Goal: Task Accomplishment & Management: Manage account settings

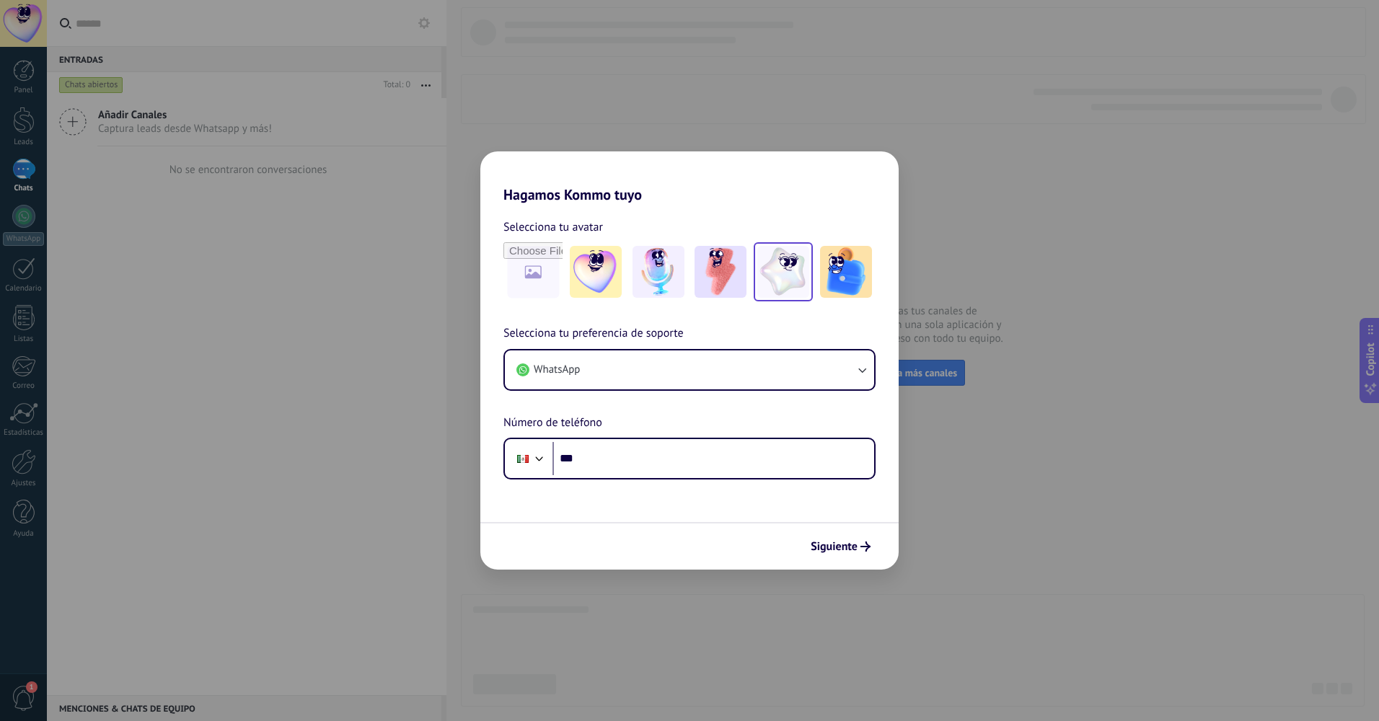
click at [796, 281] on img at bounding box center [784, 272] width 52 height 52
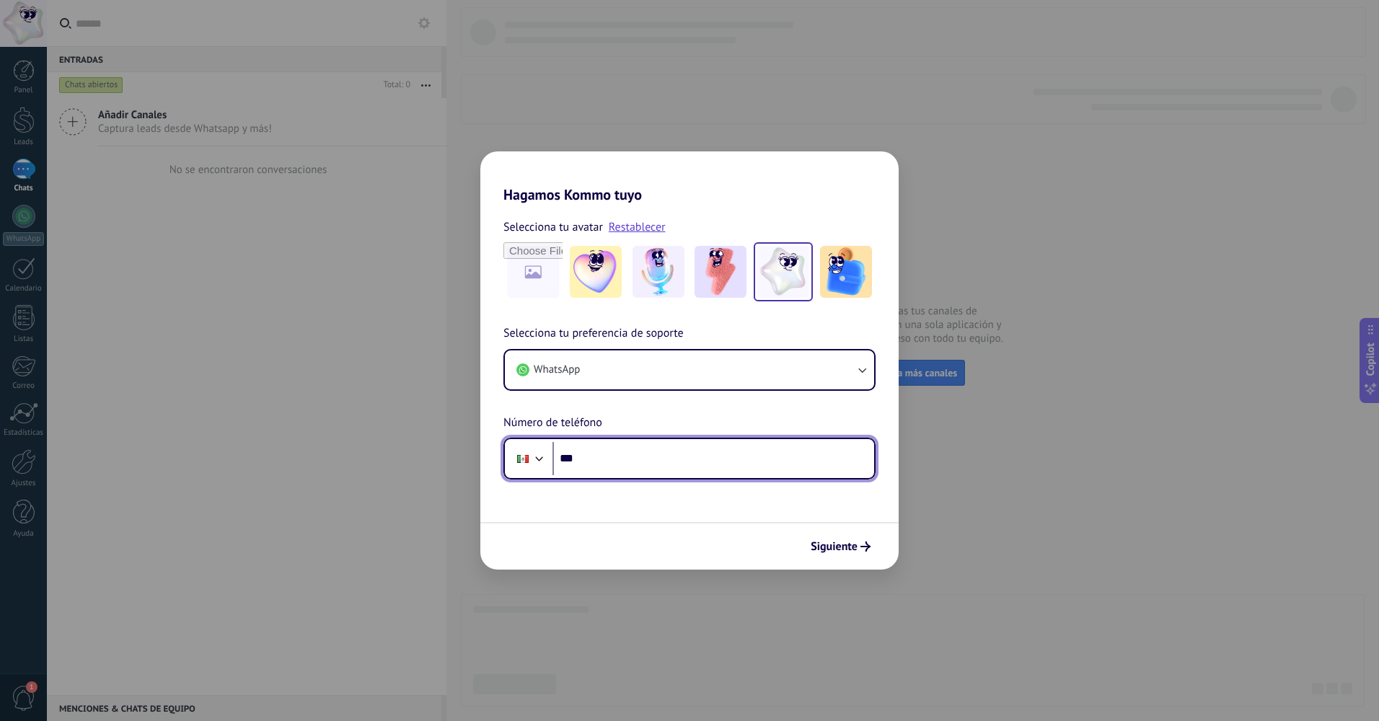
click at [594, 457] on input "***" at bounding box center [714, 458] width 322 height 33
type input "**********"
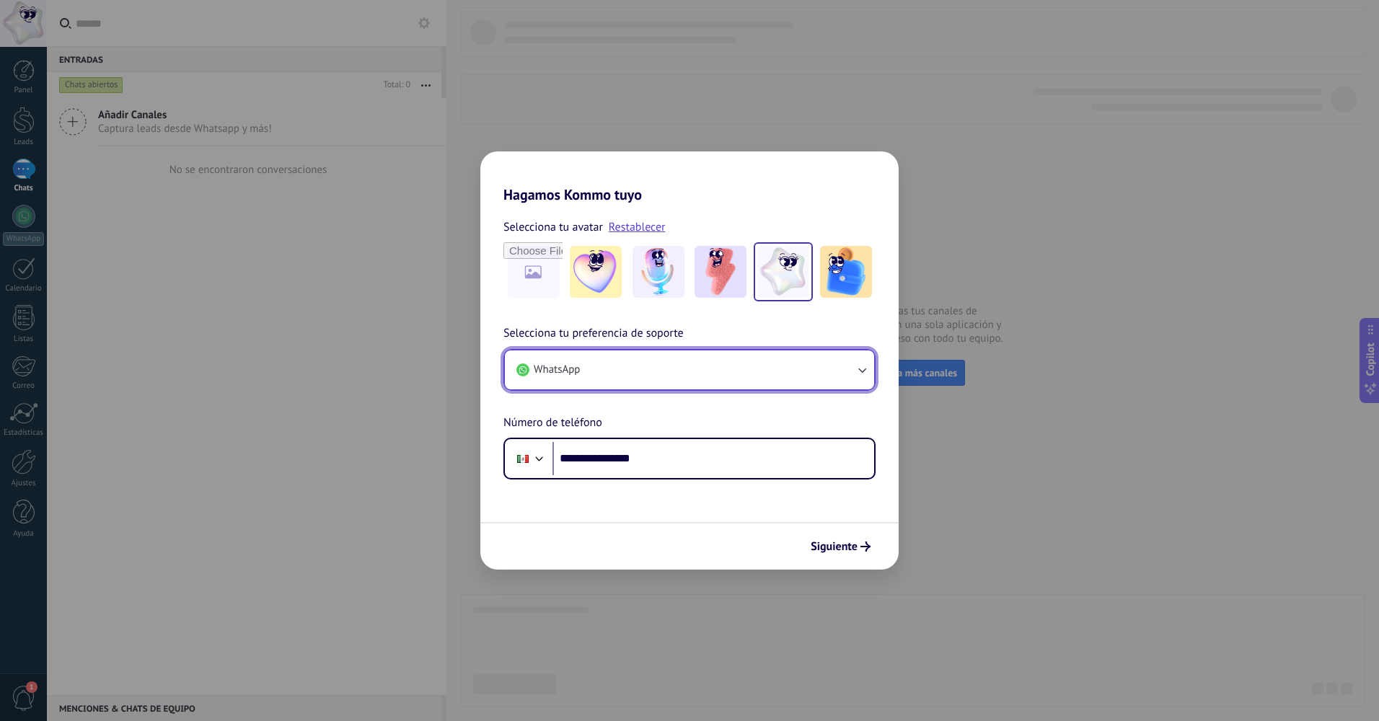
click at [755, 363] on button "WhatsApp" at bounding box center [689, 370] width 369 height 39
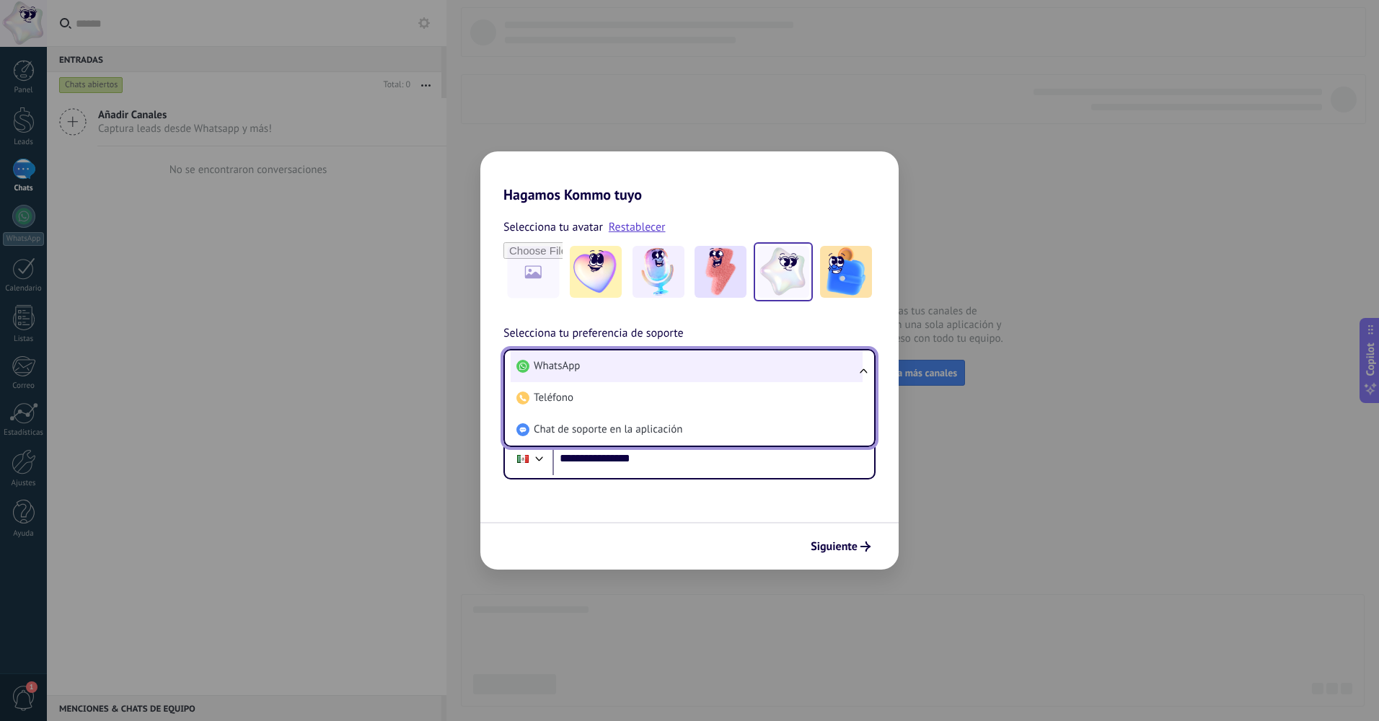
click at [703, 367] on li "WhatsApp" at bounding box center [687, 367] width 352 height 32
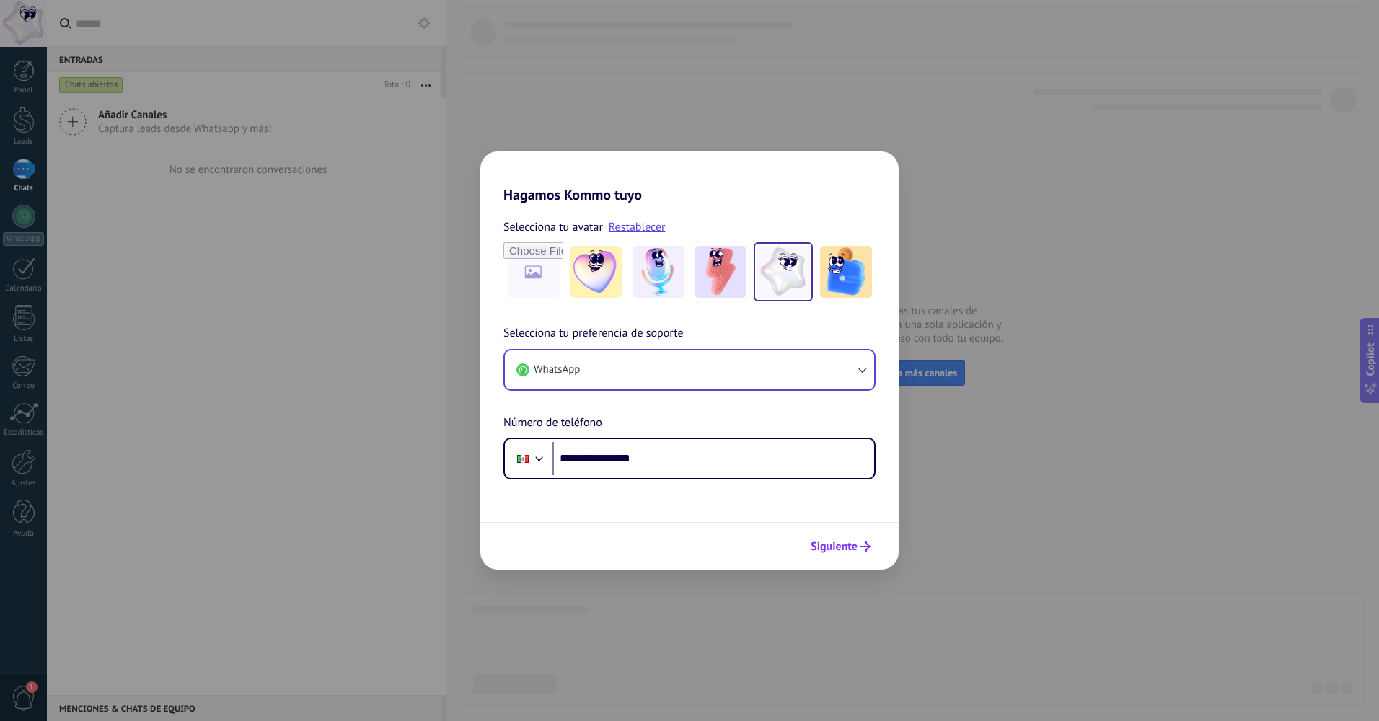
click at [828, 548] on span "Siguiente" at bounding box center [834, 547] width 47 height 10
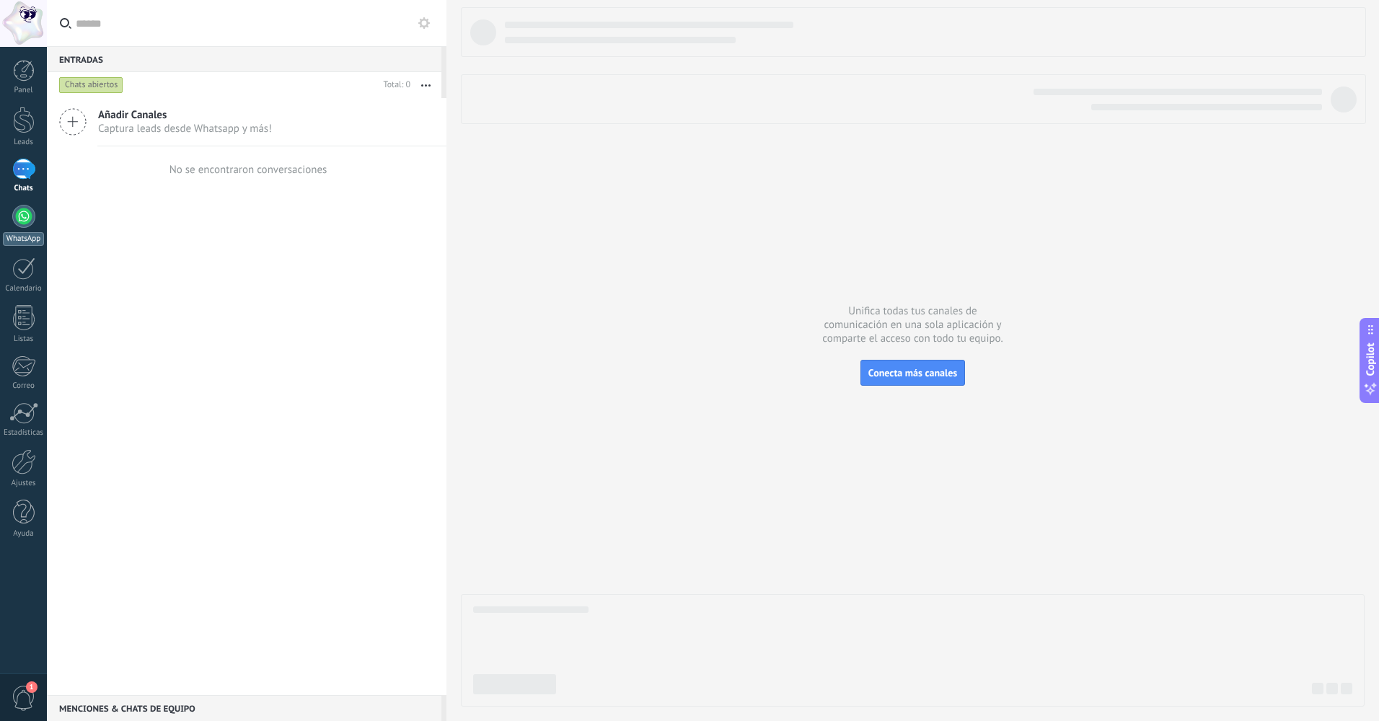
click at [25, 210] on div at bounding box center [23, 216] width 23 height 23
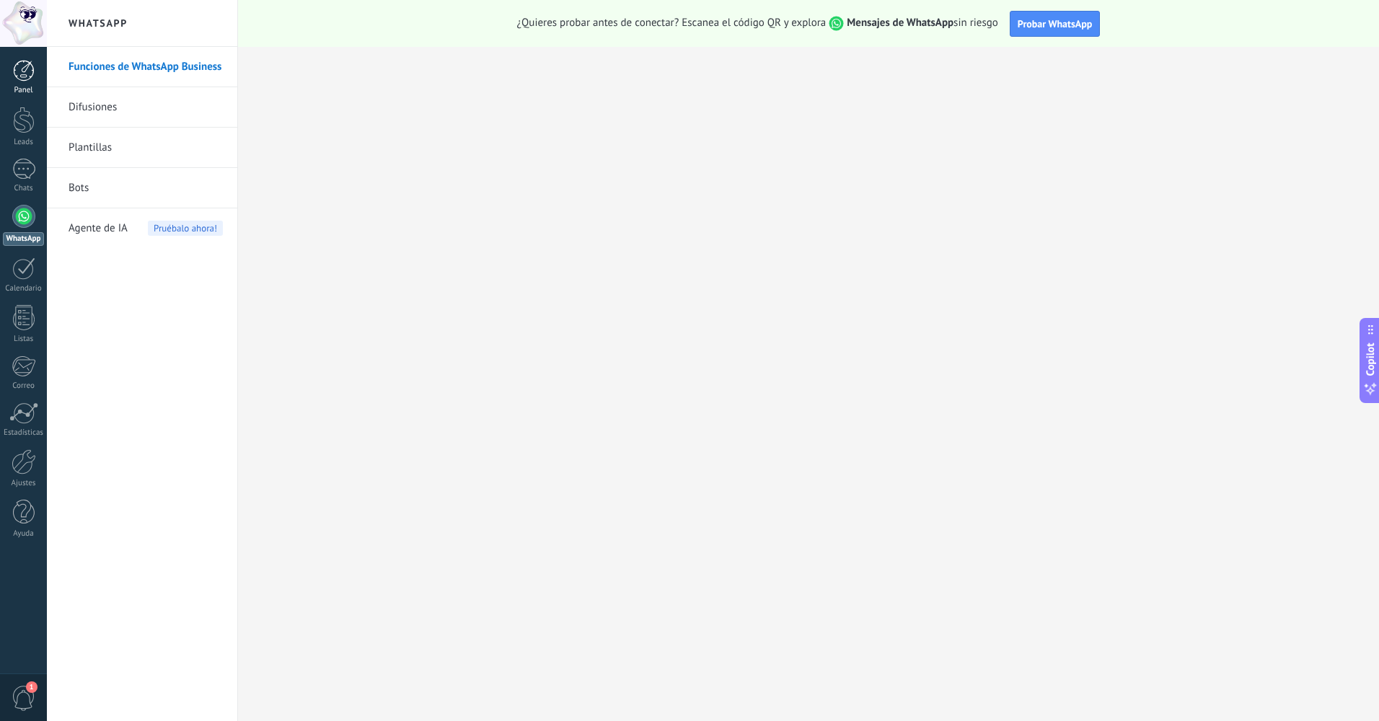
click at [25, 71] on div at bounding box center [24, 71] width 22 height 22
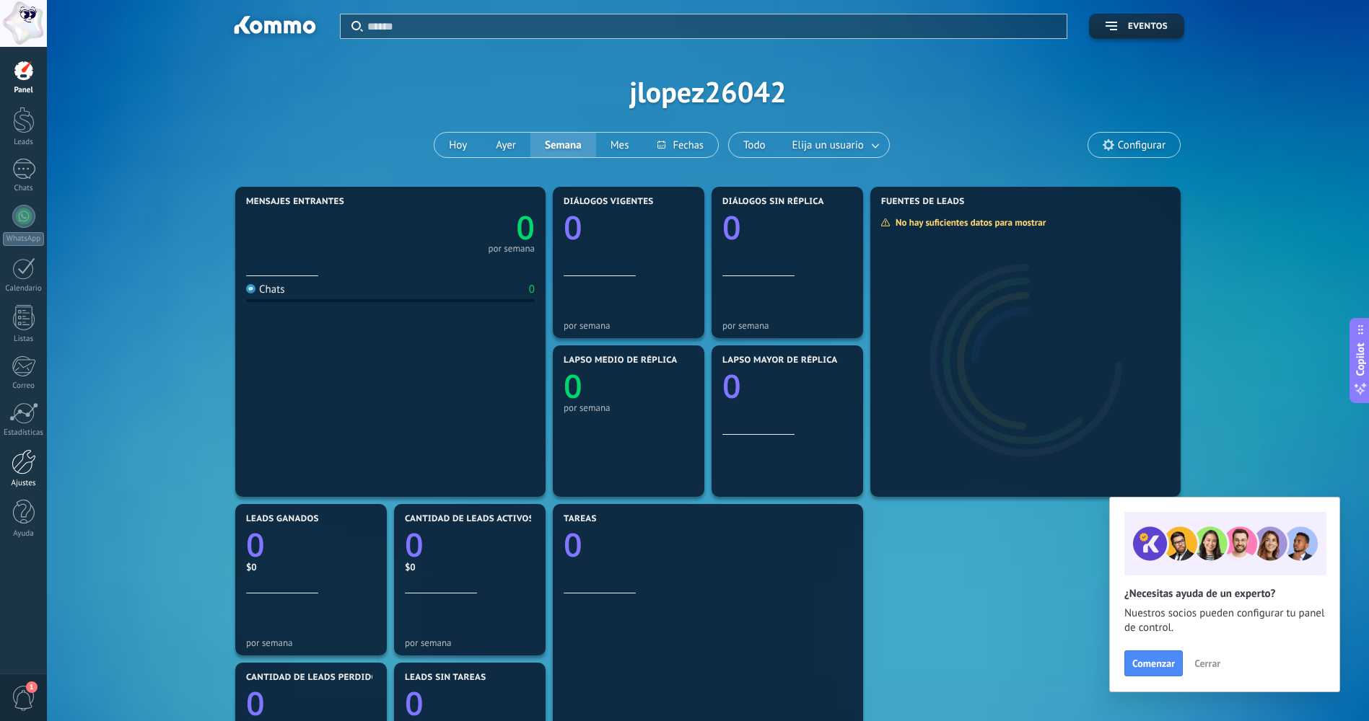
click at [23, 465] on div at bounding box center [24, 461] width 25 height 25
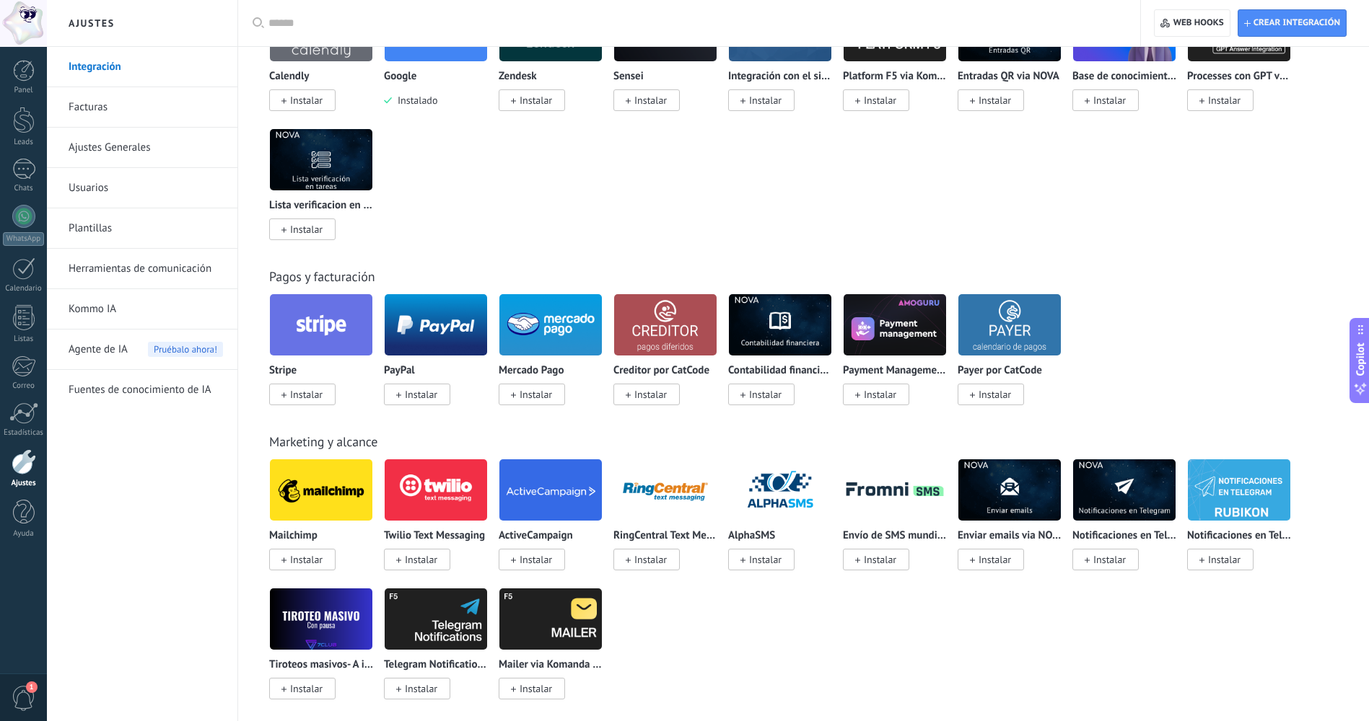
scroll to position [1634, 0]
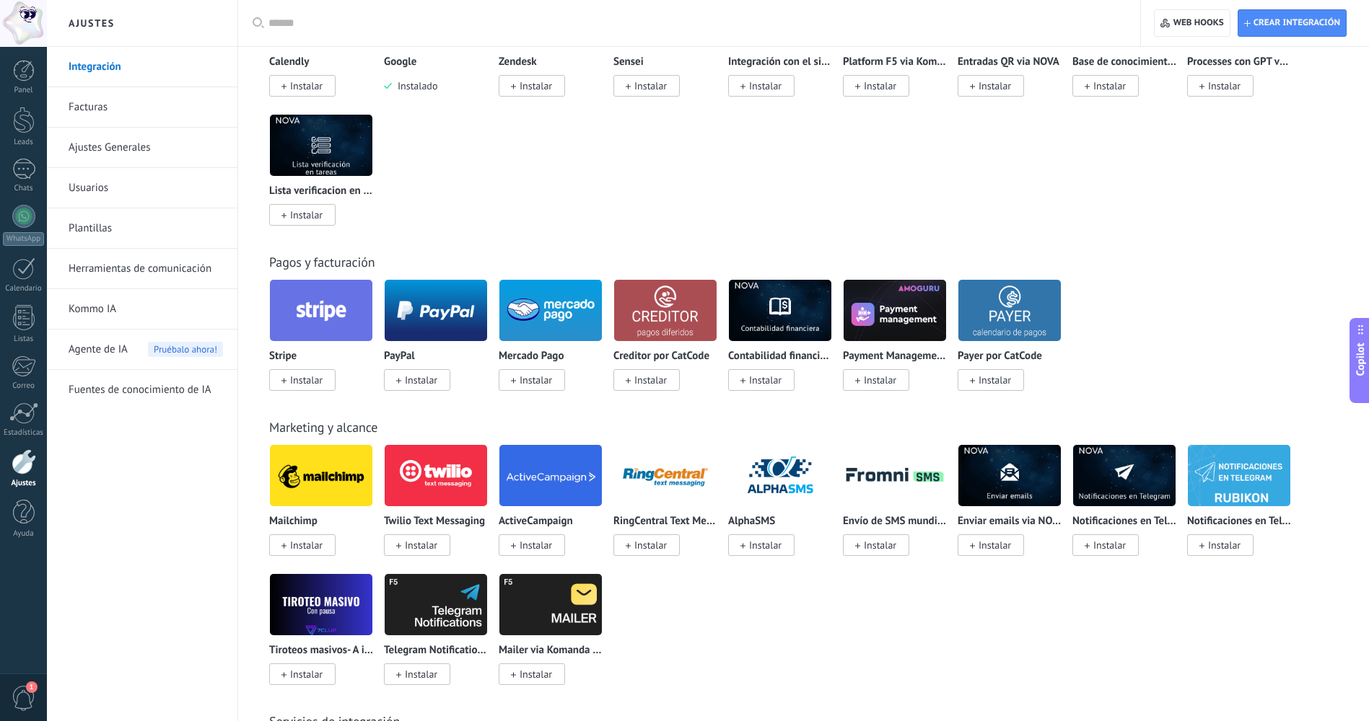
click at [32, 22] on div at bounding box center [23, 23] width 47 height 47
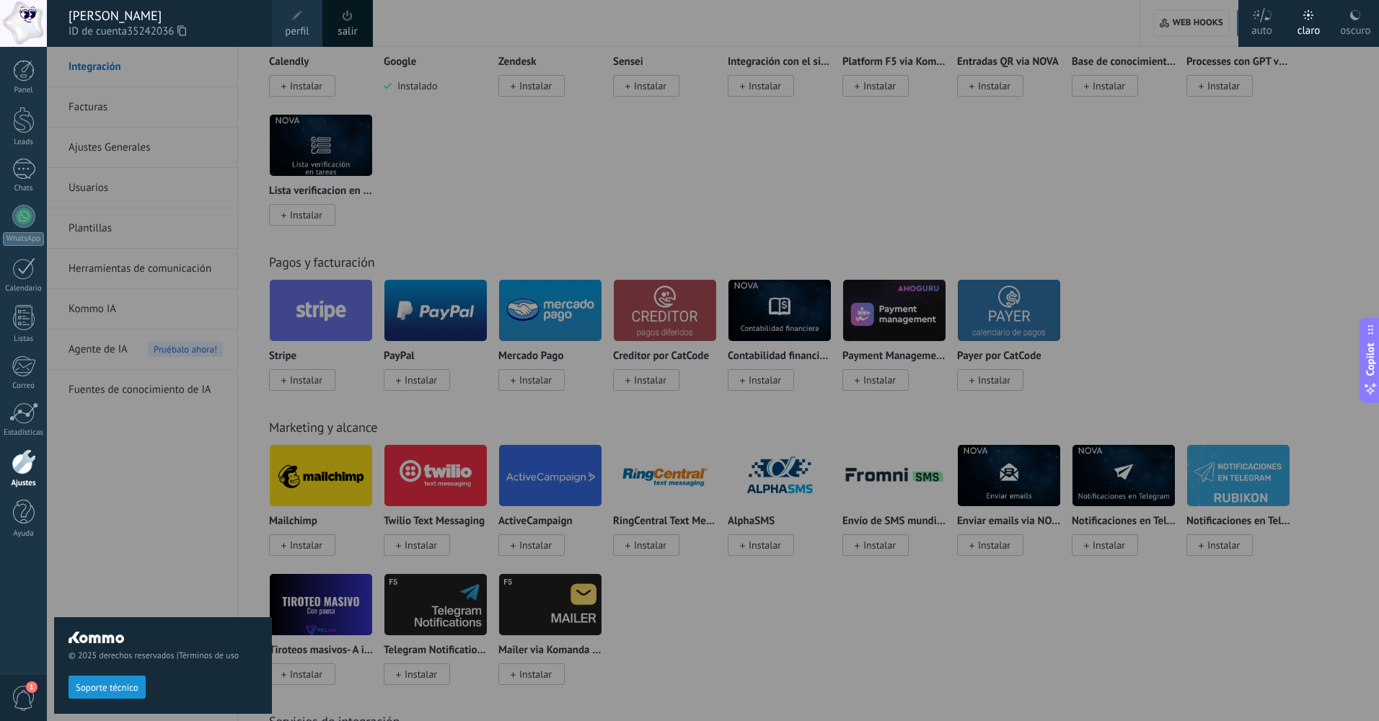
click at [286, 35] on span "perfil" at bounding box center [297, 32] width 24 height 16
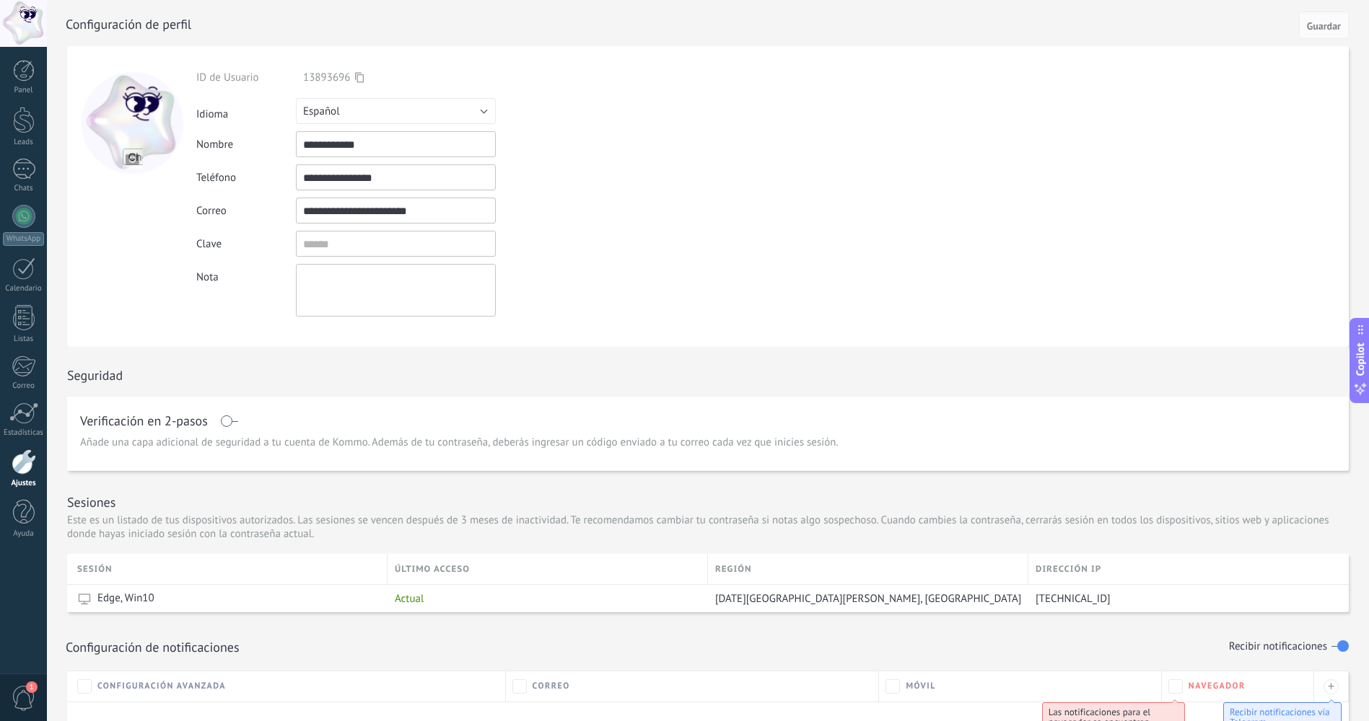
click at [128, 127] on div at bounding box center [133, 123] width 102 height 102
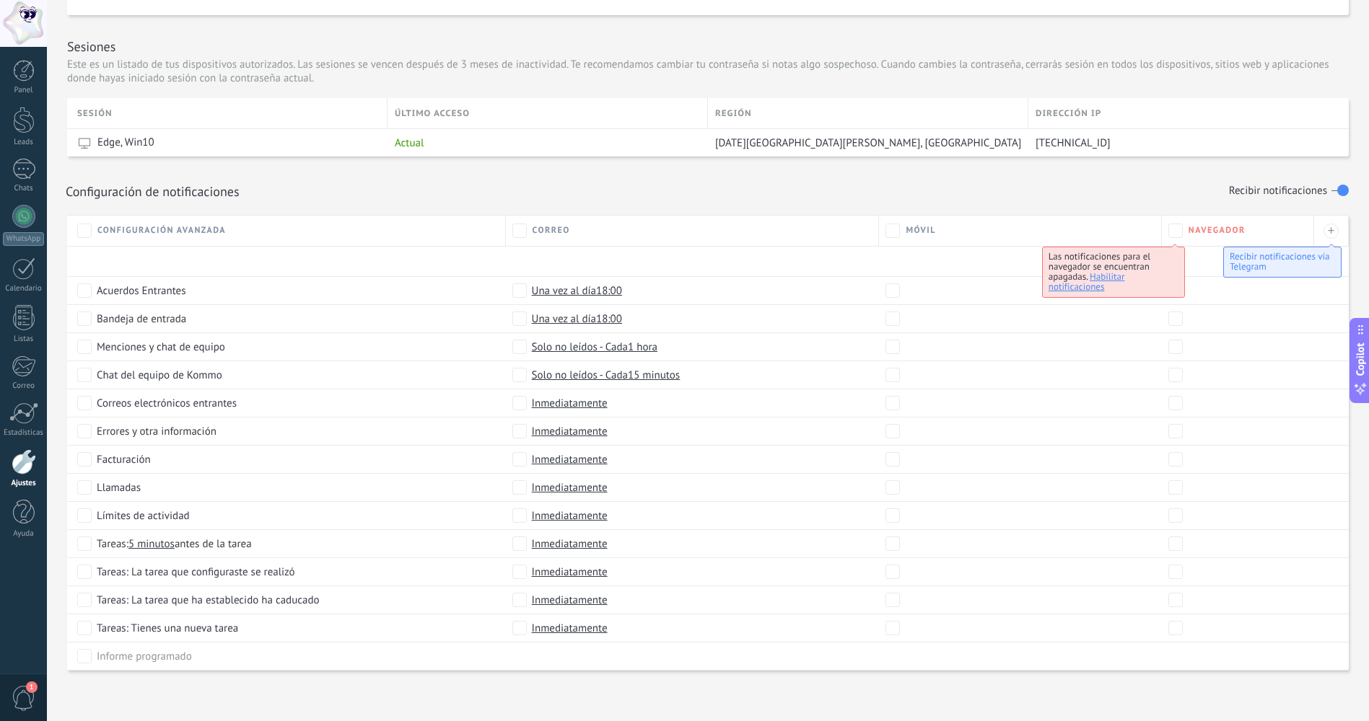
scroll to position [460, 0]
click at [22, 126] on div at bounding box center [24, 120] width 22 height 27
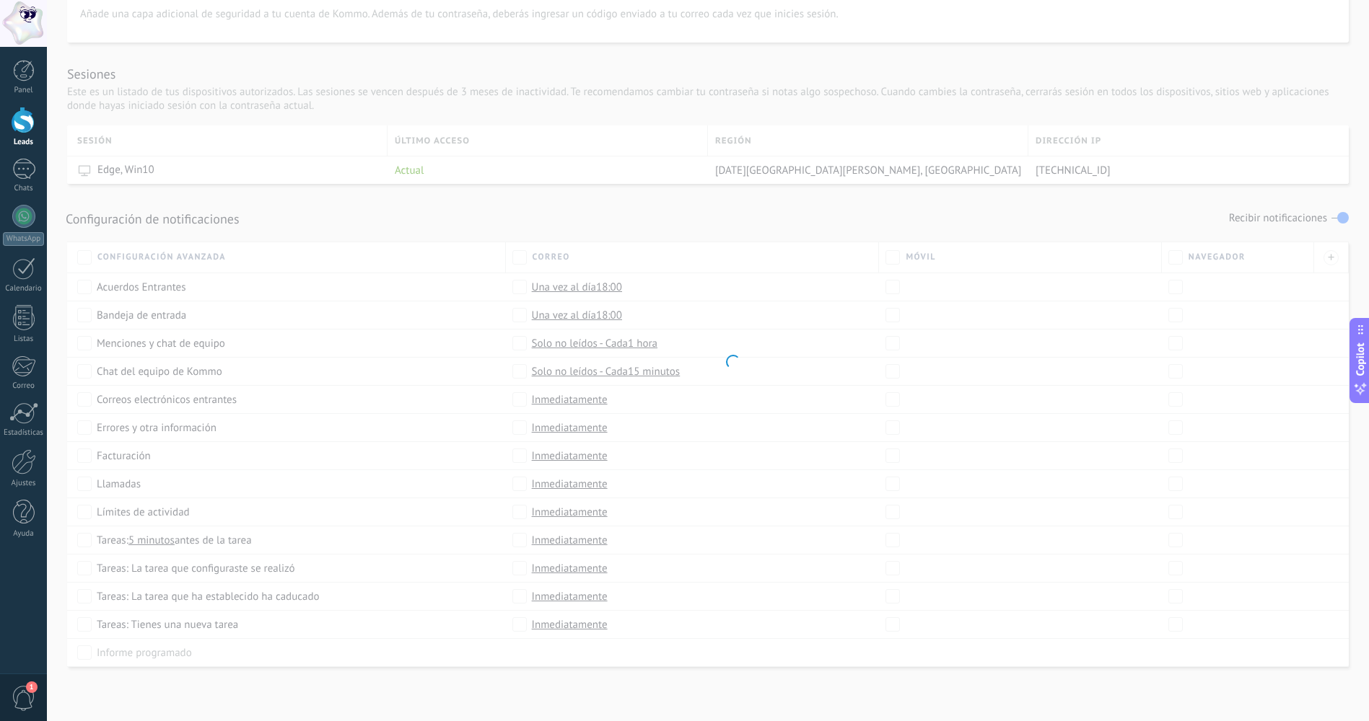
scroll to position [429, 0]
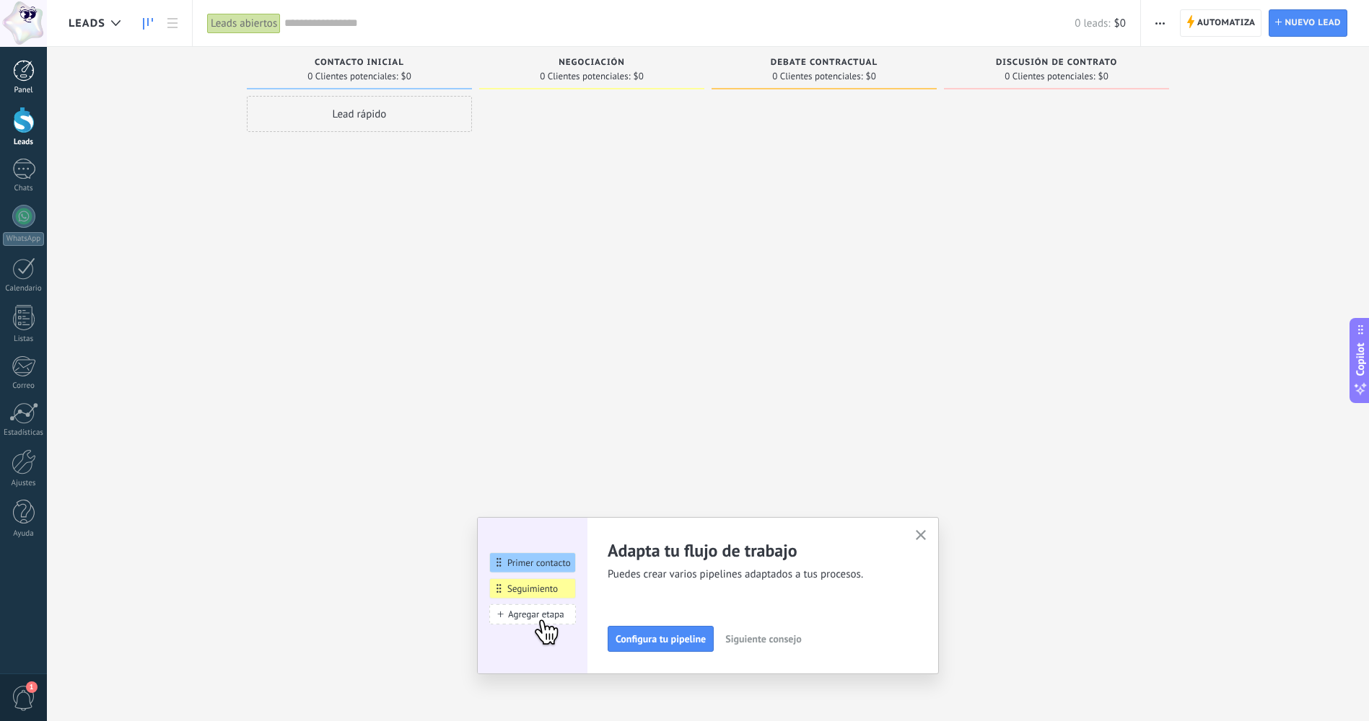
click at [14, 72] on div at bounding box center [24, 71] width 22 height 22
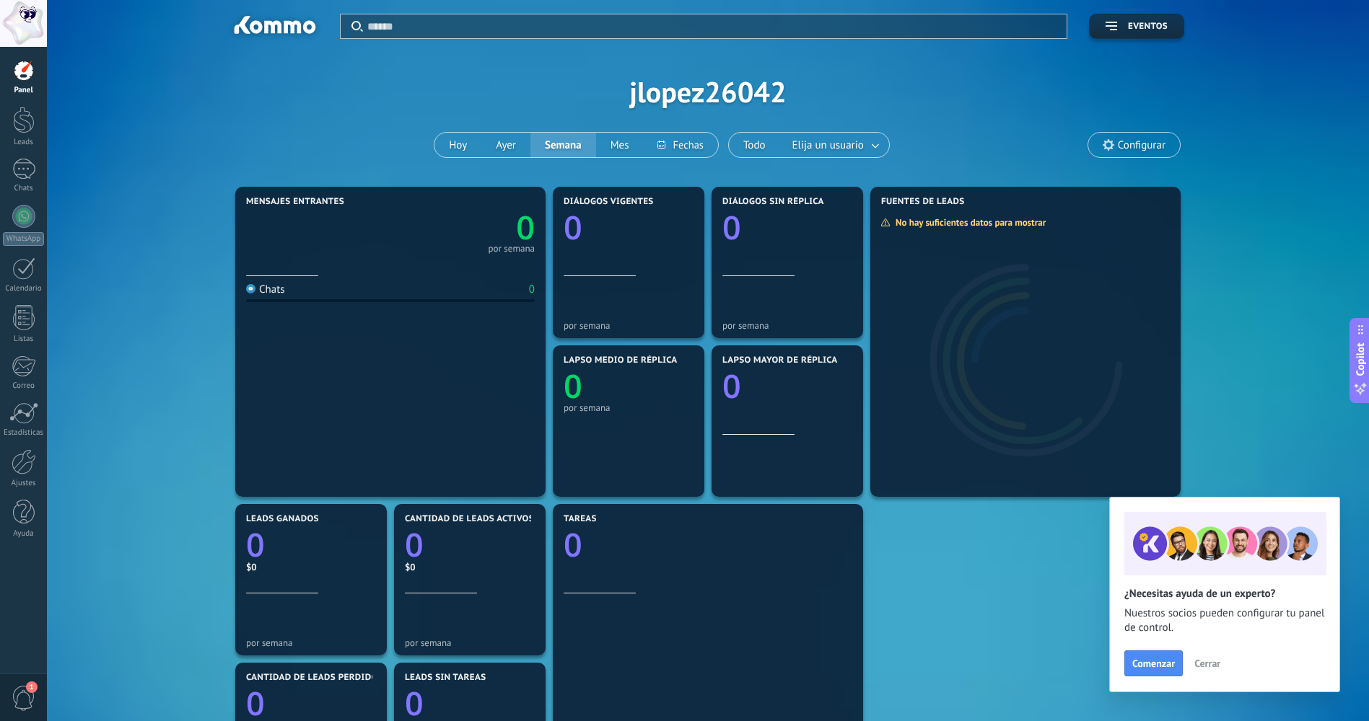
scroll to position [299, 0]
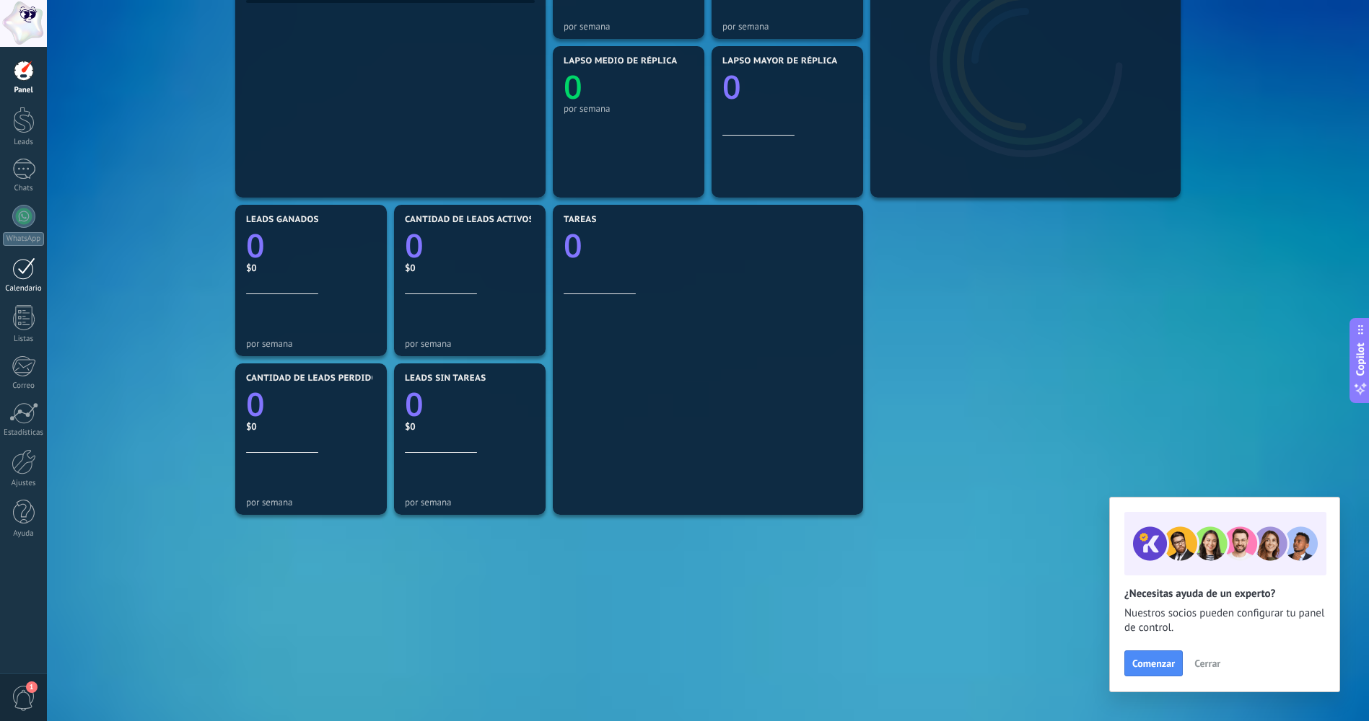
click at [25, 260] on div at bounding box center [23, 269] width 23 height 22
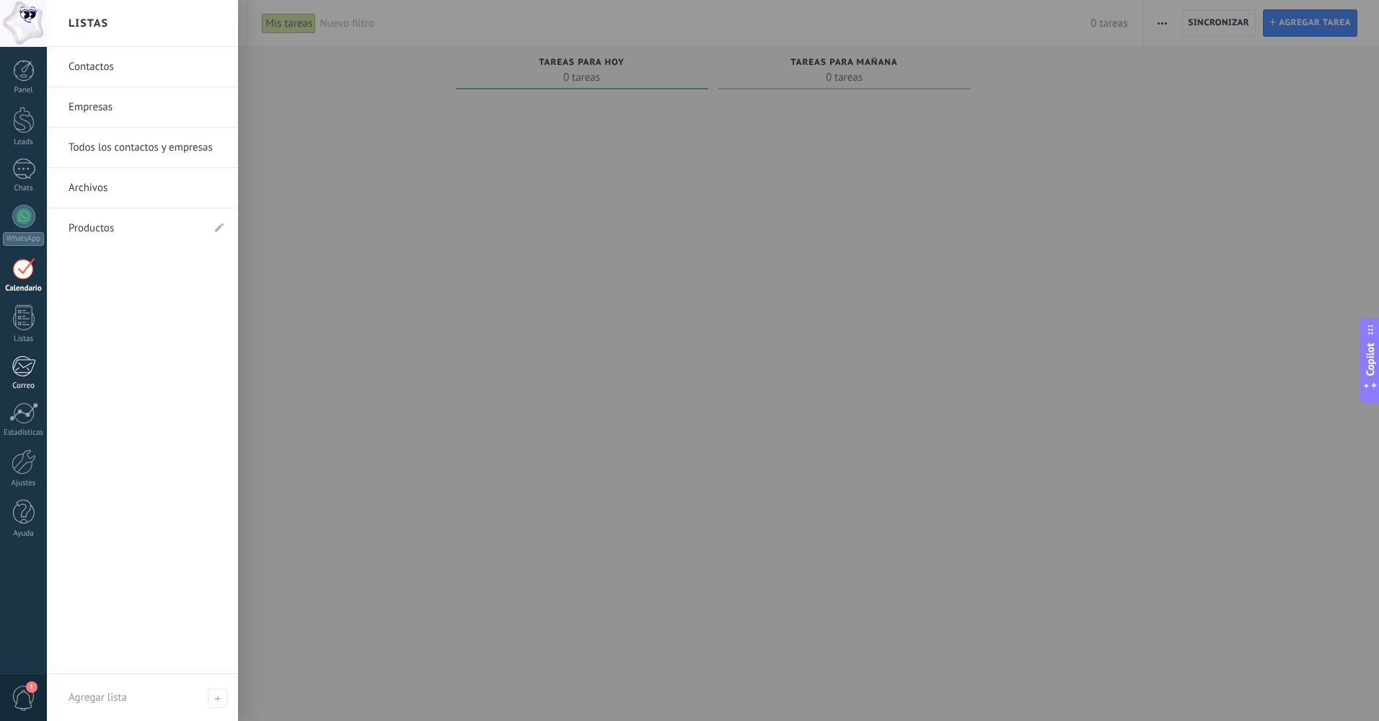
click at [18, 380] on link "Correo" at bounding box center [23, 373] width 47 height 35
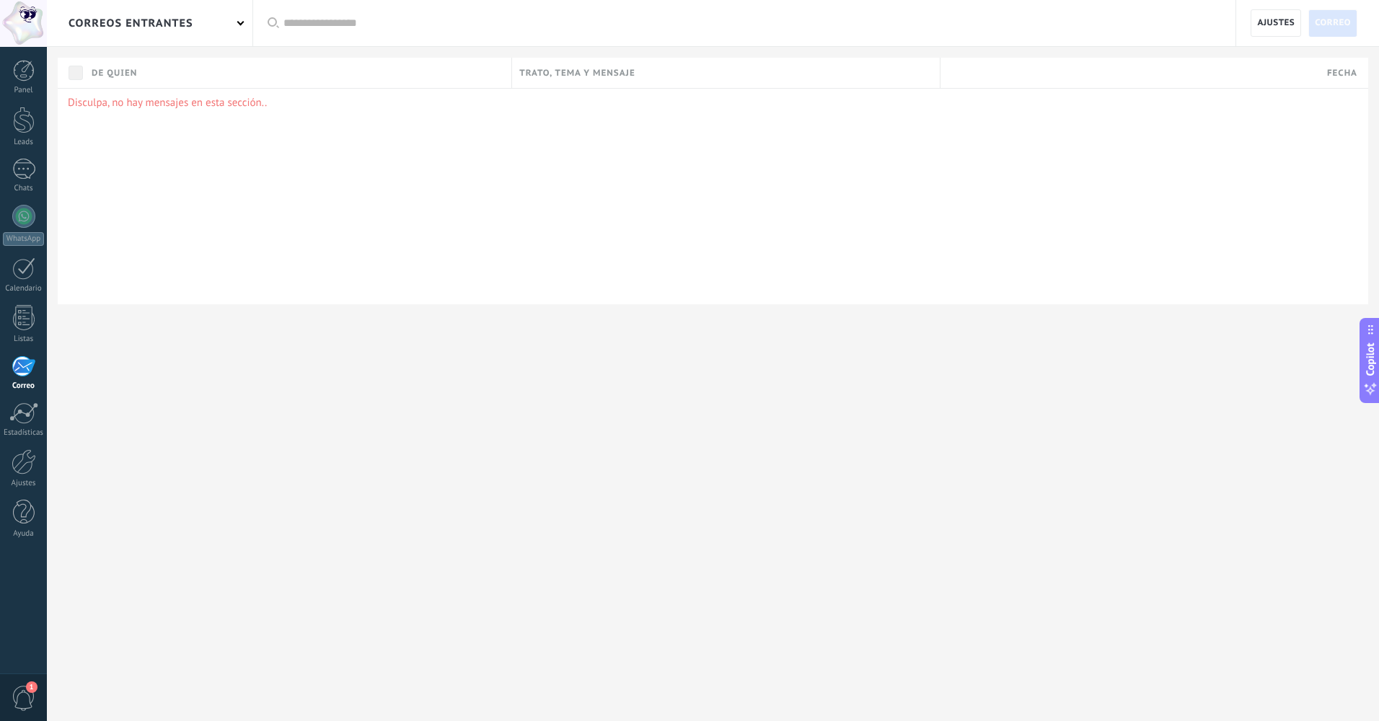
click at [163, 27] on div "correos entrantes" at bounding box center [131, 23] width 125 height 46
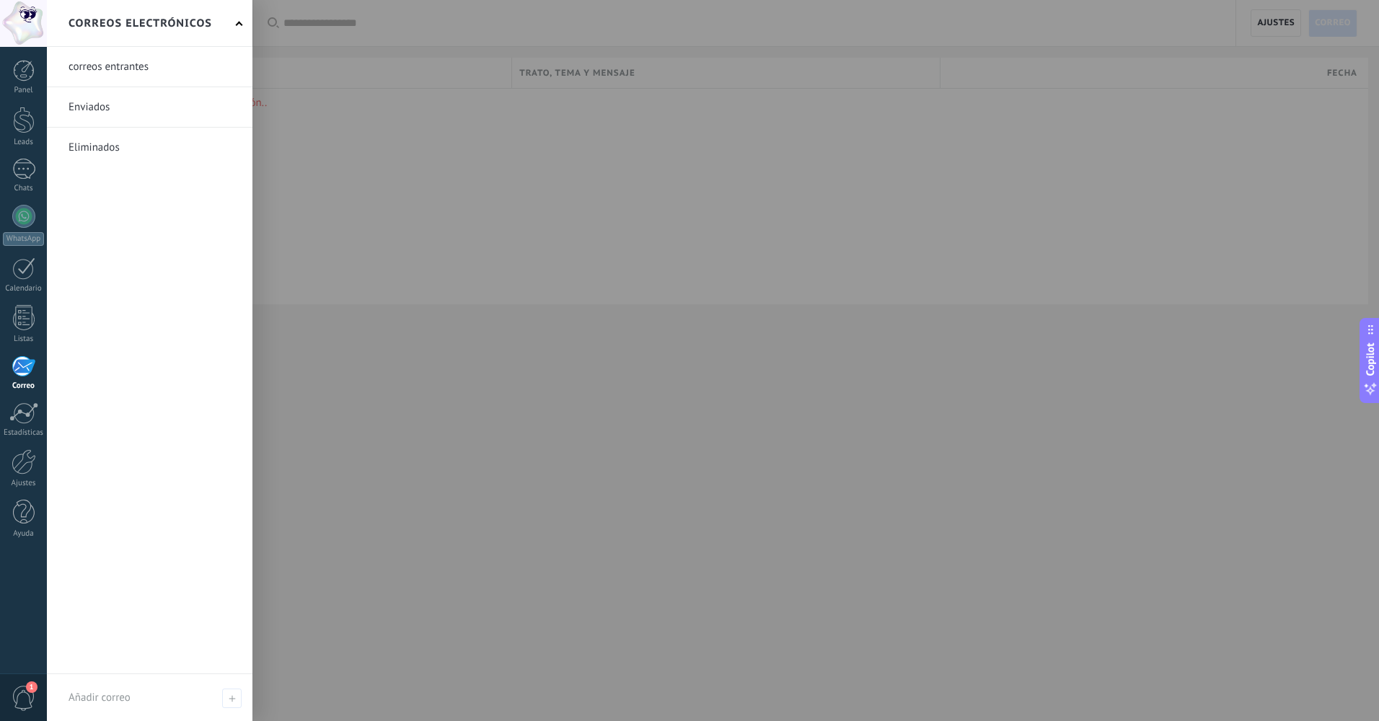
click at [374, 110] on div at bounding box center [736, 360] width 1379 height 721
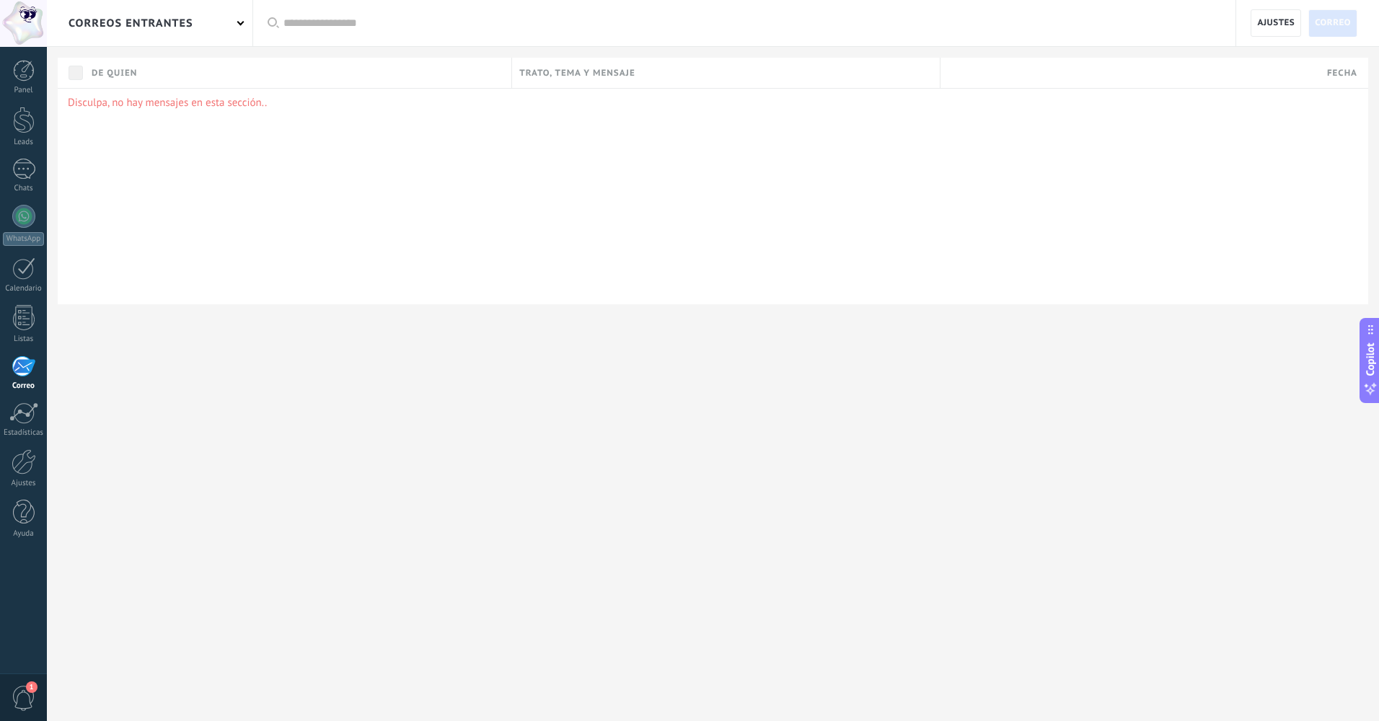
click at [365, 22] on input "text" at bounding box center [753, 23] width 938 height 15
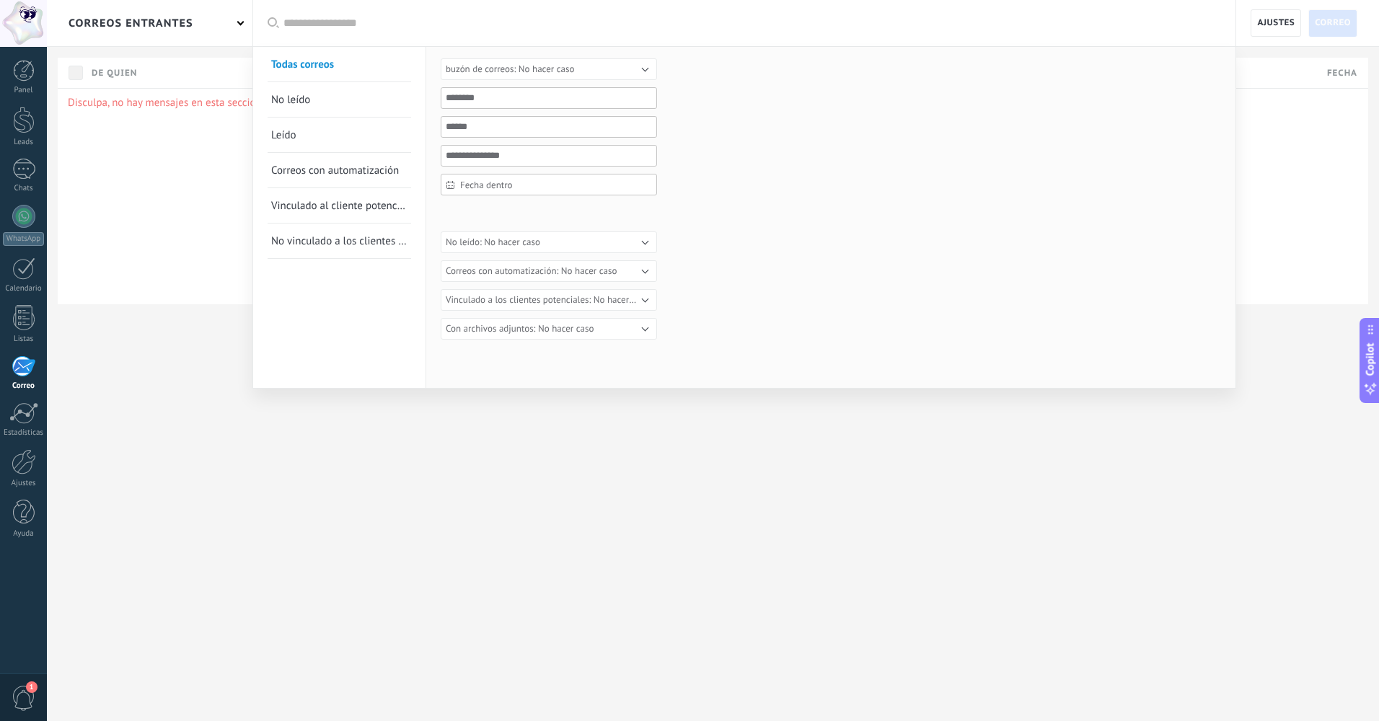
click at [169, 197] on div at bounding box center [689, 360] width 1379 height 721
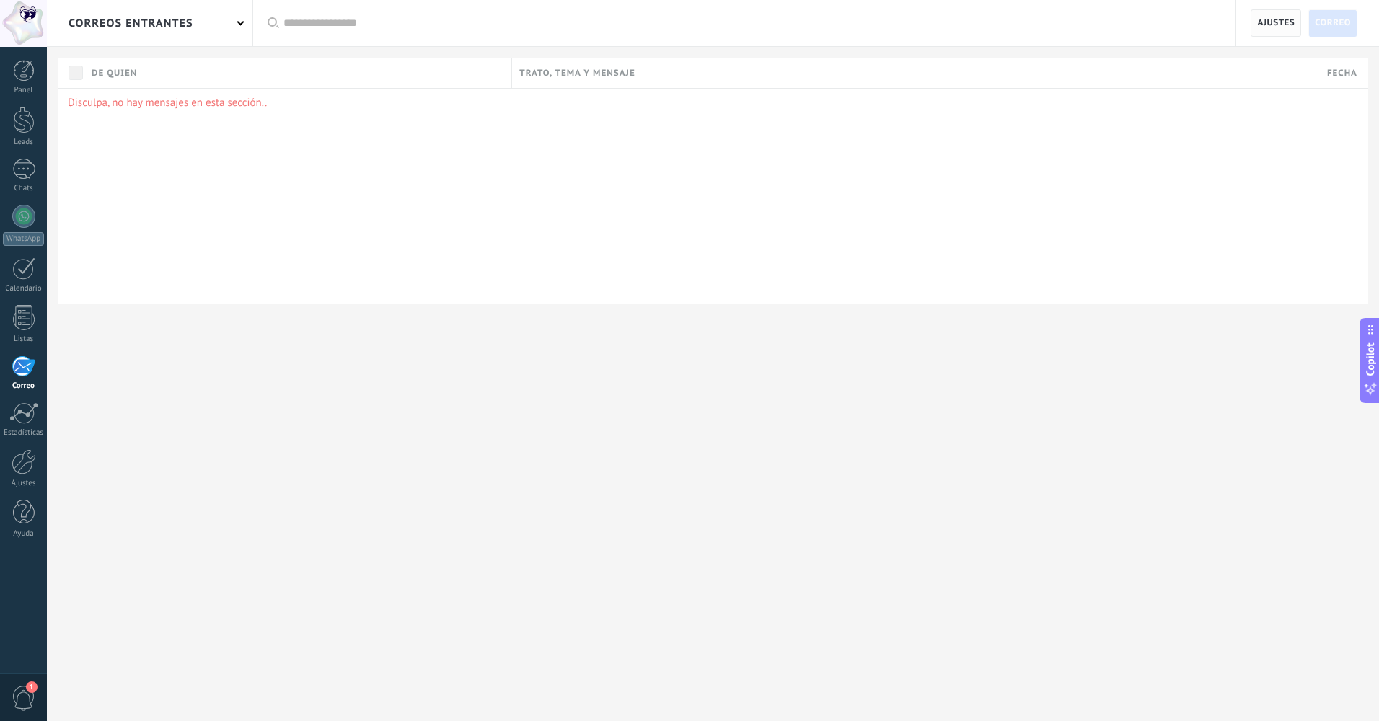
click at [1294, 28] on span "Ajustes" at bounding box center [1277, 23] width 38 height 26
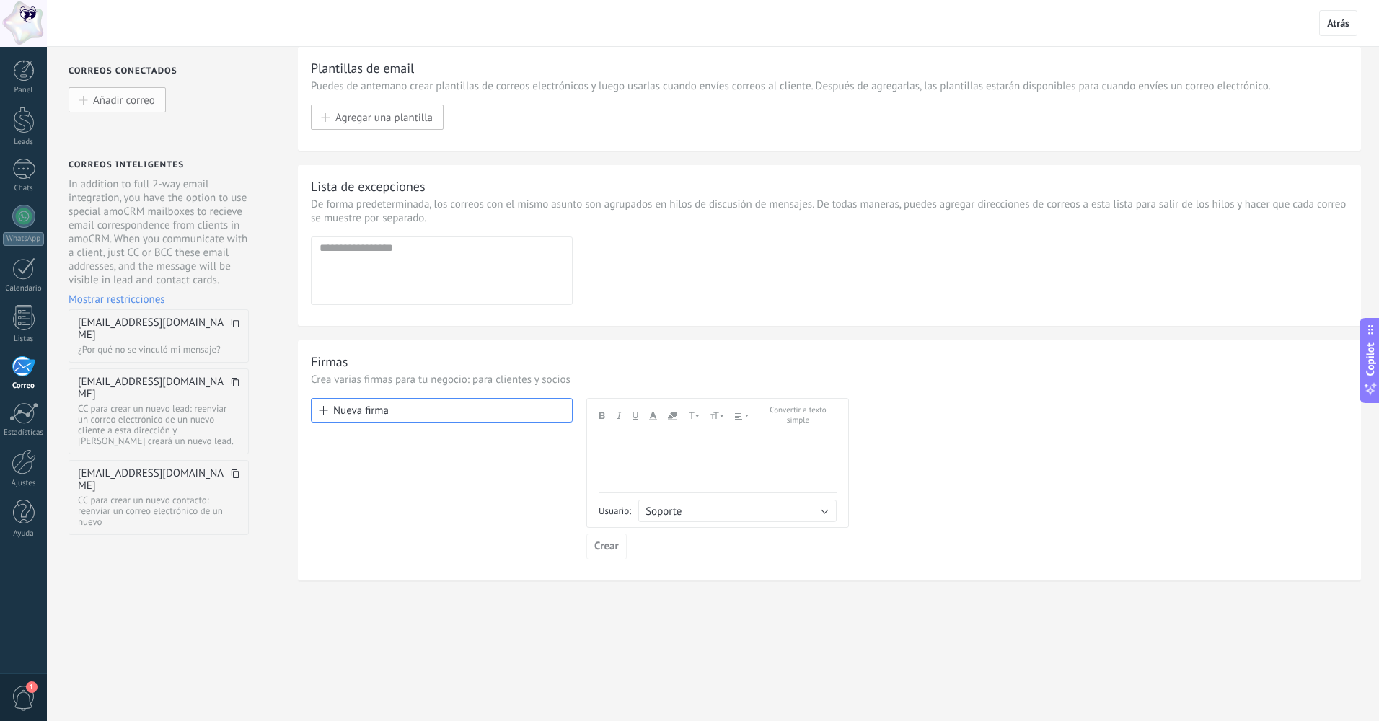
click at [118, 104] on span "Añadir correo" at bounding box center [124, 100] width 62 height 12
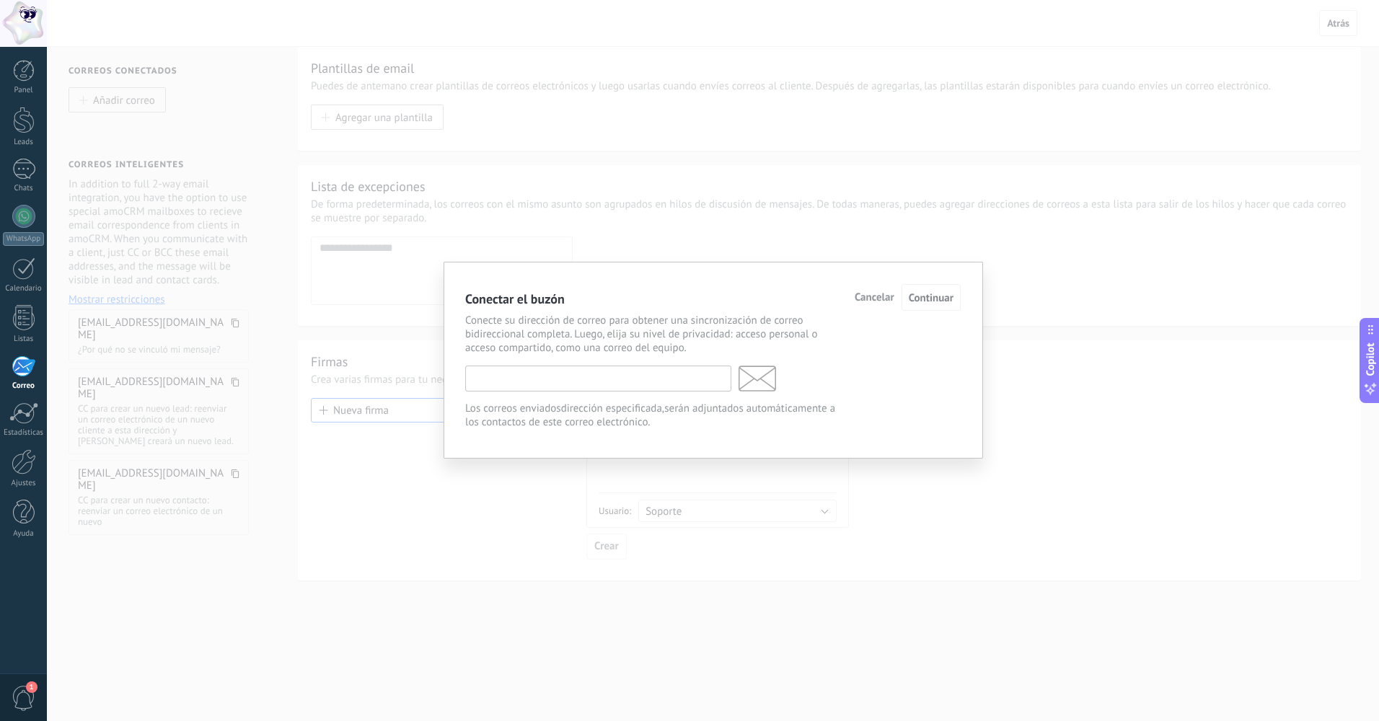
click at [493, 384] on input "text" at bounding box center [598, 379] width 266 height 26
type input "**********"
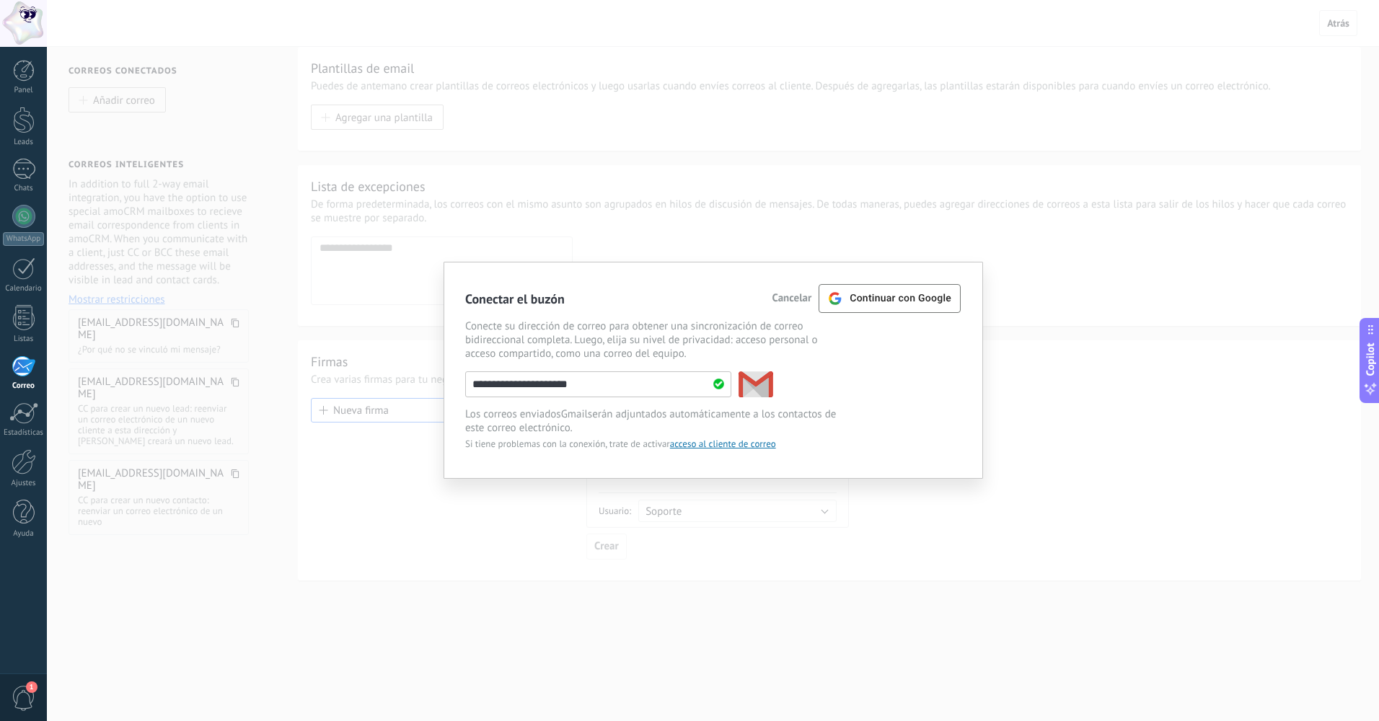
click at [841, 377] on div "**********" at bounding box center [713, 385] width 496 height 26
click at [1125, 234] on div "**********" at bounding box center [713, 360] width 1333 height 721
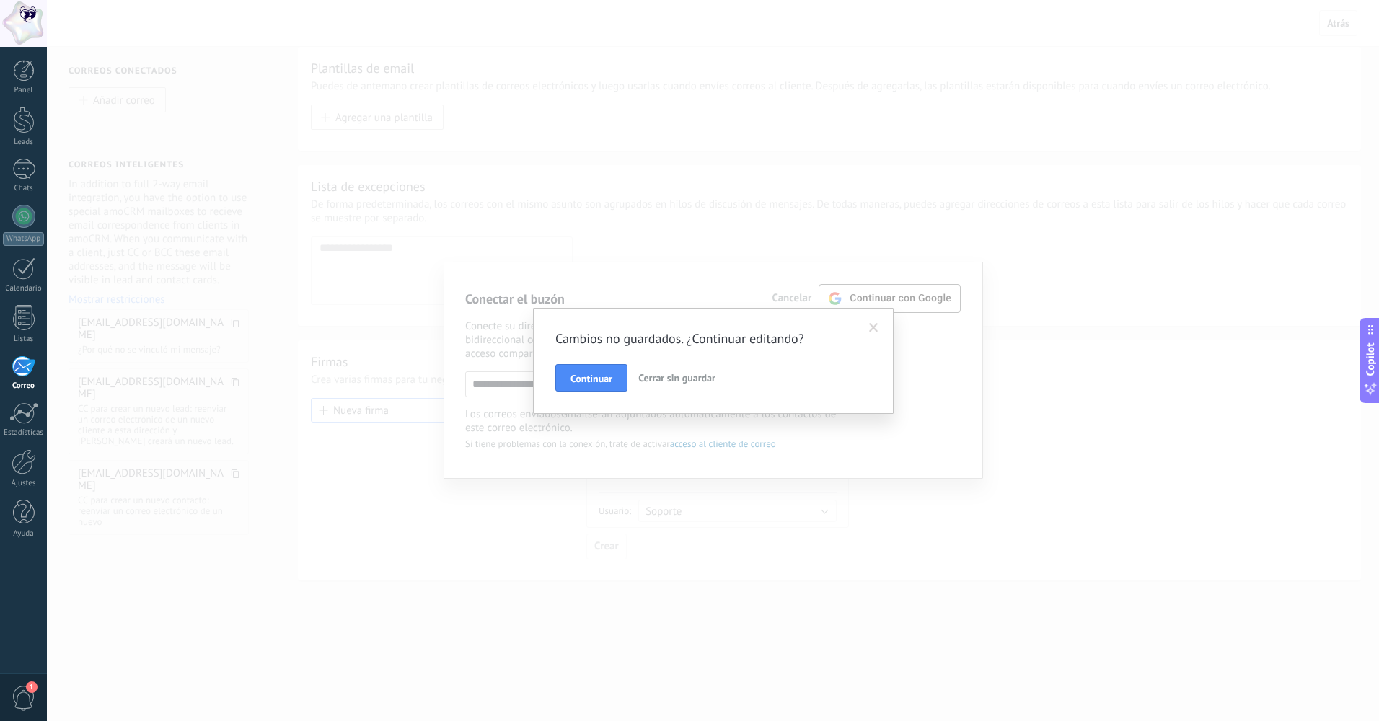
click at [872, 331] on span at bounding box center [873, 328] width 9 height 10
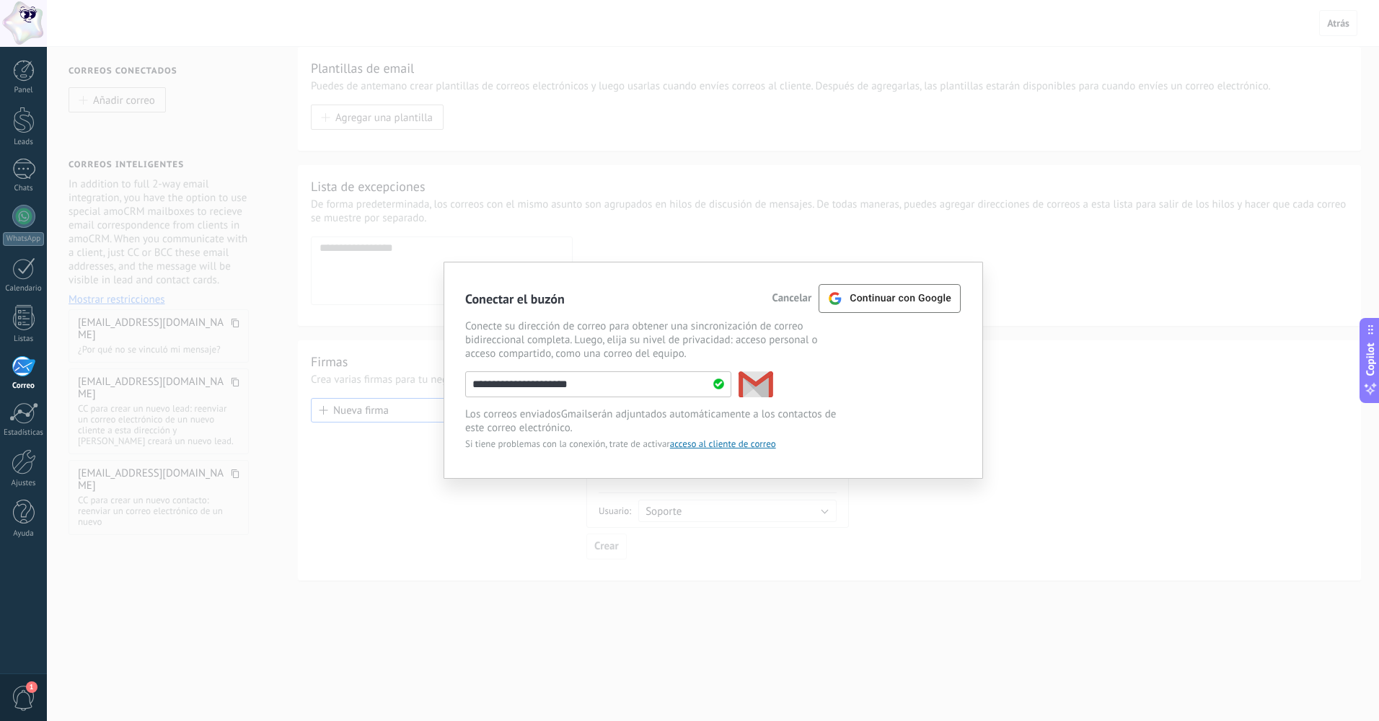
click at [743, 386] on use at bounding box center [756, 385] width 34 height 26
click at [18, 25] on div at bounding box center [23, 23] width 47 height 47
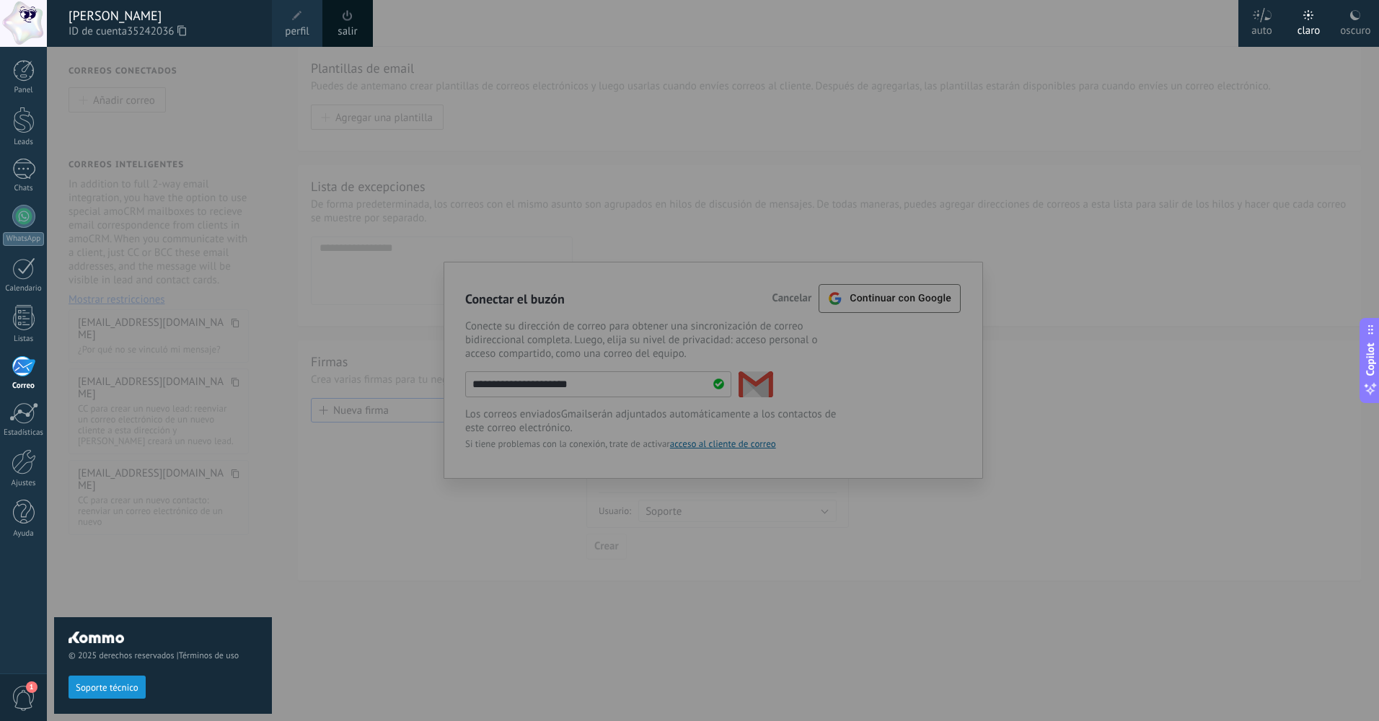
click at [21, 688] on span "1" at bounding box center [24, 698] width 25 height 25
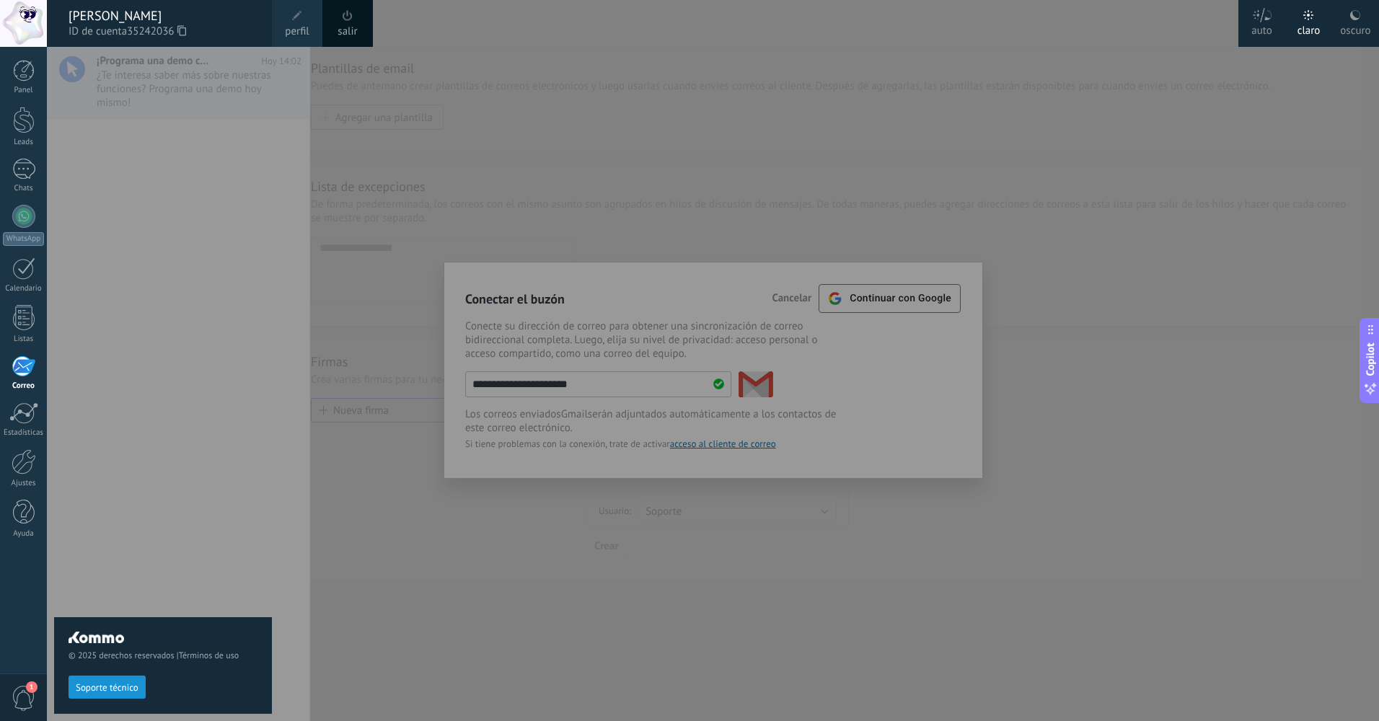
click at [19, 690] on span "1" at bounding box center [24, 698] width 25 height 25
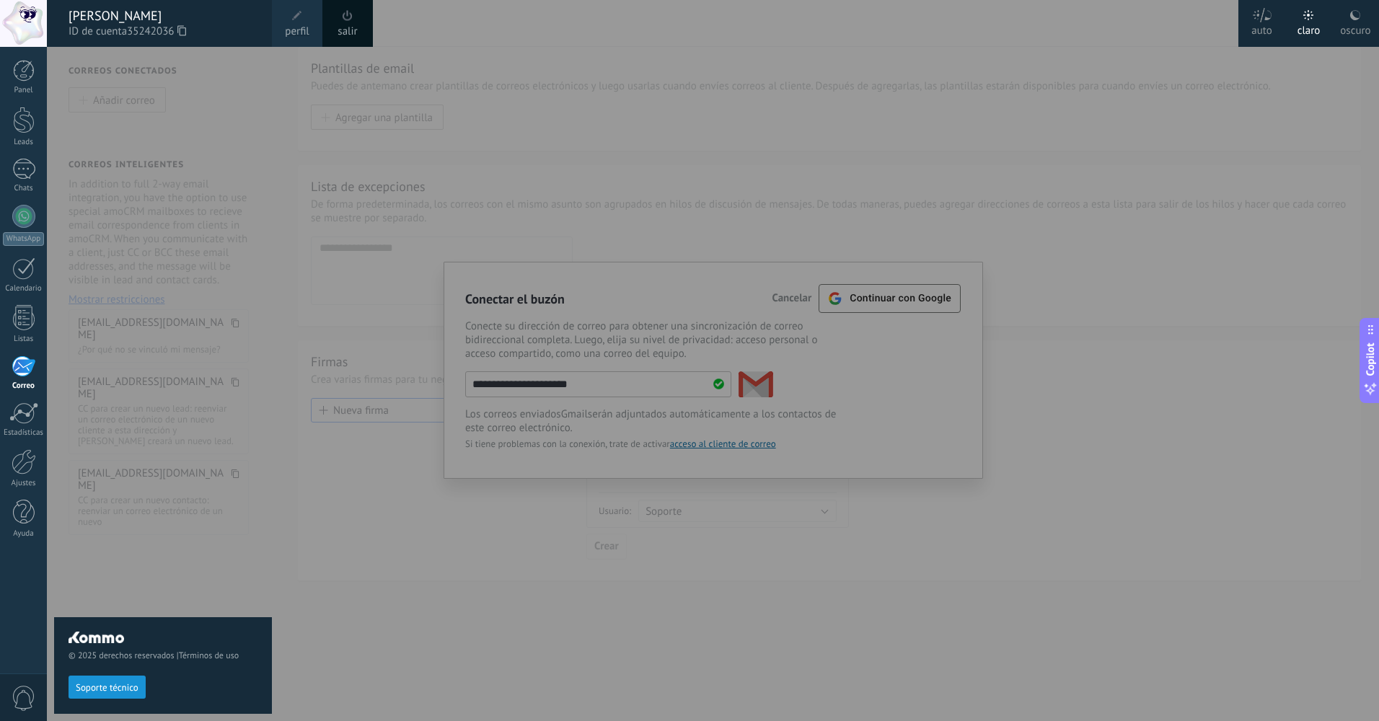
click at [266, 120] on div "© 2025 derechos reservados | Términos de uso Soporte técnico" at bounding box center [163, 384] width 218 height 675
click at [16, 83] on link "Panel" at bounding box center [23, 77] width 47 height 35
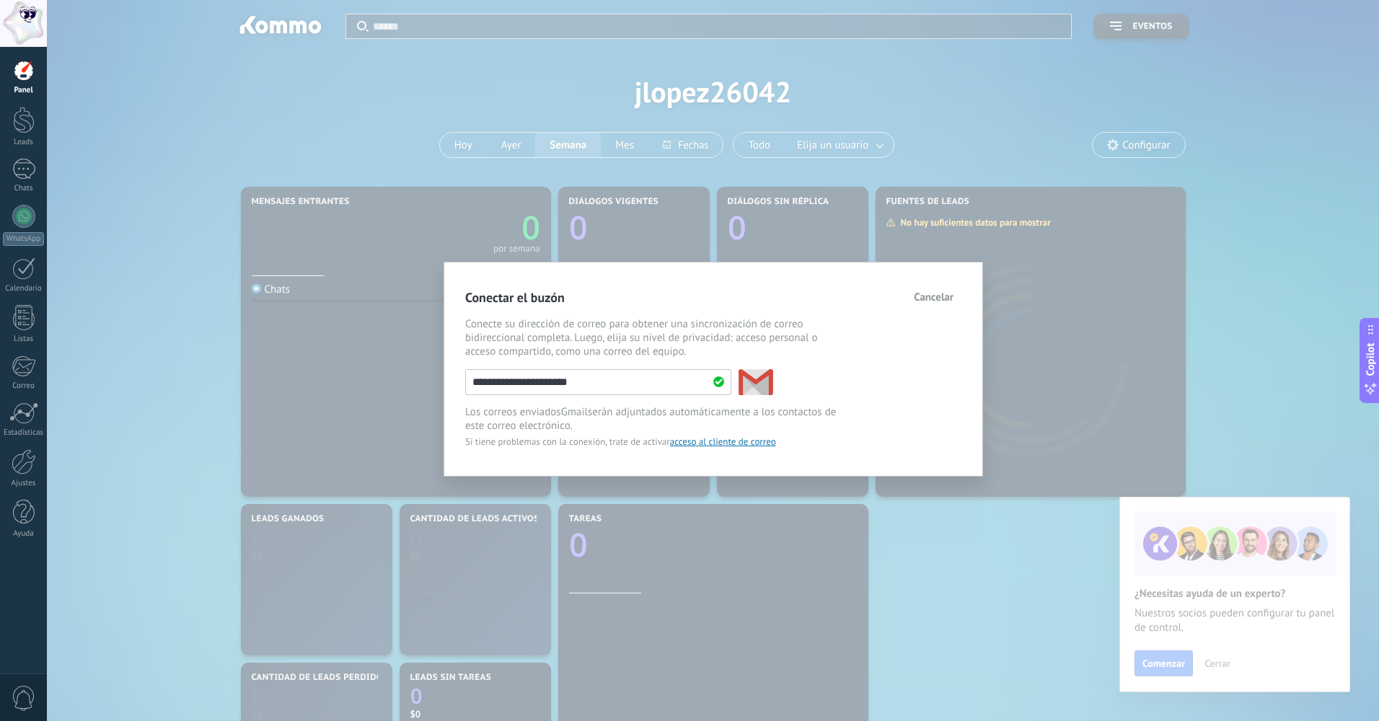
click at [36, 24] on div at bounding box center [23, 23] width 47 height 47
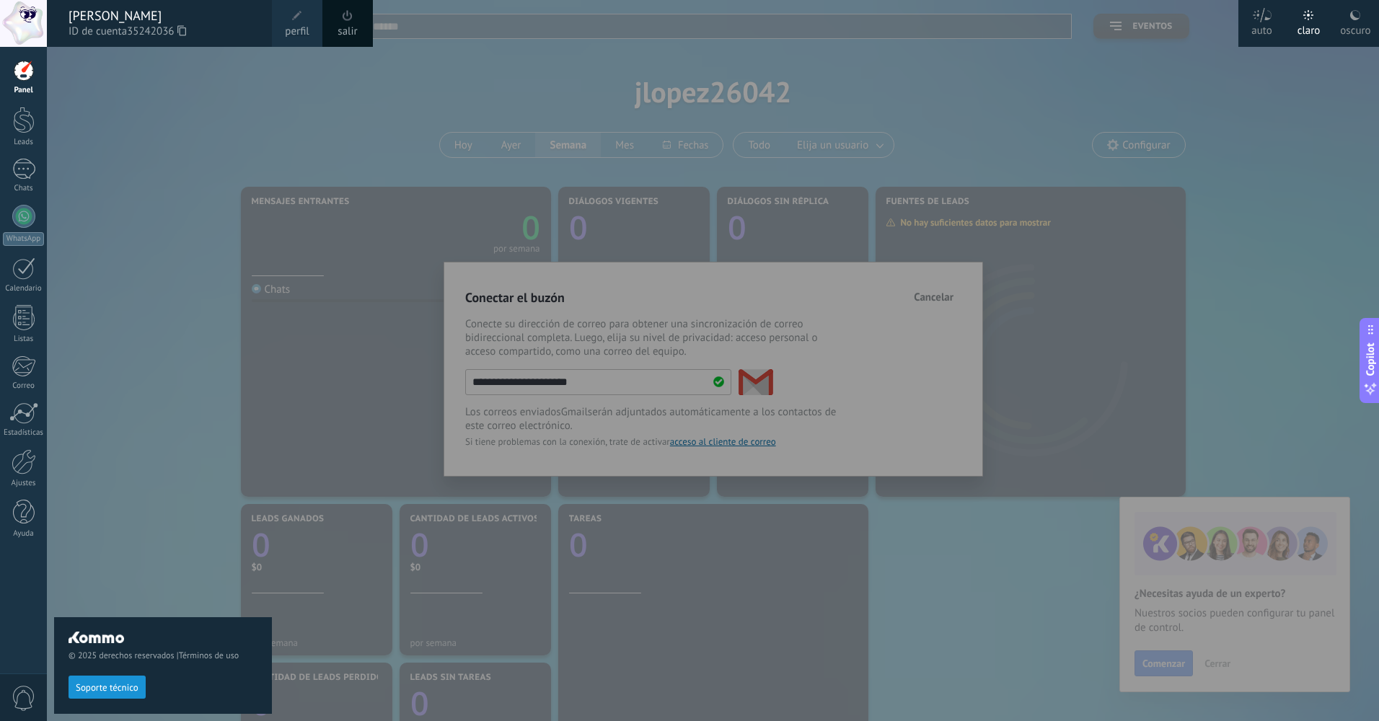
click at [348, 27] on link "salir" at bounding box center [347, 32] width 19 height 16
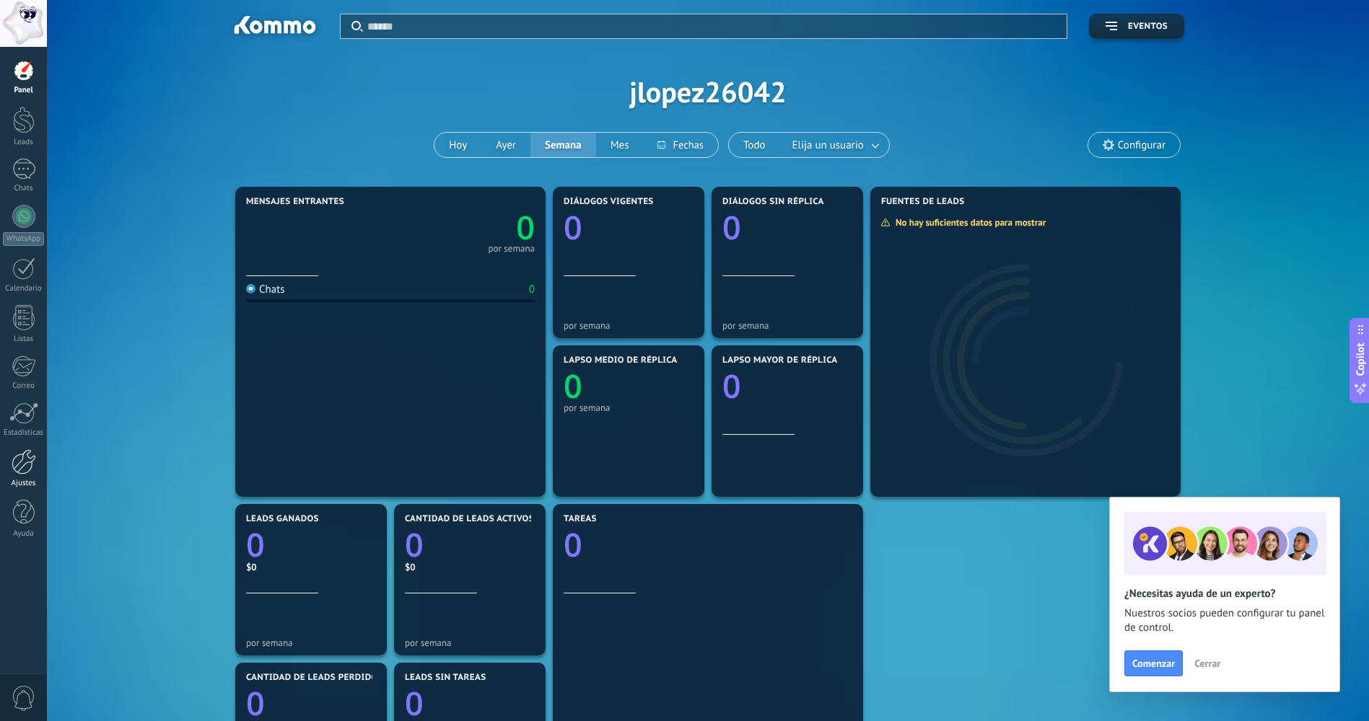
click at [27, 462] on div at bounding box center [24, 461] width 25 height 25
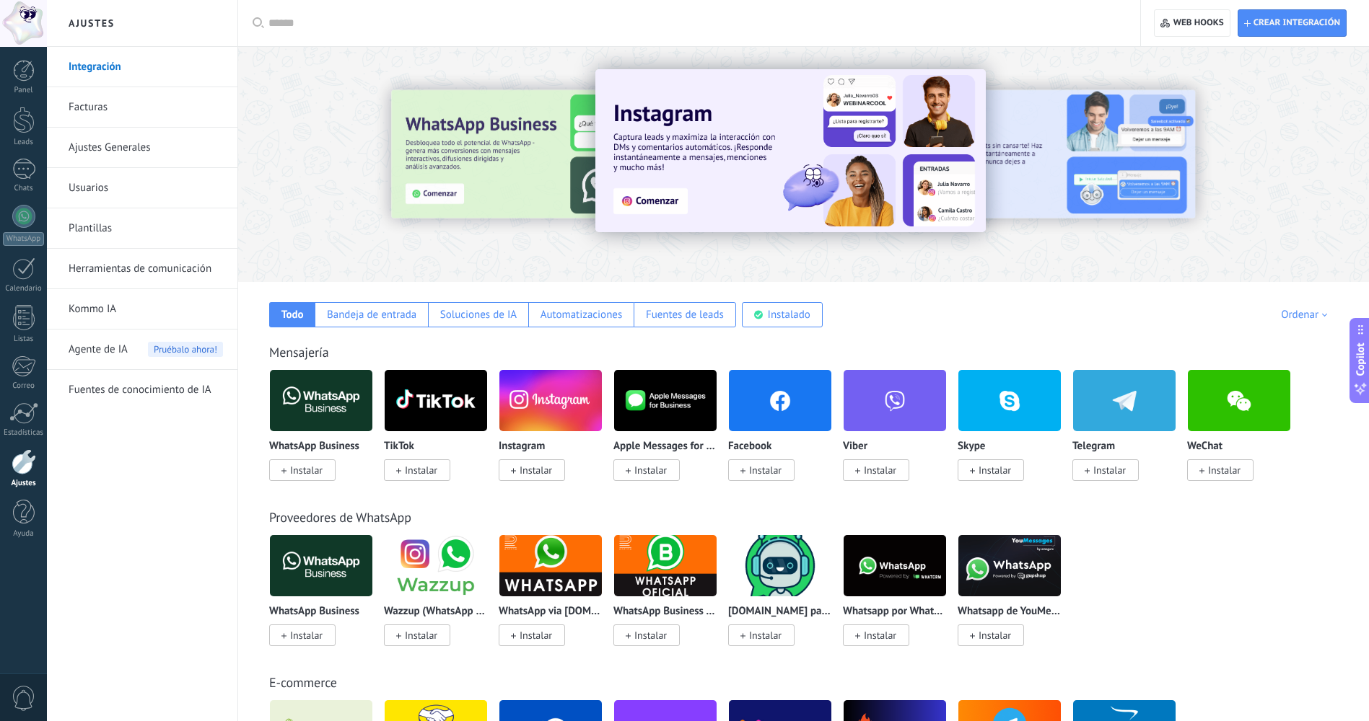
click at [118, 191] on link "Usuarios" at bounding box center [146, 188] width 154 height 40
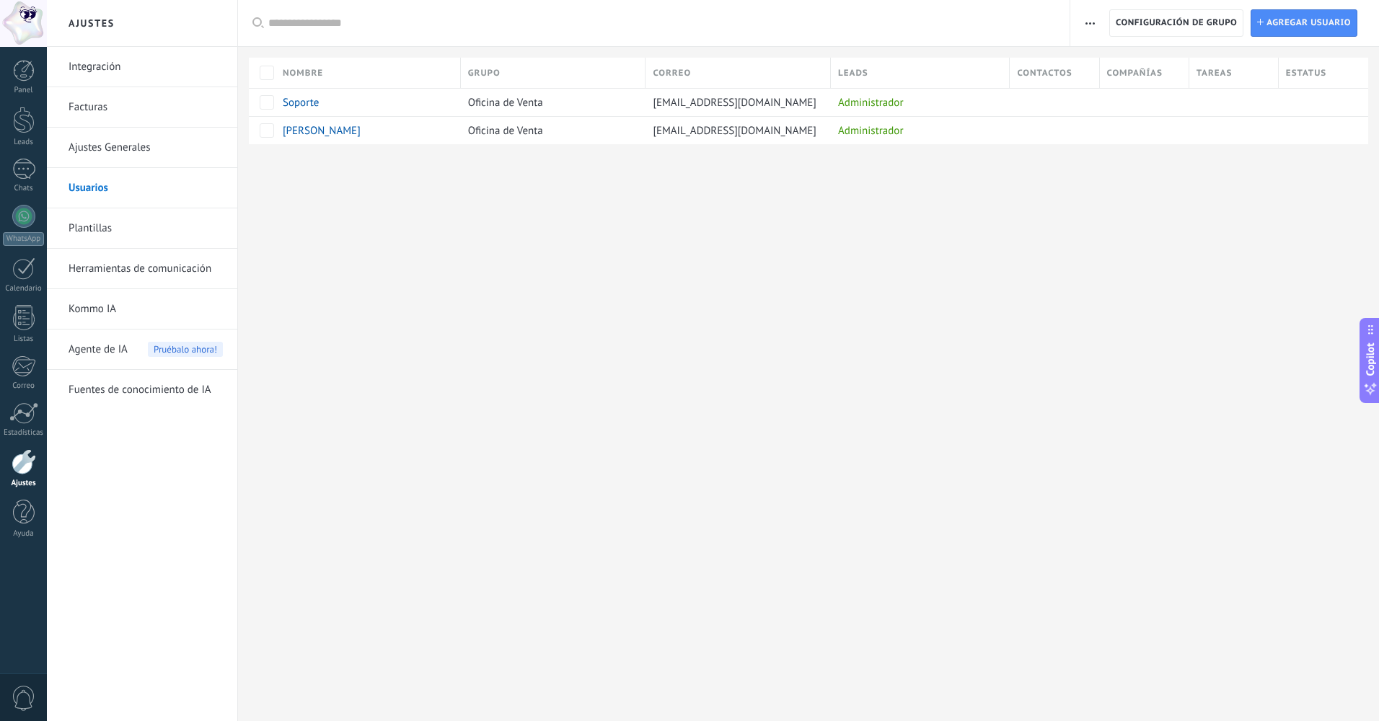
click at [558, 234] on div "Ajustes Integración Facturas Ajustes Generales Usuarios Plantillas Herramientas…" at bounding box center [713, 360] width 1333 height 721
click at [513, 103] on div "desactivar màs" at bounding box center [517, 102] width 63 height 28
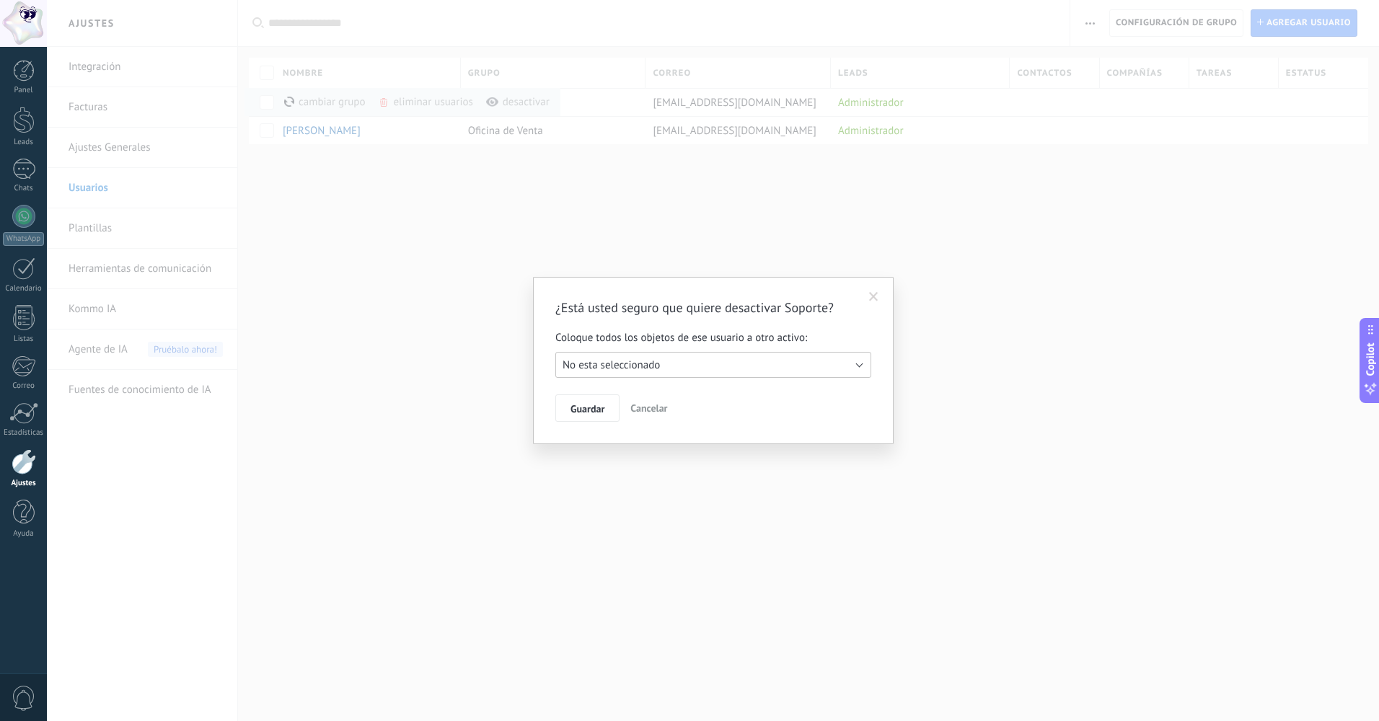
click at [616, 370] on span "No esta seleccionado" at bounding box center [611, 366] width 97 height 14
click at [624, 356] on li "No esta seleccionado" at bounding box center [709, 365] width 324 height 25
click at [600, 362] on span "No esta seleccionado" at bounding box center [611, 366] width 97 height 14
click at [597, 356] on li "No esta seleccionado" at bounding box center [709, 365] width 324 height 25
click at [601, 362] on span "No esta seleccionado" at bounding box center [611, 366] width 97 height 14
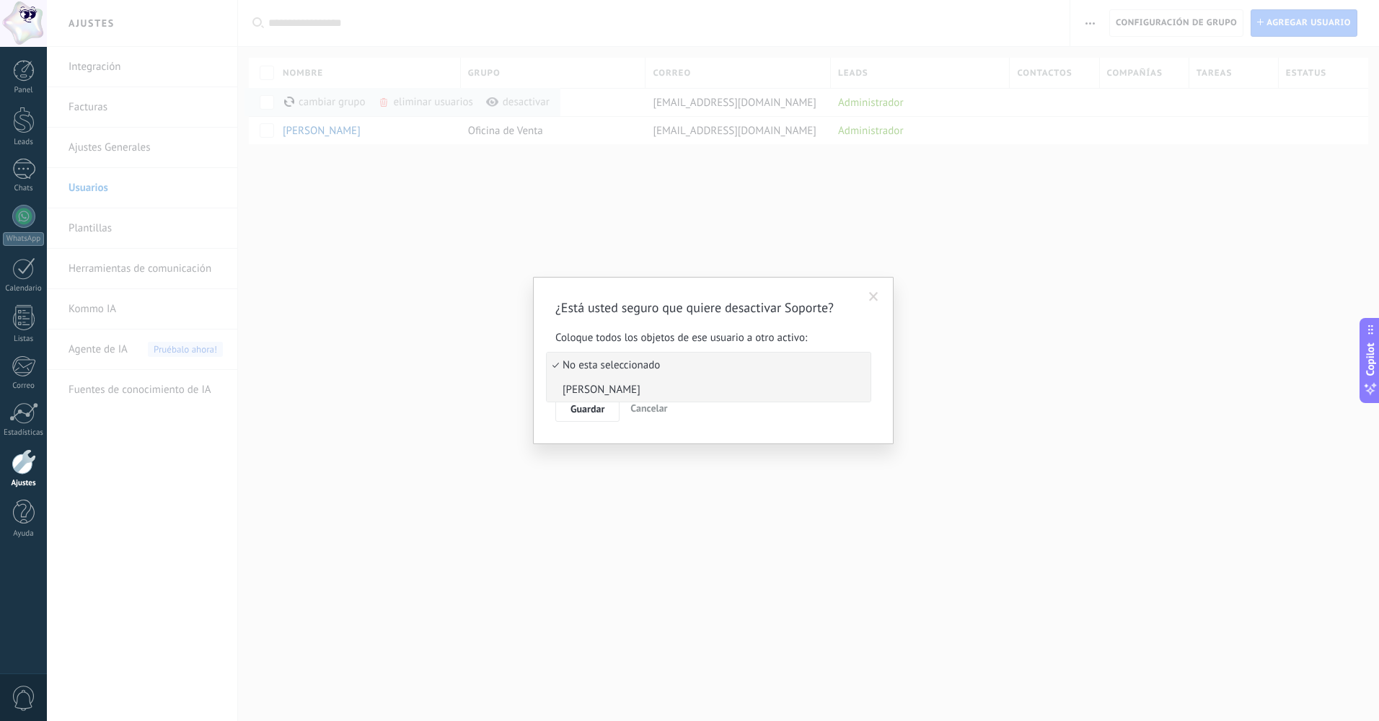
click at [604, 394] on span "[PERSON_NAME]" at bounding box center [707, 390] width 320 height 14
click at [597, 408] on span "Guardar" at bounding box center [588, 409] width 34 height 10
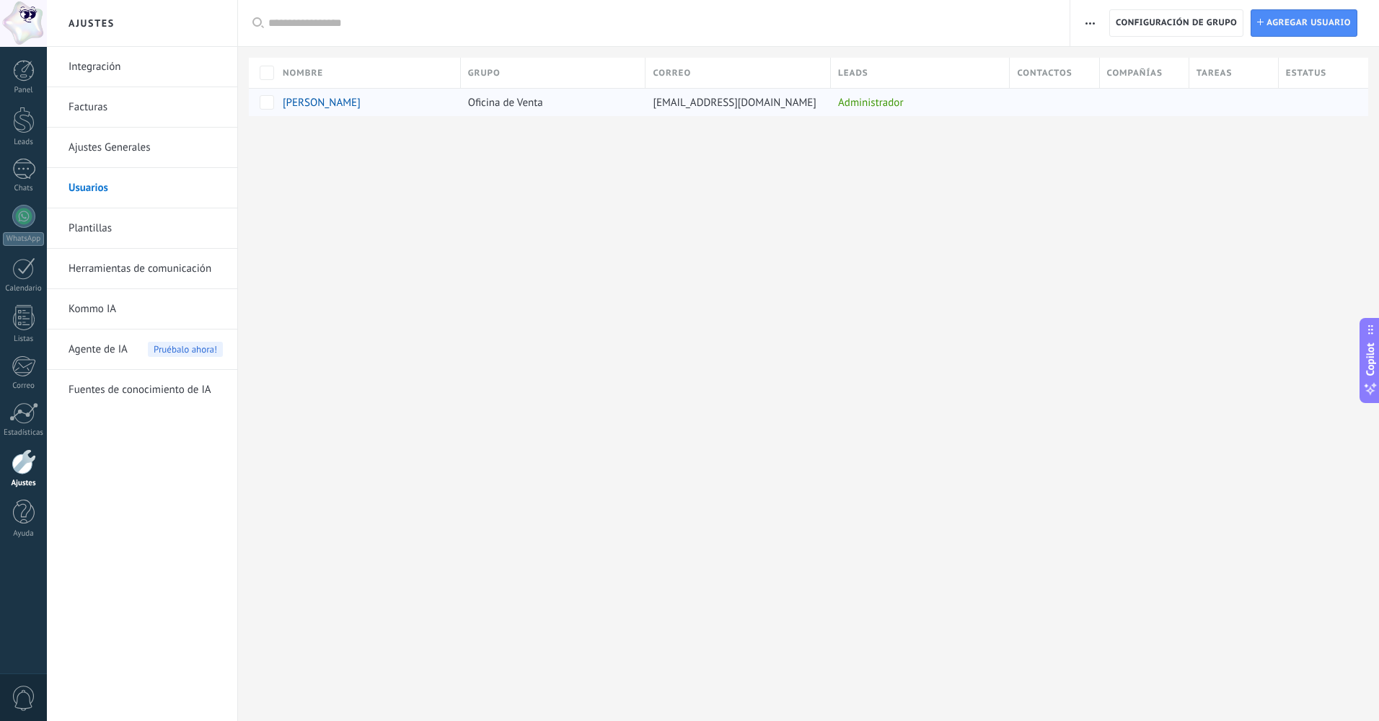
drag, startPoint x: 856, startPoint y: 104, endPoint x: 882, endPoint y: 103, distance: 26.7
click at [882, 103] on div "Administrador" at bounding box center [917, 102] width 172 height 27
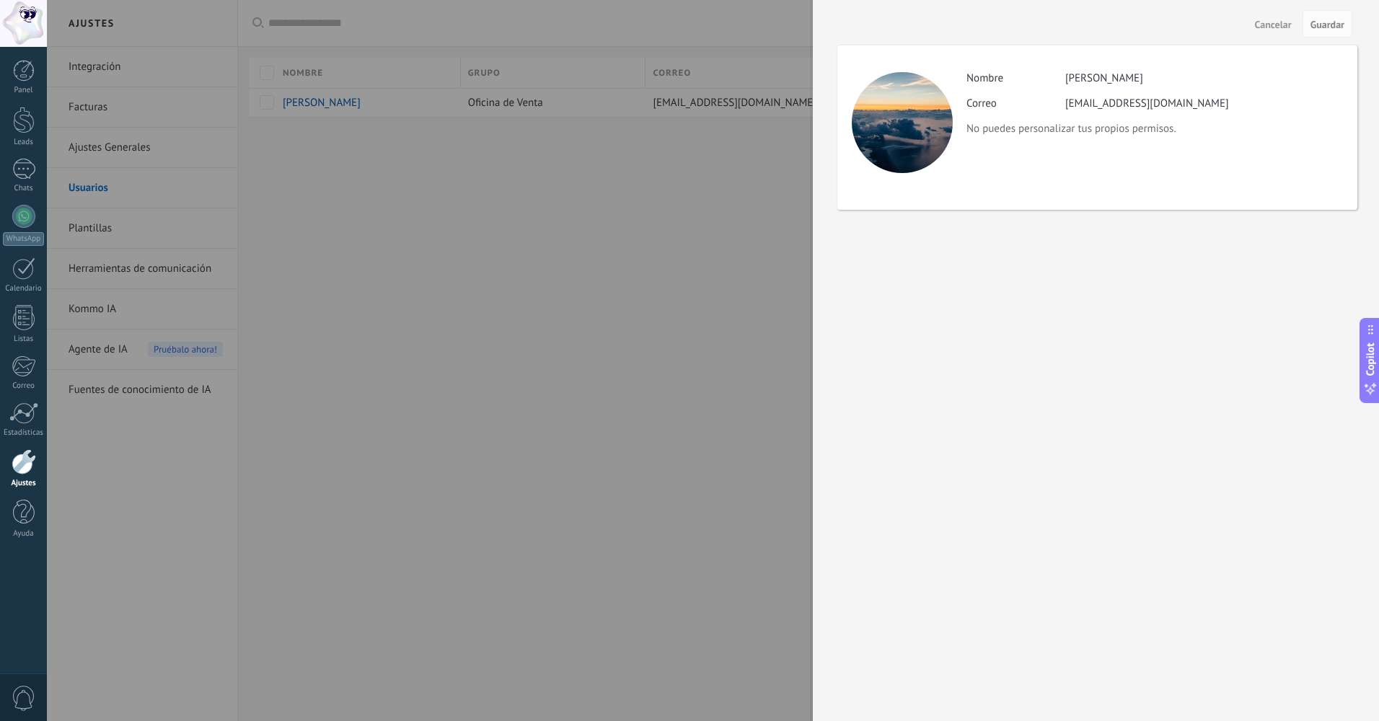
click at [696, 244] on div at bounding box center [689, 360] width 1379 height 721
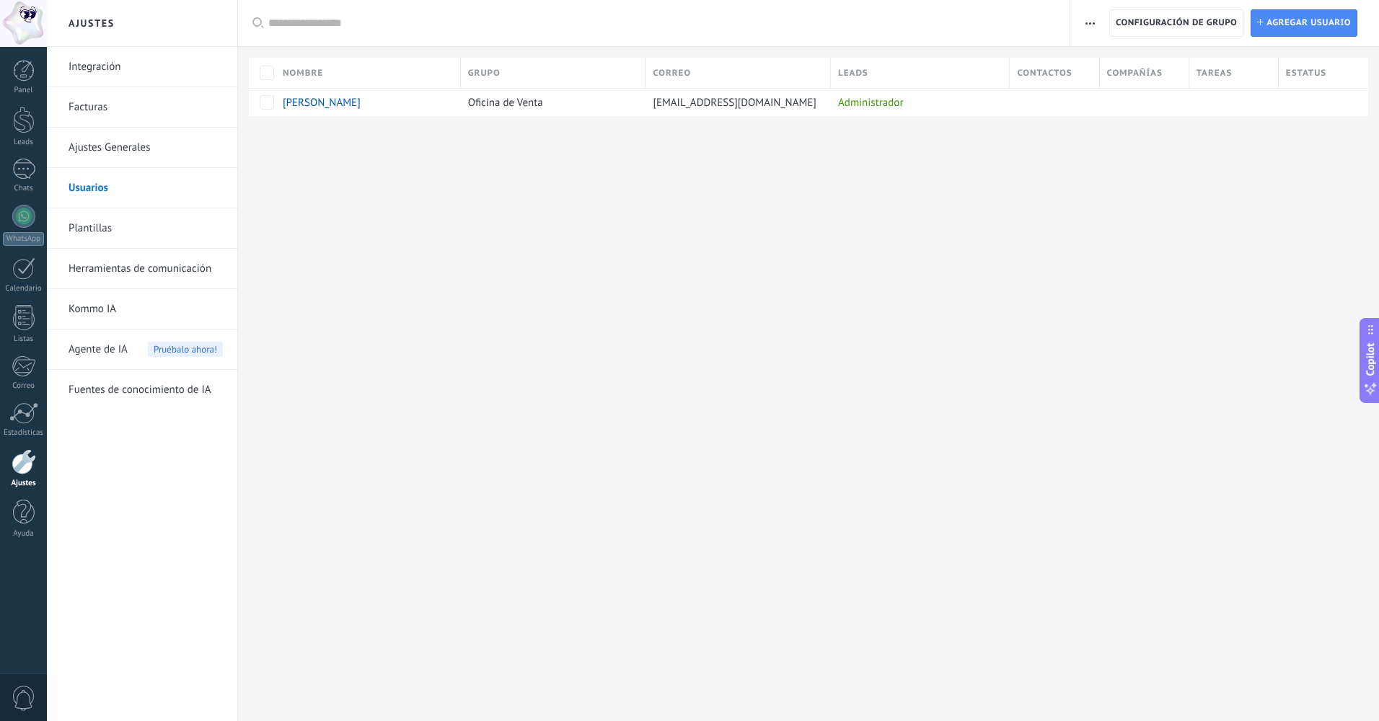
click at [1092, 27] on span "button" at bounding box center [1090, 22] width 9 height 27
click at [1053, 27] on input "text" at bounding box center [661, 23] width 787 height 15
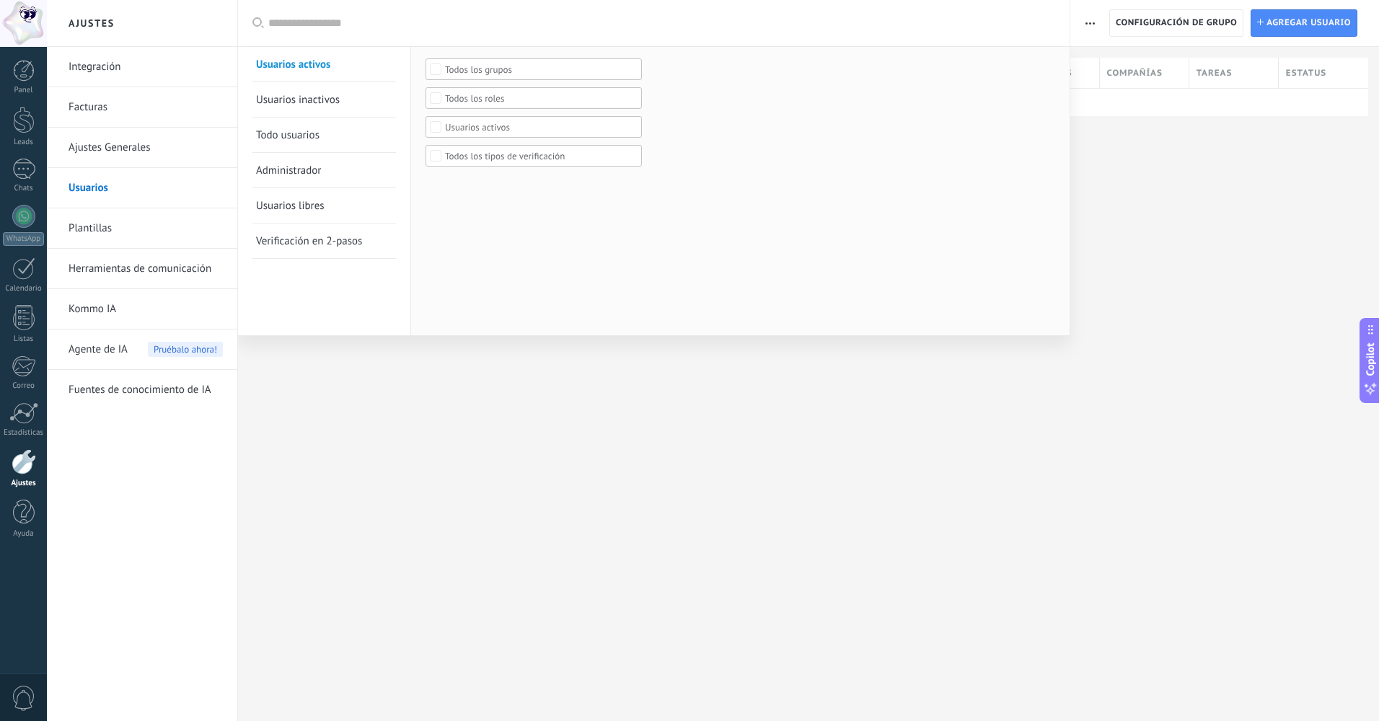
click at [1143, 171] on div at bounding box center [689, 360] width 1379 height 721
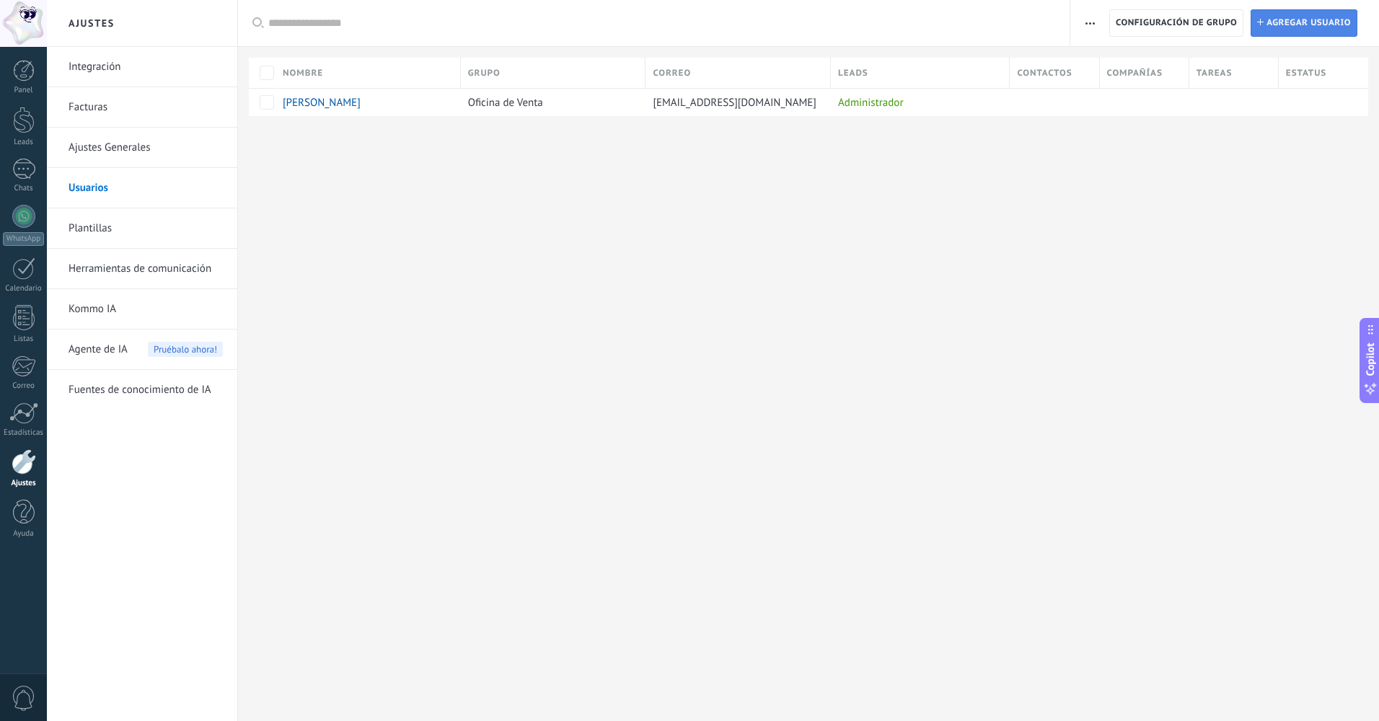
click at [1266, 34] on link "Instalar Agregar usuario" at bounding box center [1304, 22] width 107 height 27
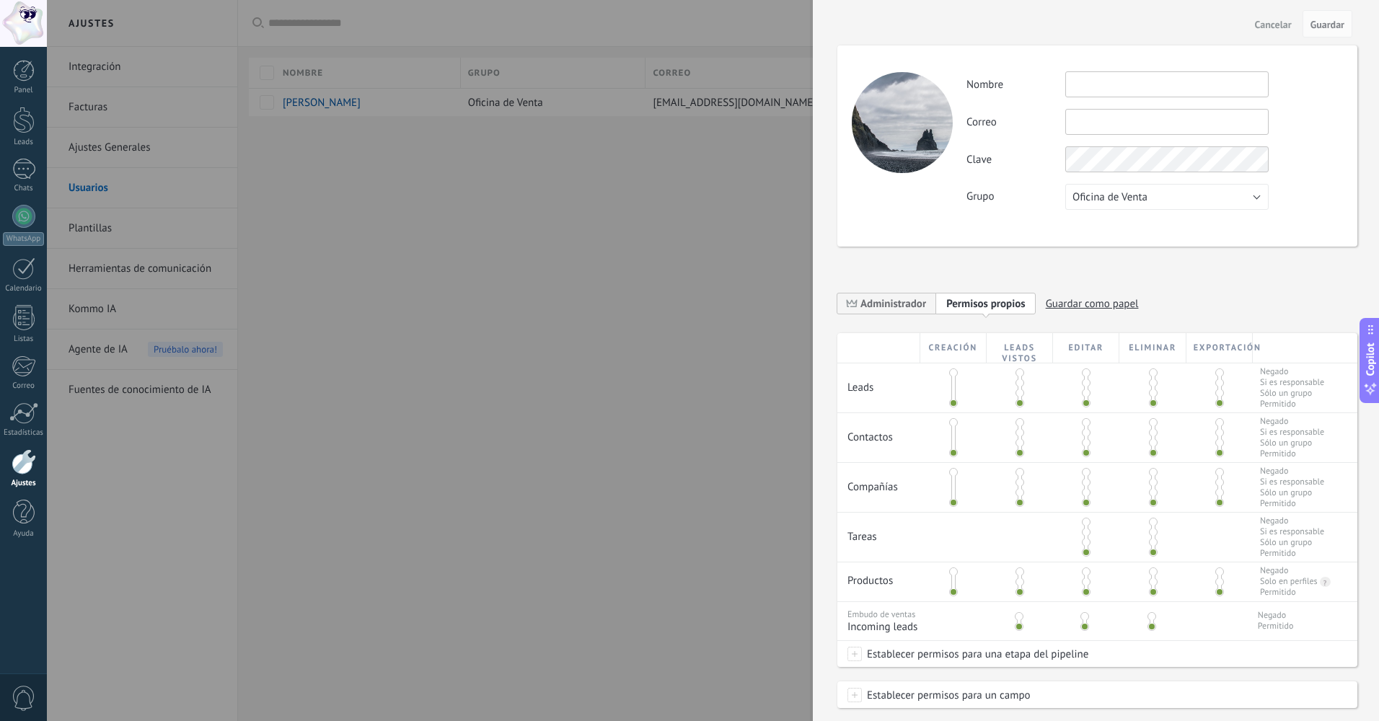
click at [952, 403] on span at bounding box center [953, 403] width 9 height 9
drag, startPoint x: 952, startPoint y: 403, endPoint x: 953, endPoint y: 341, distance: 61.3
click at [953, 341] on div "Creación Leads vistos Editar Eliminar Exportación Leads Negado Si es responsabl…" at bounding box center [1098, 499] width 520 height 333
click at [1018, 386] on span at bounding box center [1020, 383] width 9 height 9
click at [1019, 405] on span at bounding box center [1020, 403] width 9 height 9
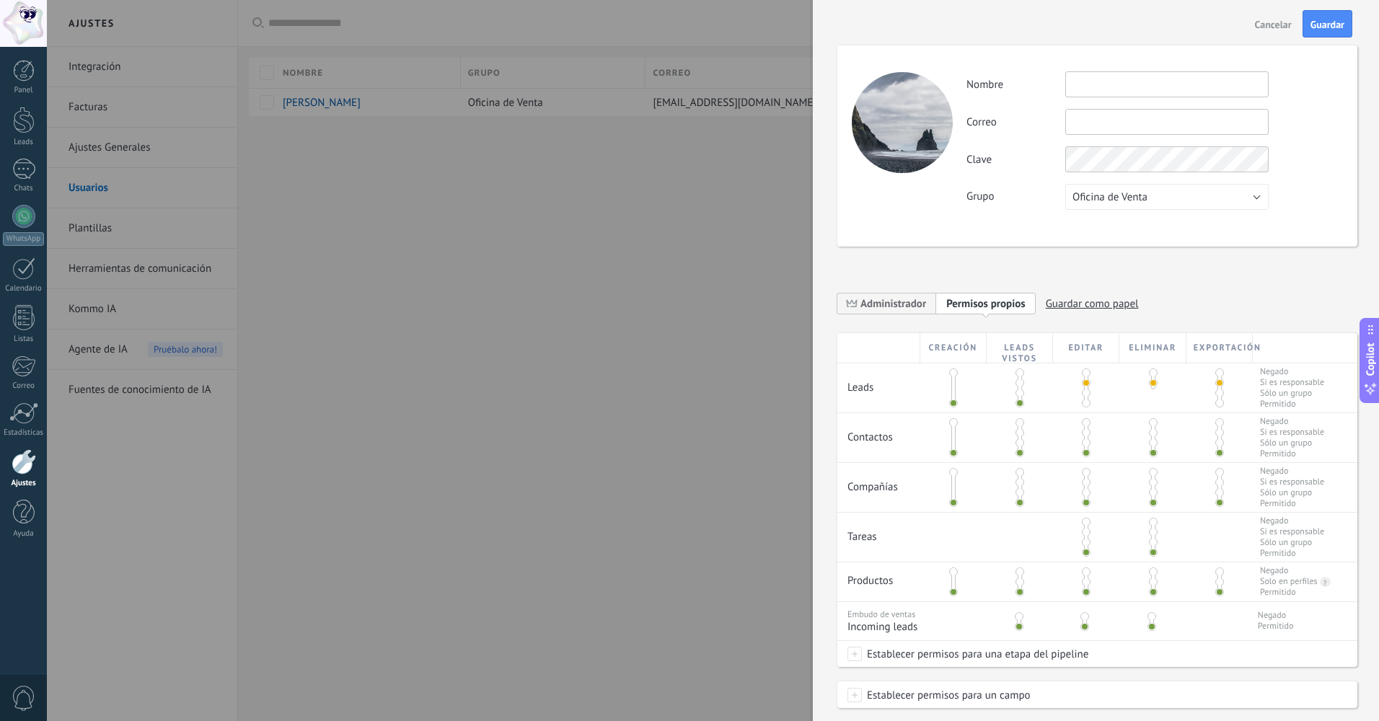
click at [1090, 406] on div at bounding box center [1086, 388] width 66 height 49
click at [1085, 406] on span at bounding box center [1086, 403] width 9 height 9
click at [1084, 387] on span at bounding box center [1086, 383] width 9 height 9
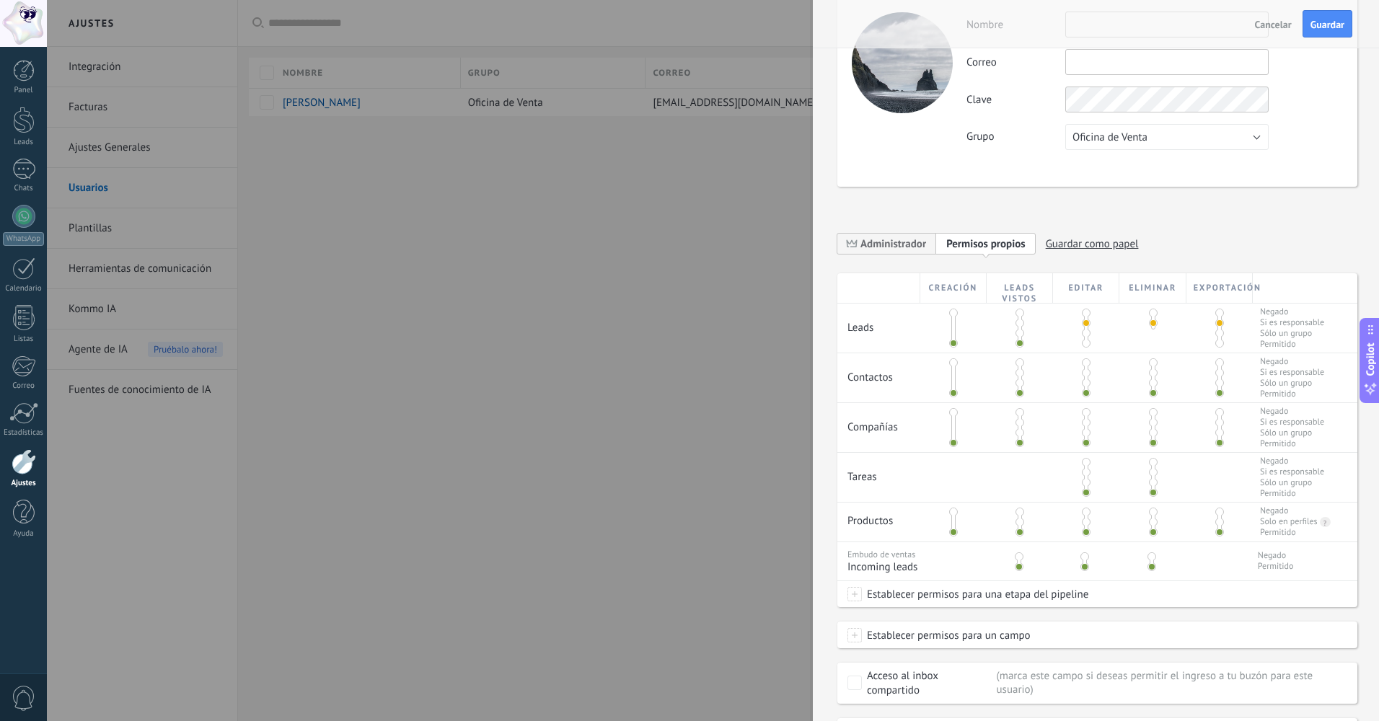
scroll to position [134, 0]
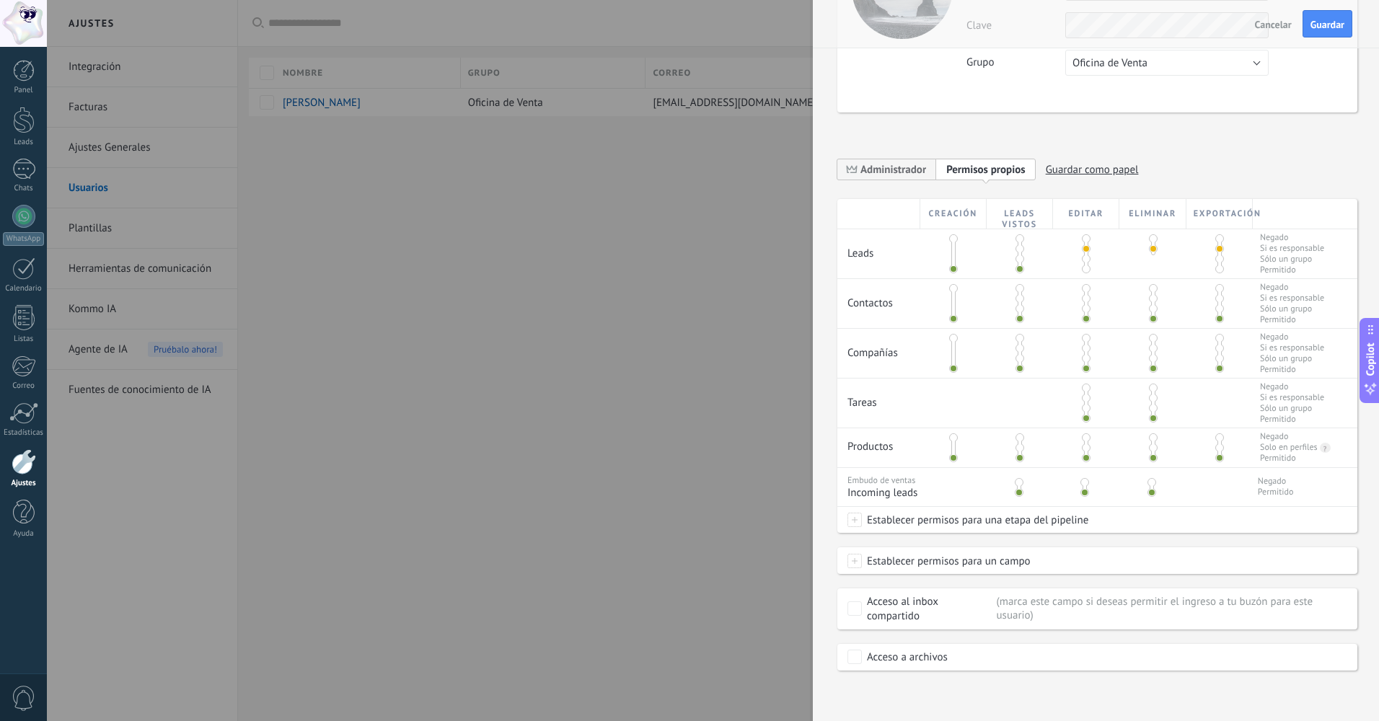
click at [1216, 291] on span at bounding box center [1220, 288] width 9 height 9
click at [1152, 291] on span at bounding box center [1153, 288] width 9 height 9
click at [1151, 322] on span at bounding box center [1153, 319] width 9 height 9
click at [1217, 320] on span at bounding box center [1220, 319] width 9 height 9
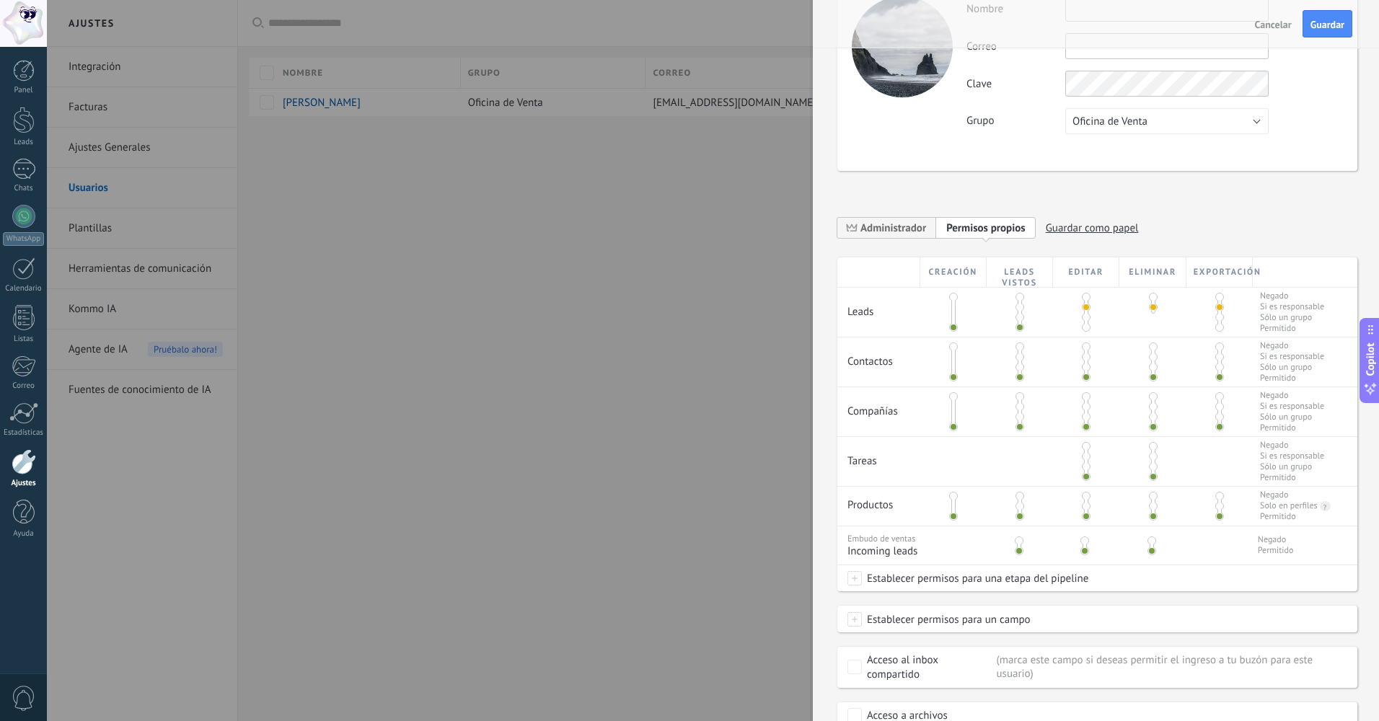
scroll to position [0, 0]
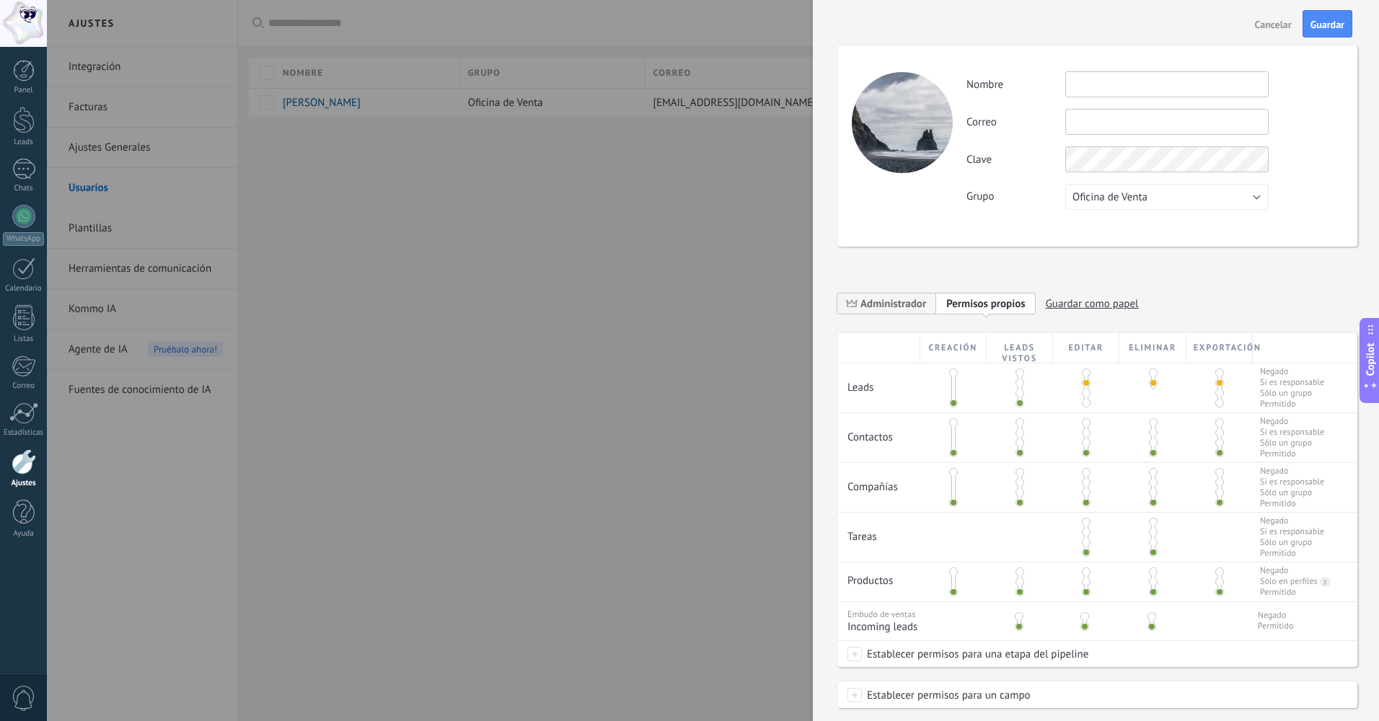
click at [1265, 32] on button "Cancelar" at bounding box center [1274, 23] width 48 height 23
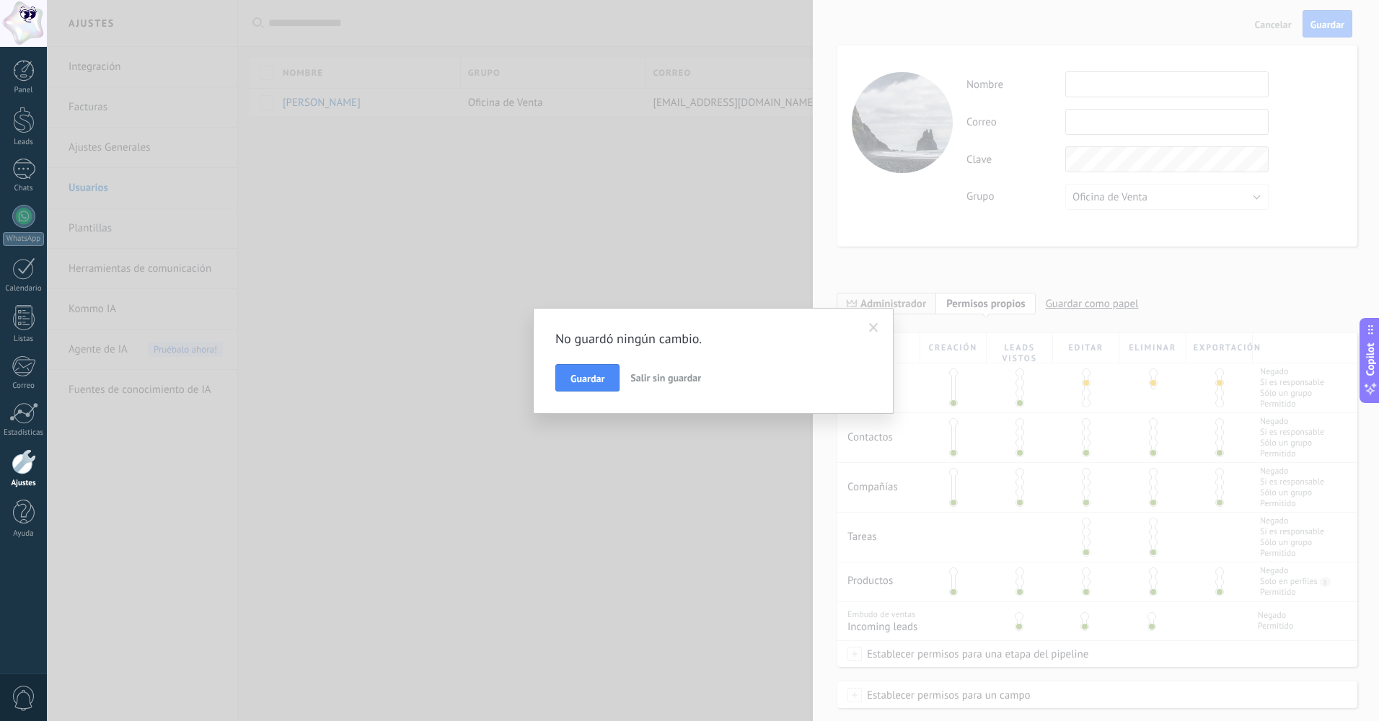
click at [672, 377] on span "Salir sin guardar" at bounding box center [666, 378] width 71 height 13
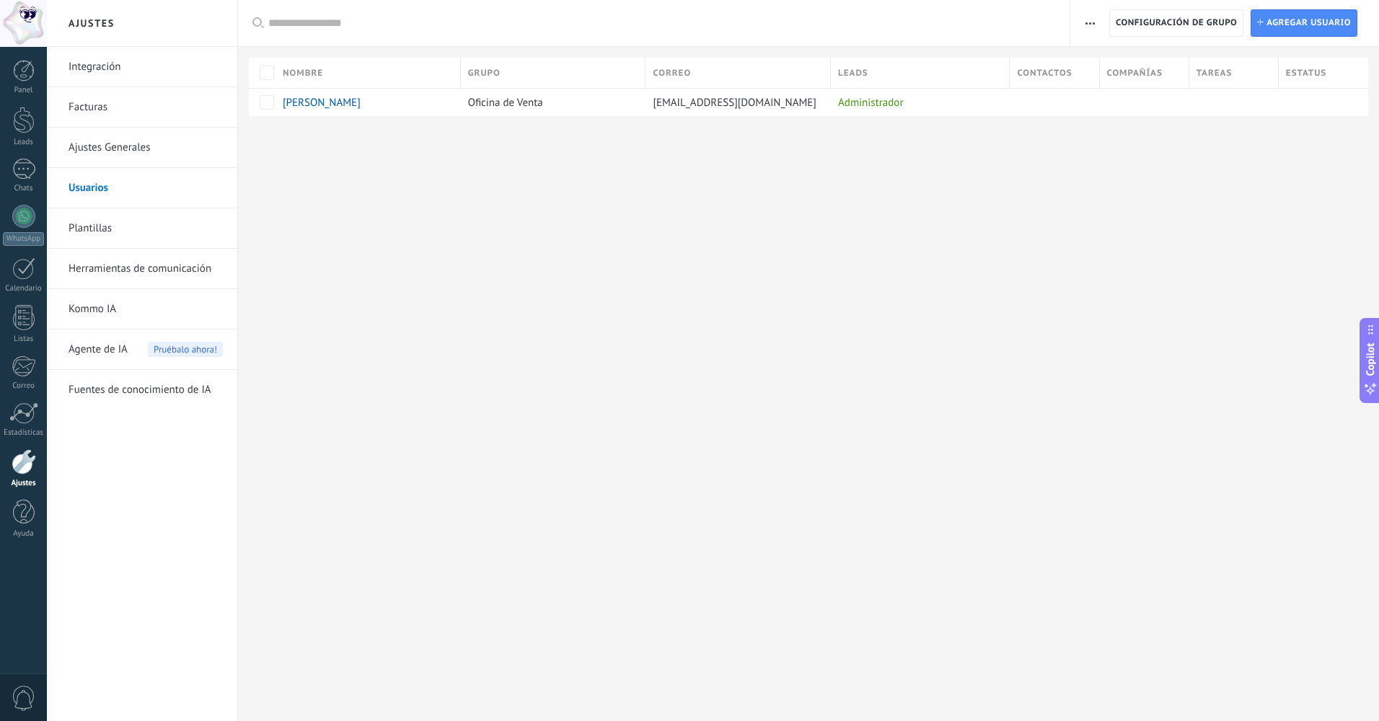
click at [60, 62] on li "Integración" at bounding box center [142, 67] width 190 height 40
click at [80, 107] on link "Facturas" at bounding box center [146, 107] width 154 height 40
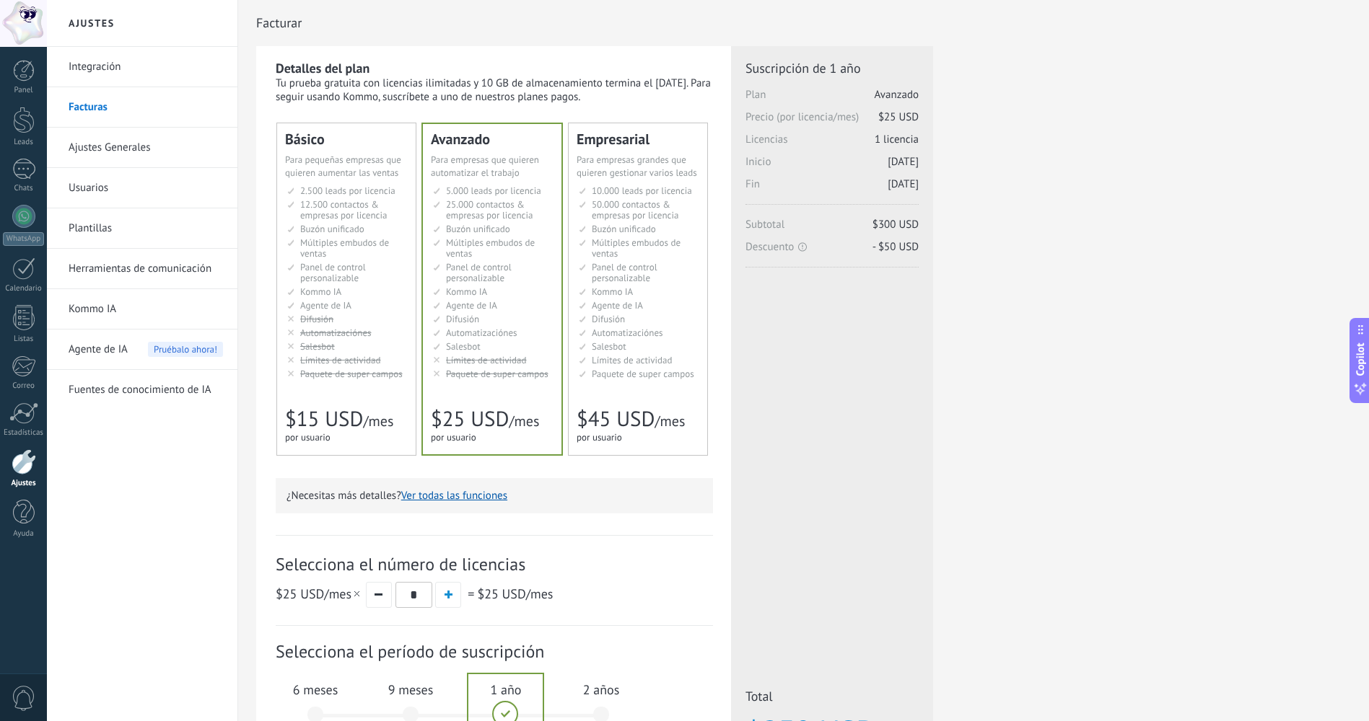
click at [105, 147] on link "Ajustes Generales" at bounding box center [146, 148] width 154 height 40
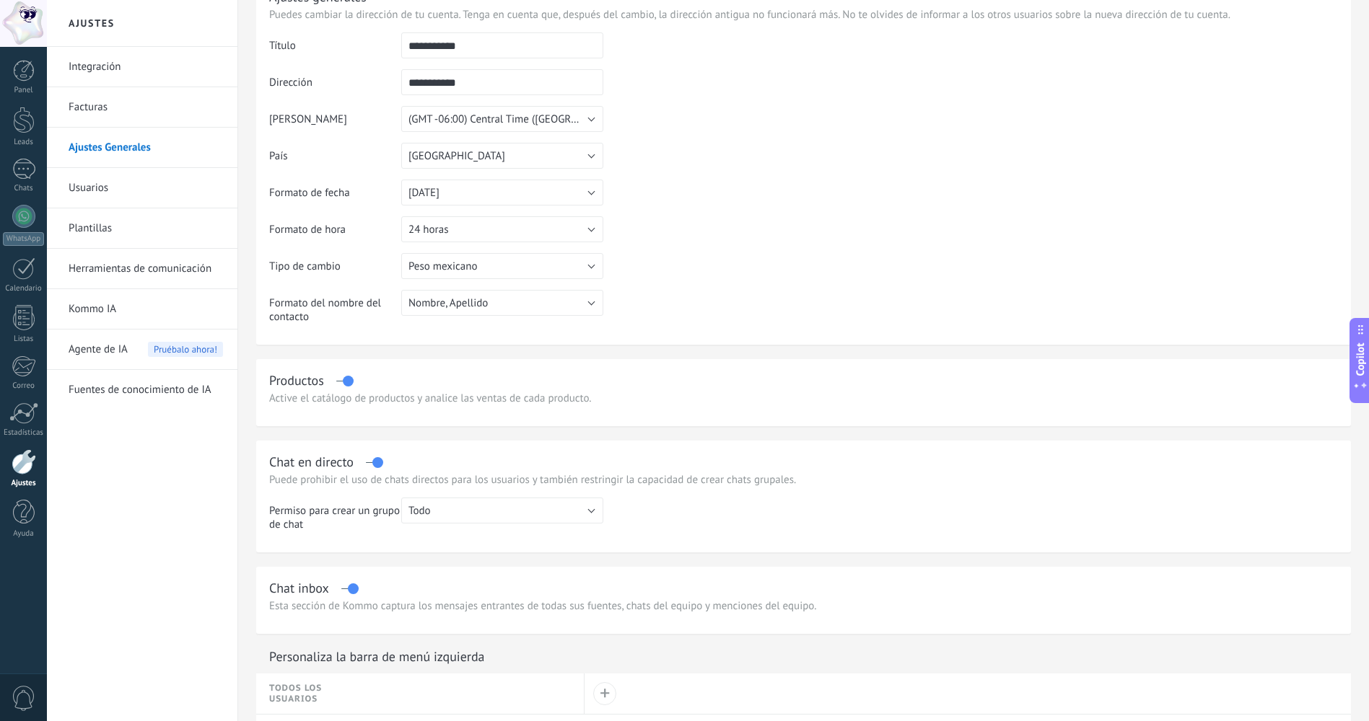
scroll to position [72, 0]
click at [138, 185] on link "Usuarios" at bounding box center [146, 188] width 154 height 40
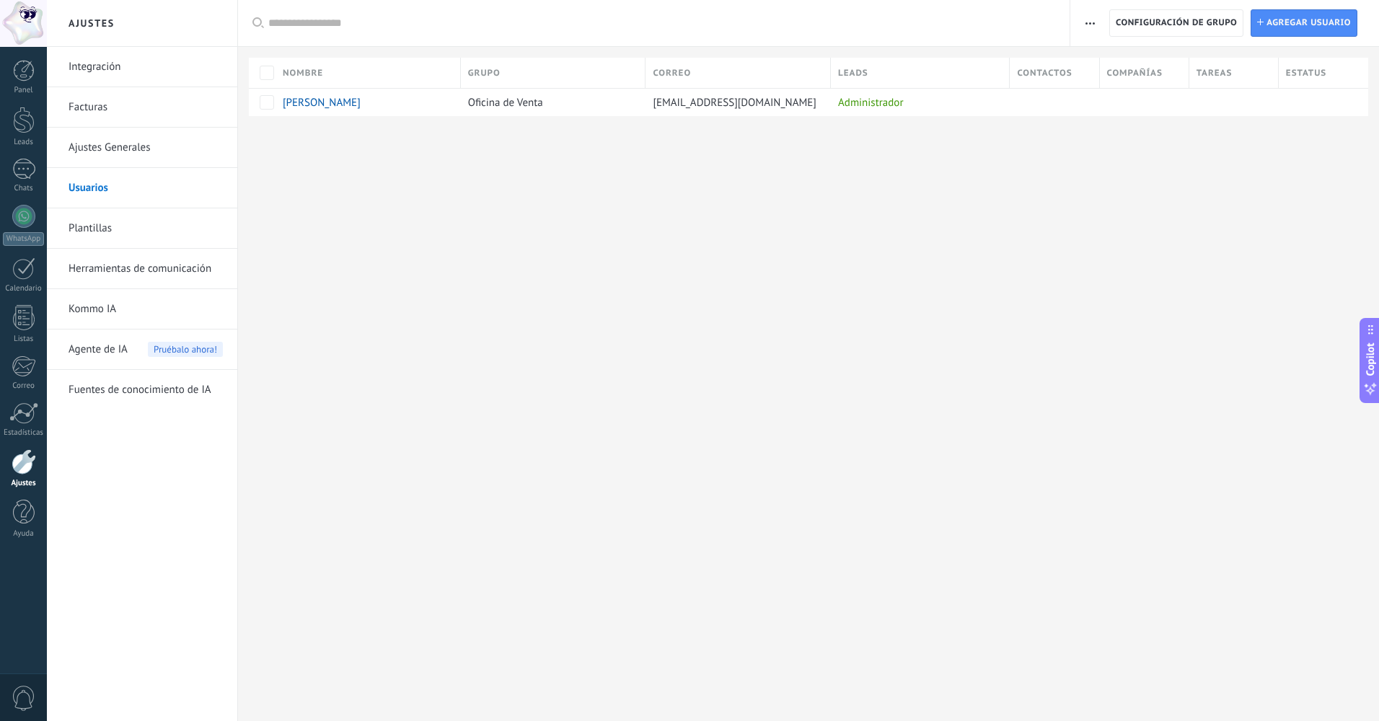
click at [157, 230] on link "Plantillas" at bounding box center [146, 229] width 154 height 40
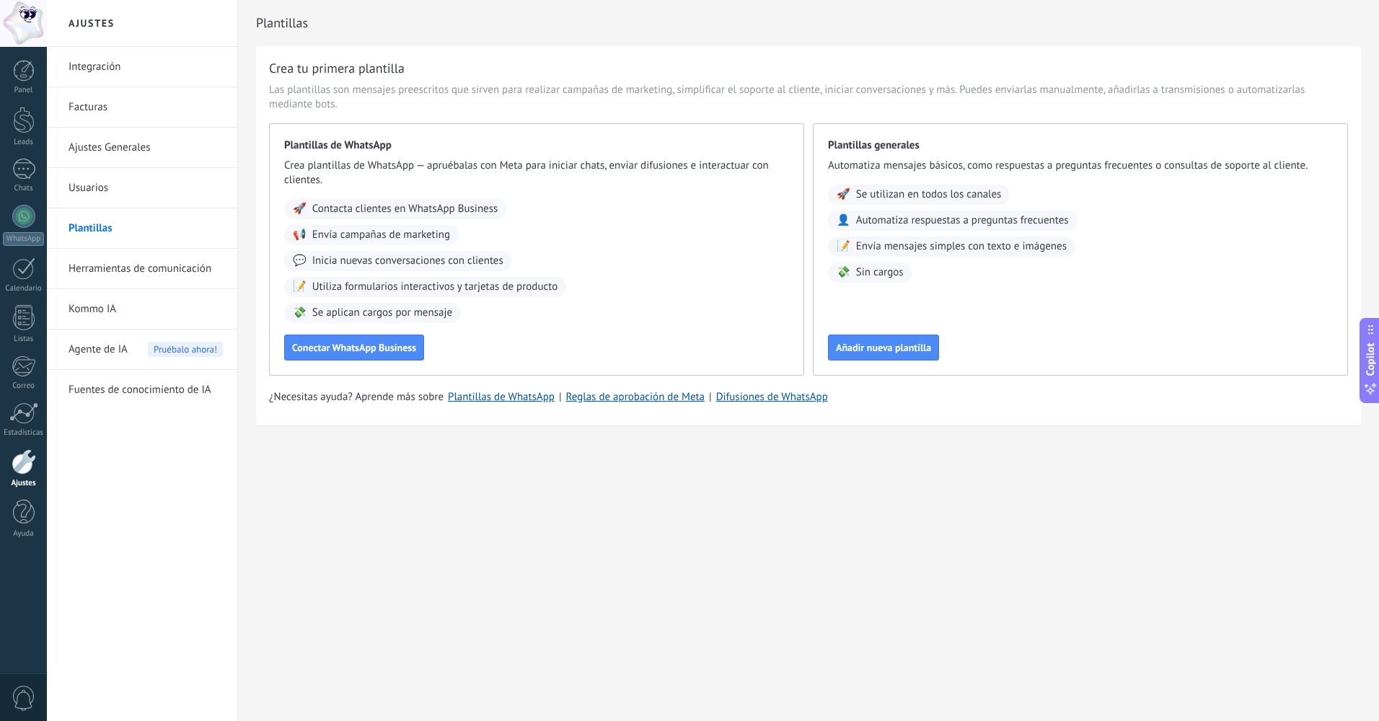
click at [147, 141] on link "Ajustes Generales" at bounding box center [146, 148] width 154 height 40
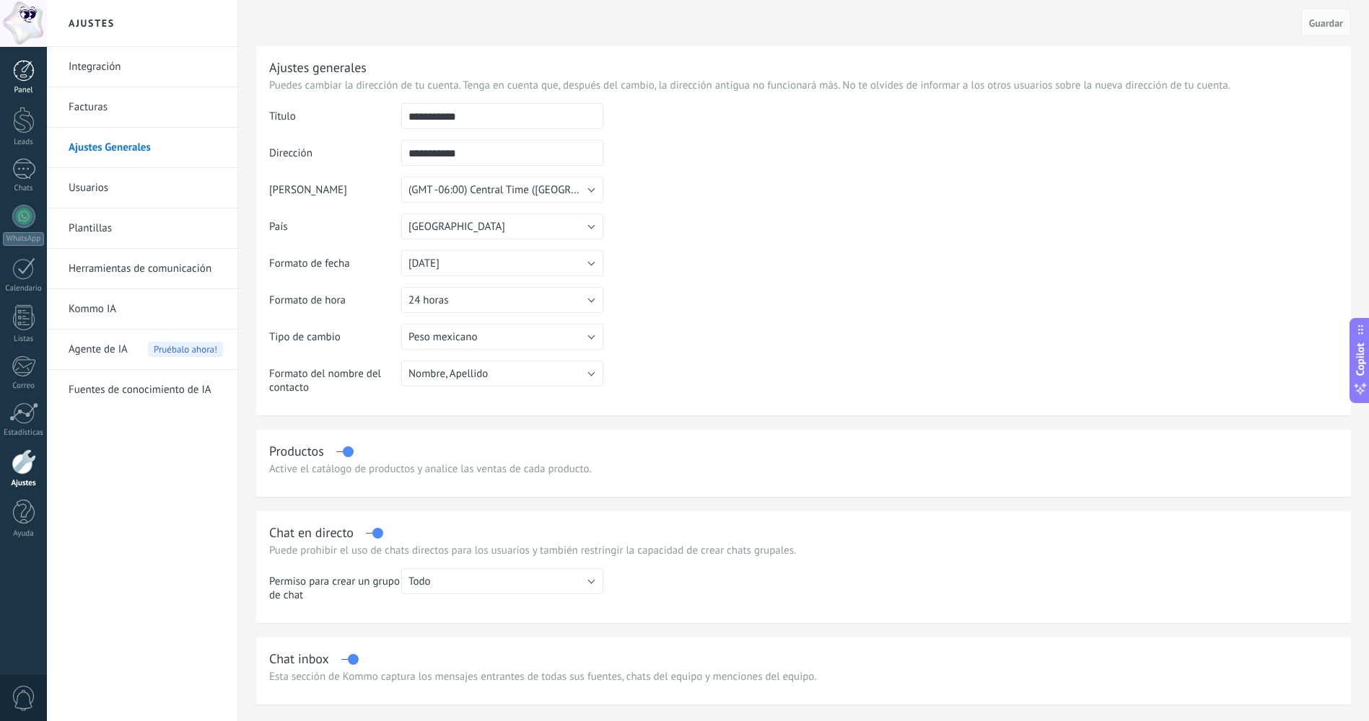
click at [34, 85] on link "Panel" at bounding box center [23, 77] width 47 height 35
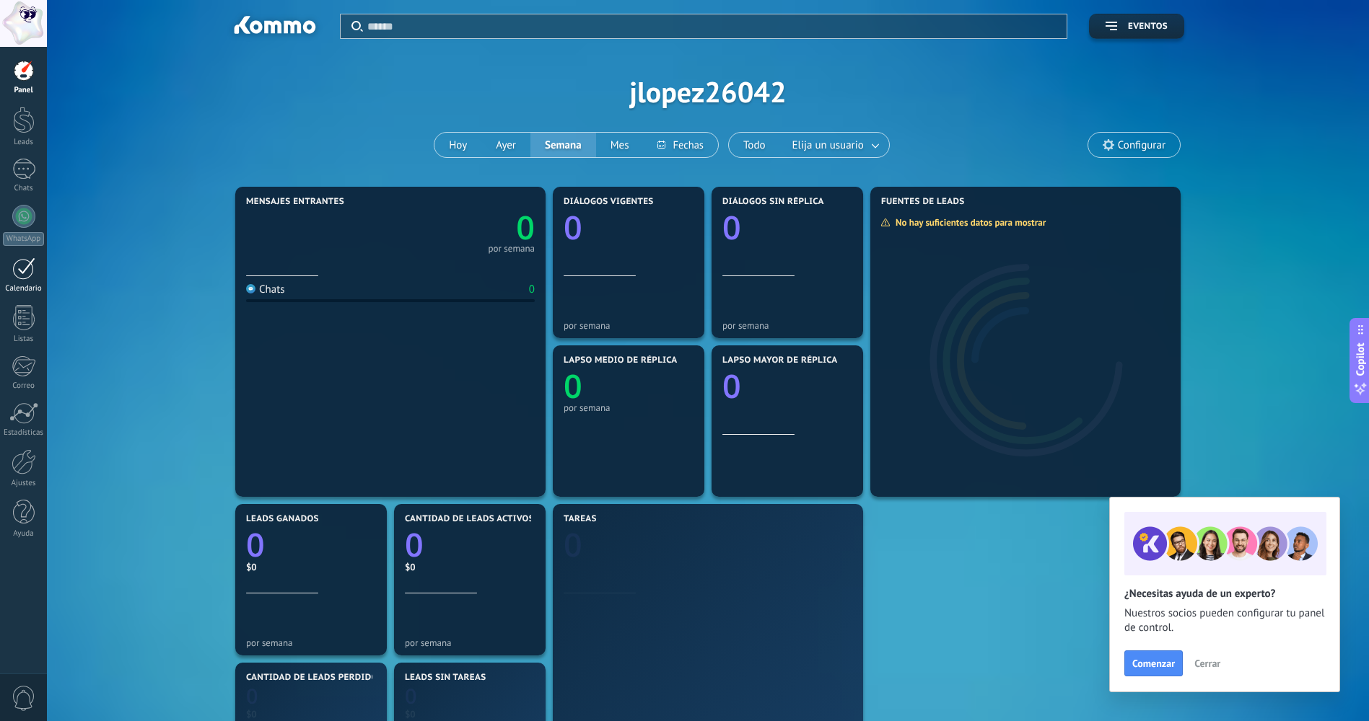
click at [20, 282] on link "Calendario" at bounding box center [23, 276] width 47 height 36
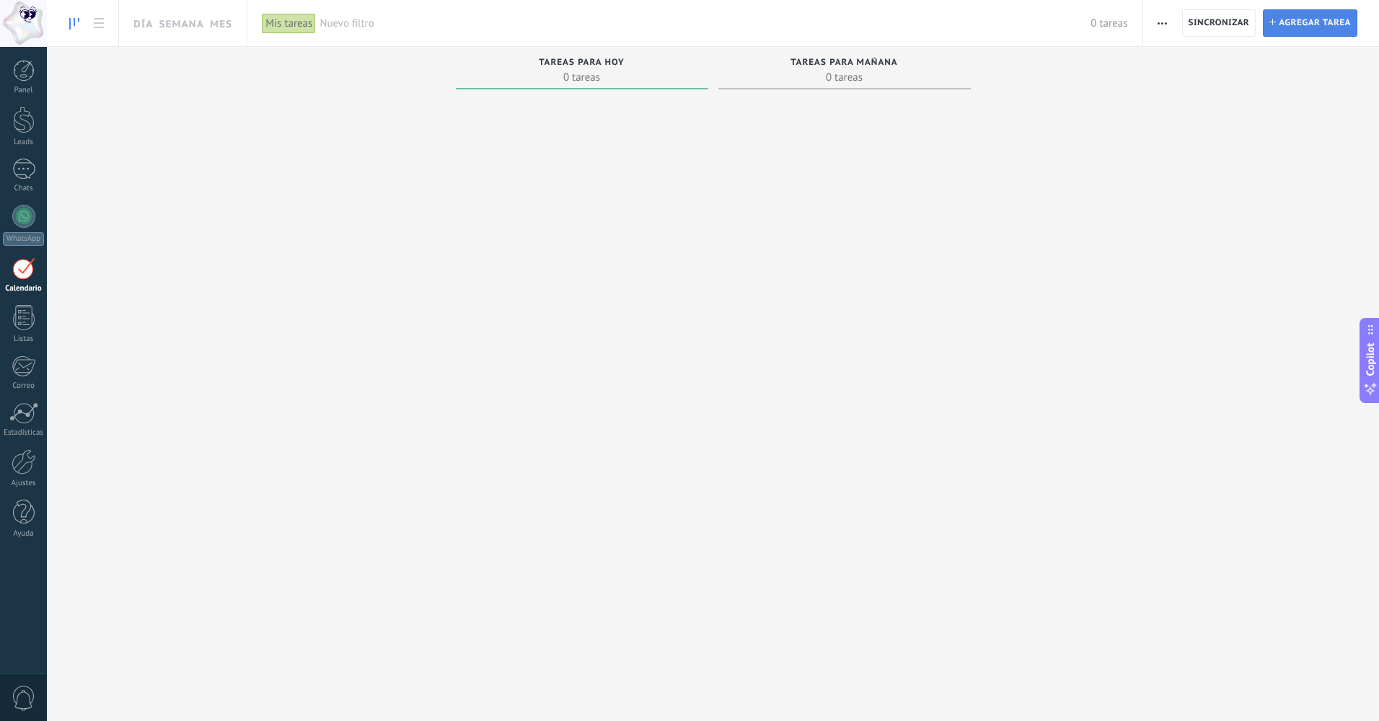
click at [1288, 19] on span "Agregar tarea" at bounding box center [1315, 23] width 72 height 26
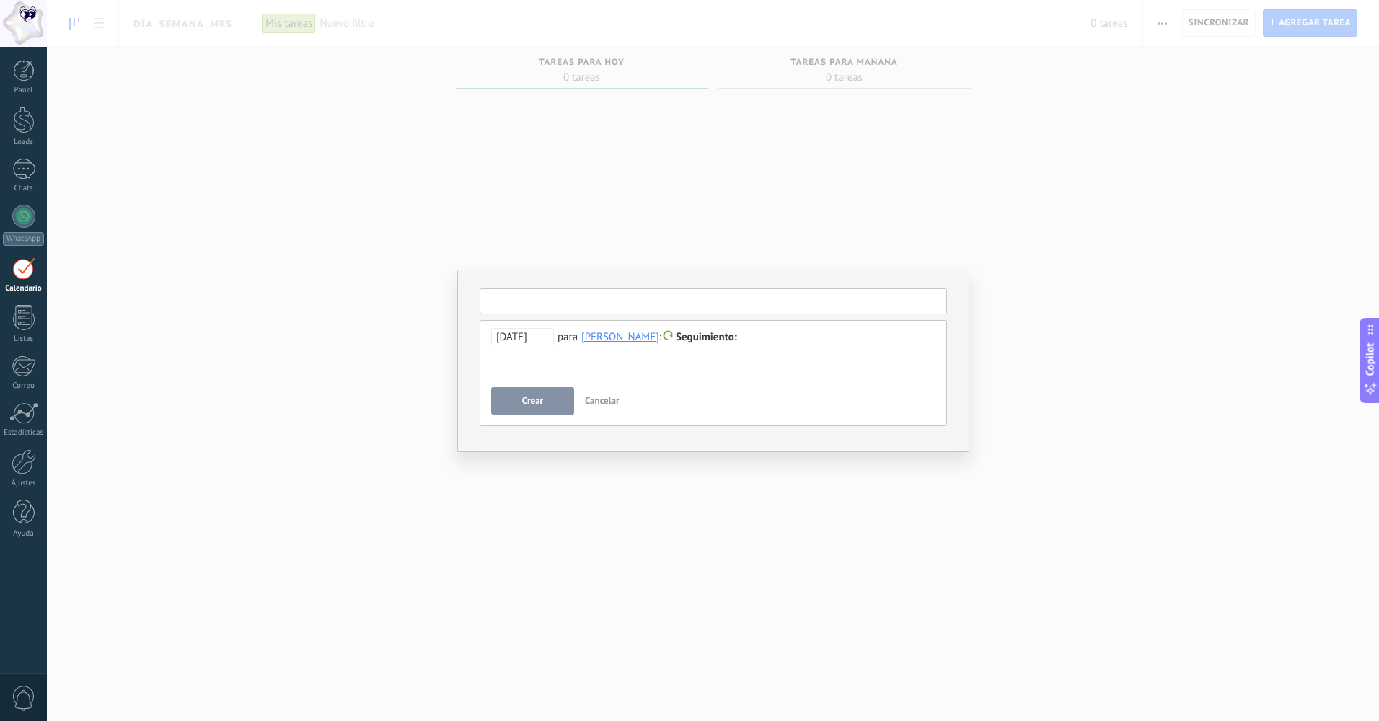
click at [602, 301] on input "text" at bounding box center [714, 302] width 468 height 26
type input "********"
click at [547, 398] on button "Crear" at bounding box center [532, 400] width 83 height 27
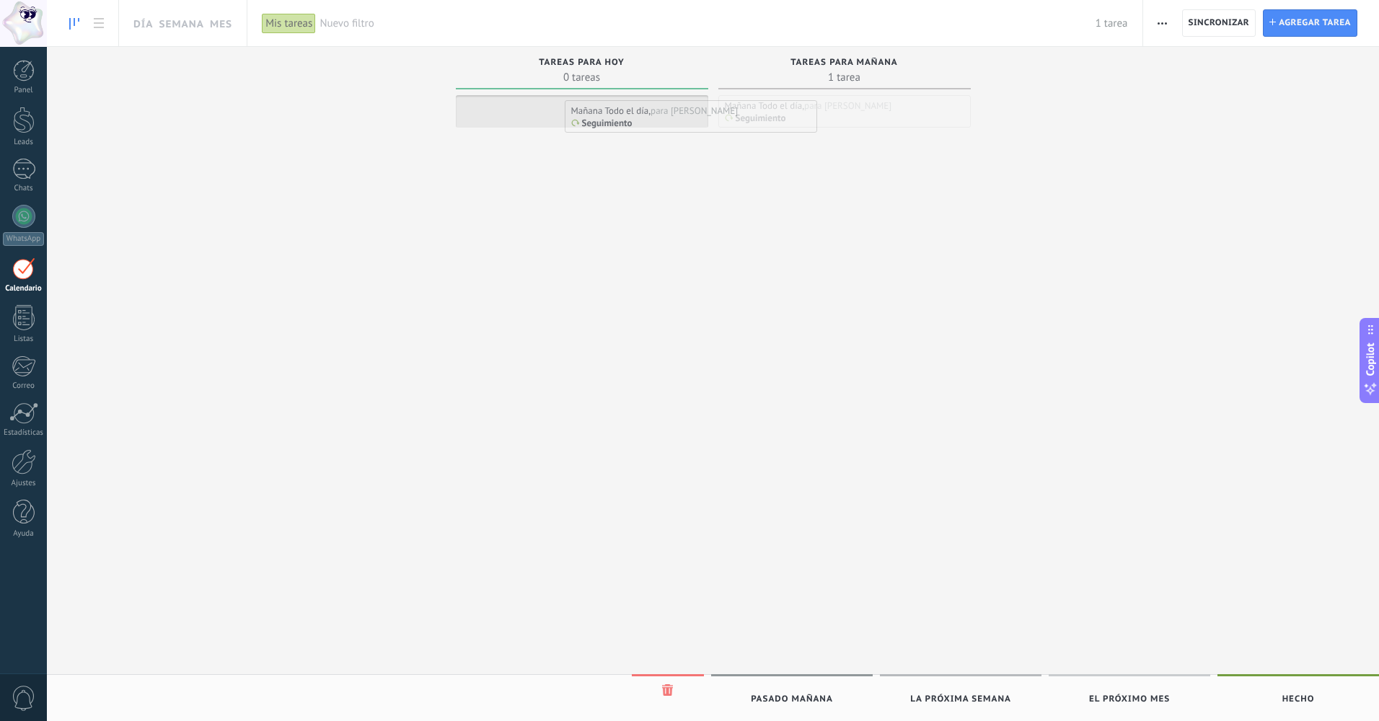
drag, startPoint x: 825, startPoint y: 113, endPoint x: 613, endPoint y: 118, distance: 212.2
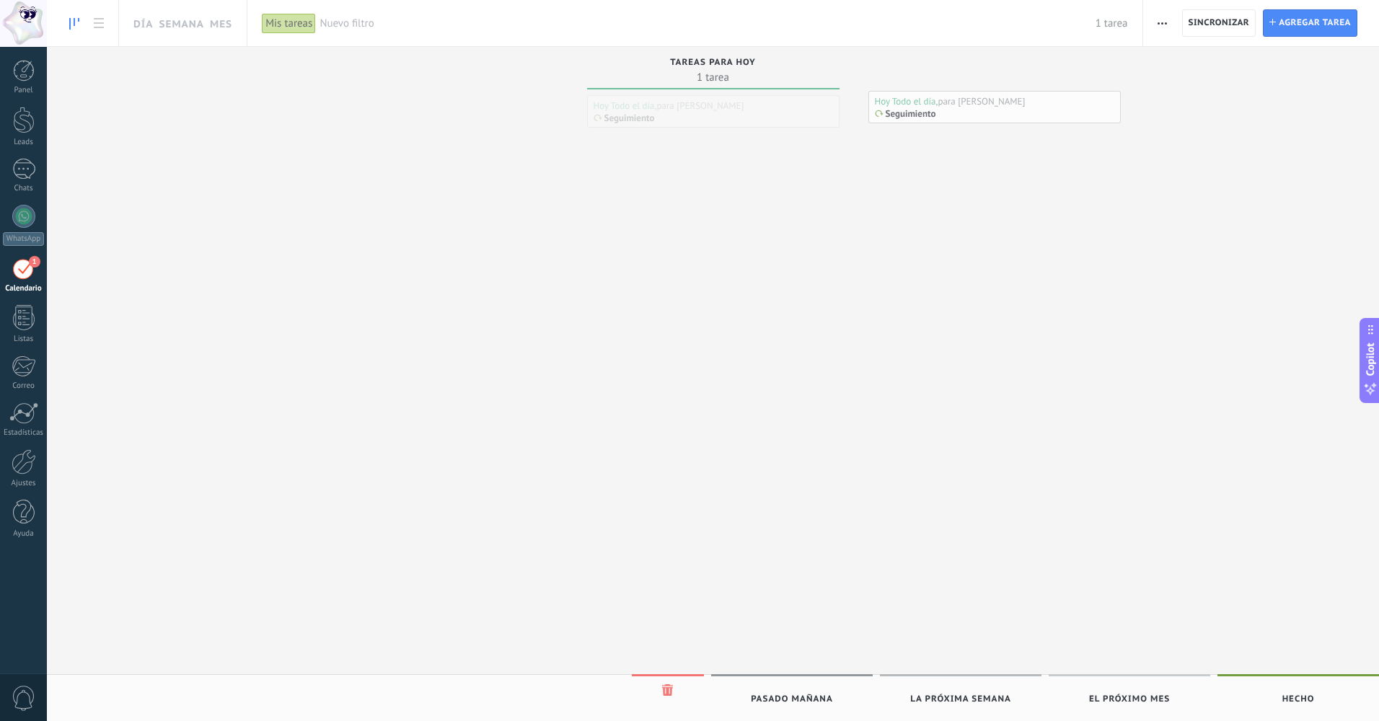
drag, startPoint x: 635, startPoint y: 115, endPoint x: 916, endPoint y: 111, distance: 281.4
click at [690, 118] on div "Seguimiento" at bounding box center [714, 119] width 240 height 12
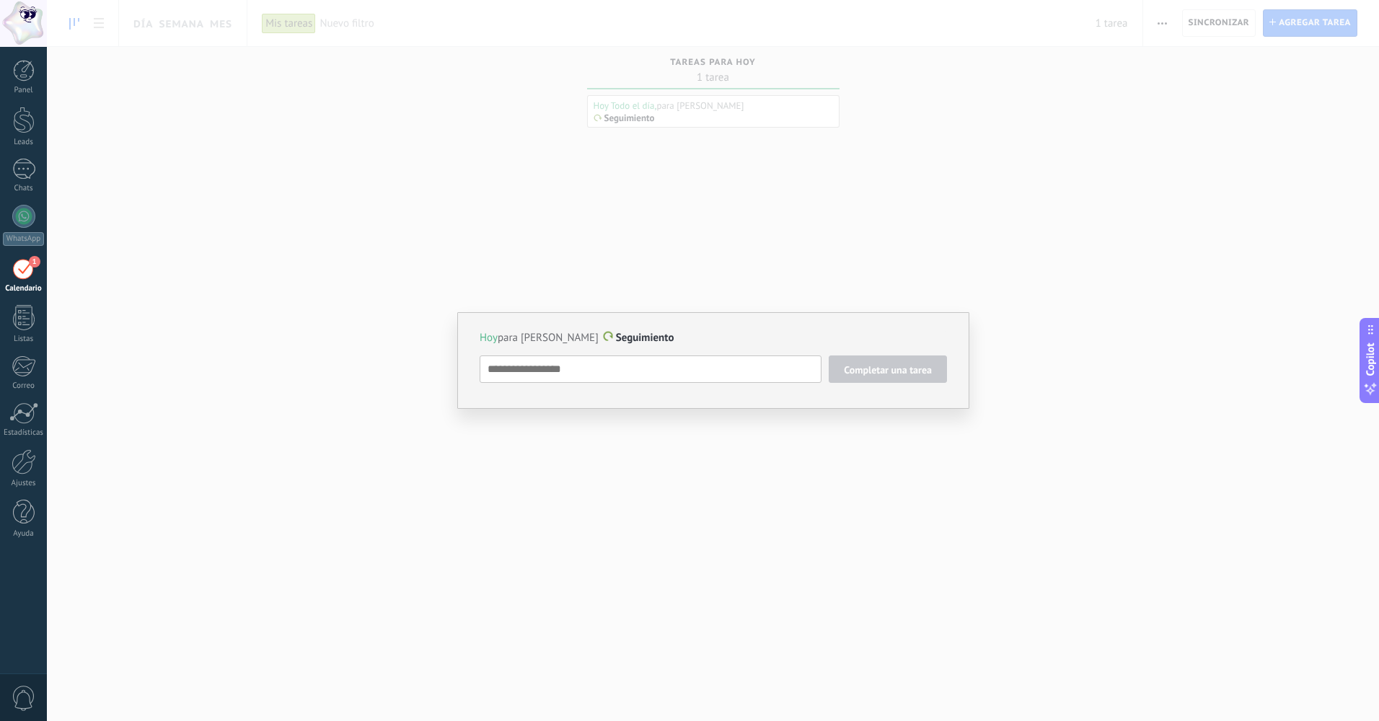
click at [858, 365] on span "Completar una tarea" at bounding box center [888, 370] width 88 height 10
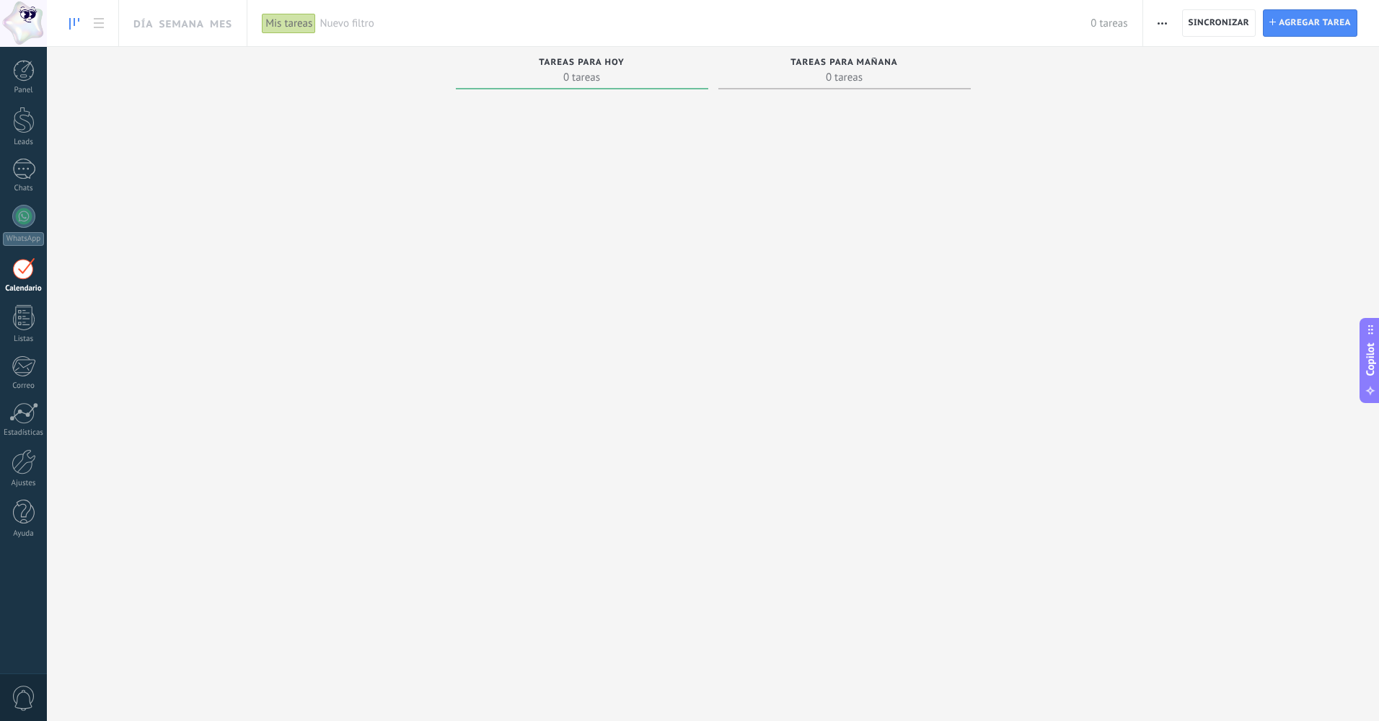
click at [1368, 344] on span "Copilot" at bounding box center [1371, 359] width 14 height 33
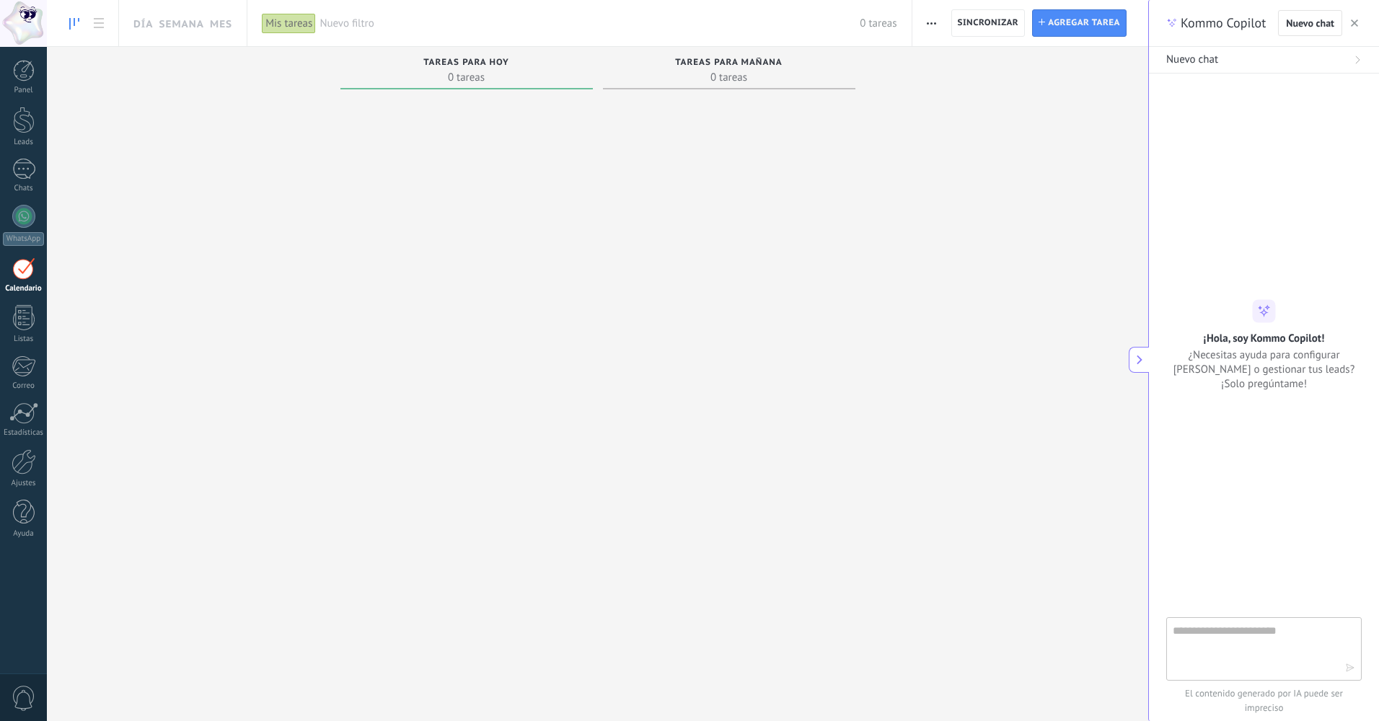
click at [1141, 367] on button at bounding box center [1139, 360] width 20 height 26
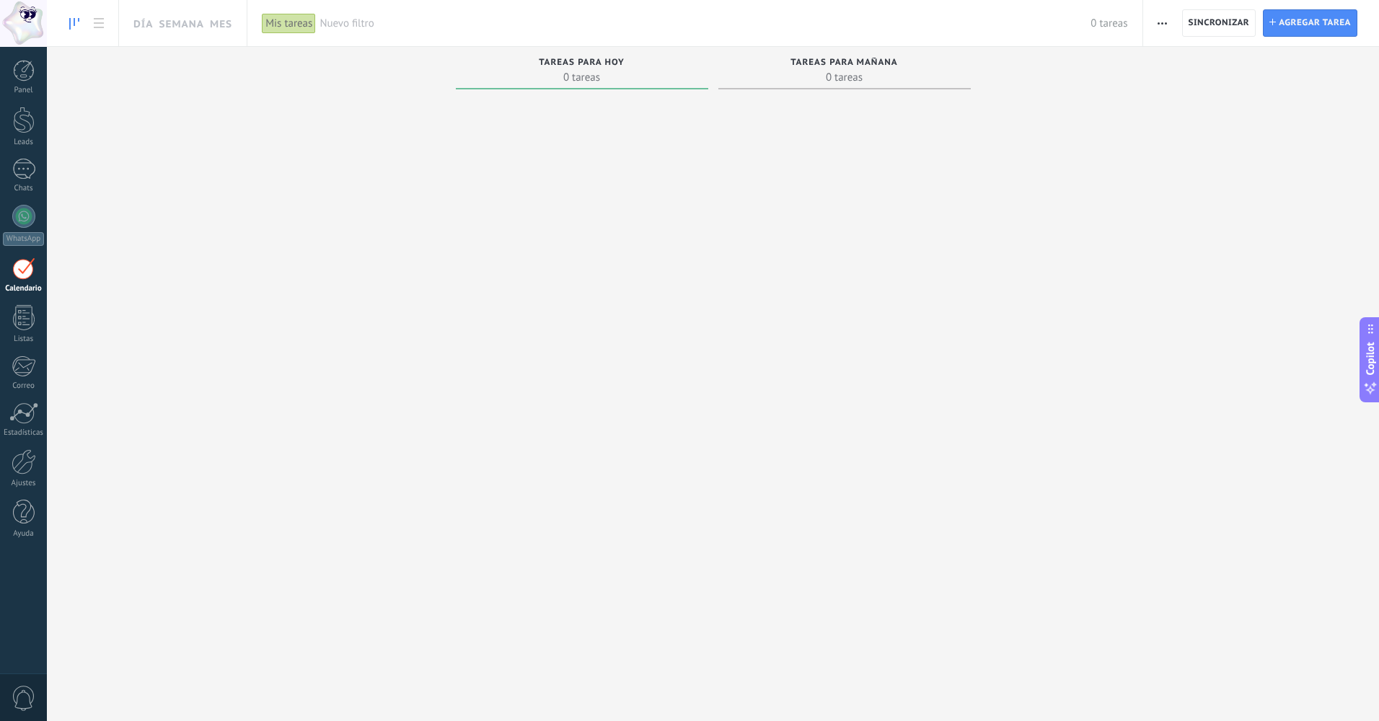
drag, startPoint x: 1379, startPoint y: 430, endPoint x: 1141, endPoint y: 235, distance: 307.6
click at [1141, 235] on div "Tareas completas 0 tareas Tareas caducadas 0 tareas Tareas para hoy 0 tareas Ta…" at bounding box center [713, 338] width 1333 height 582
click at [1128, 222] on div "Tareas completas 0 tareas Tareas caducadas 0 tareas Tareas para hoy 0 tareas Ta…" at bounding box center [713, 338] width 1333 height 582
click at [1210, 165] on div "Tareas completas 0 tareas Tareas caducadas 0 tareas Tareas para hoy 0 tareas Ta…" at bounding box center [713, 338] width 1333 height 582
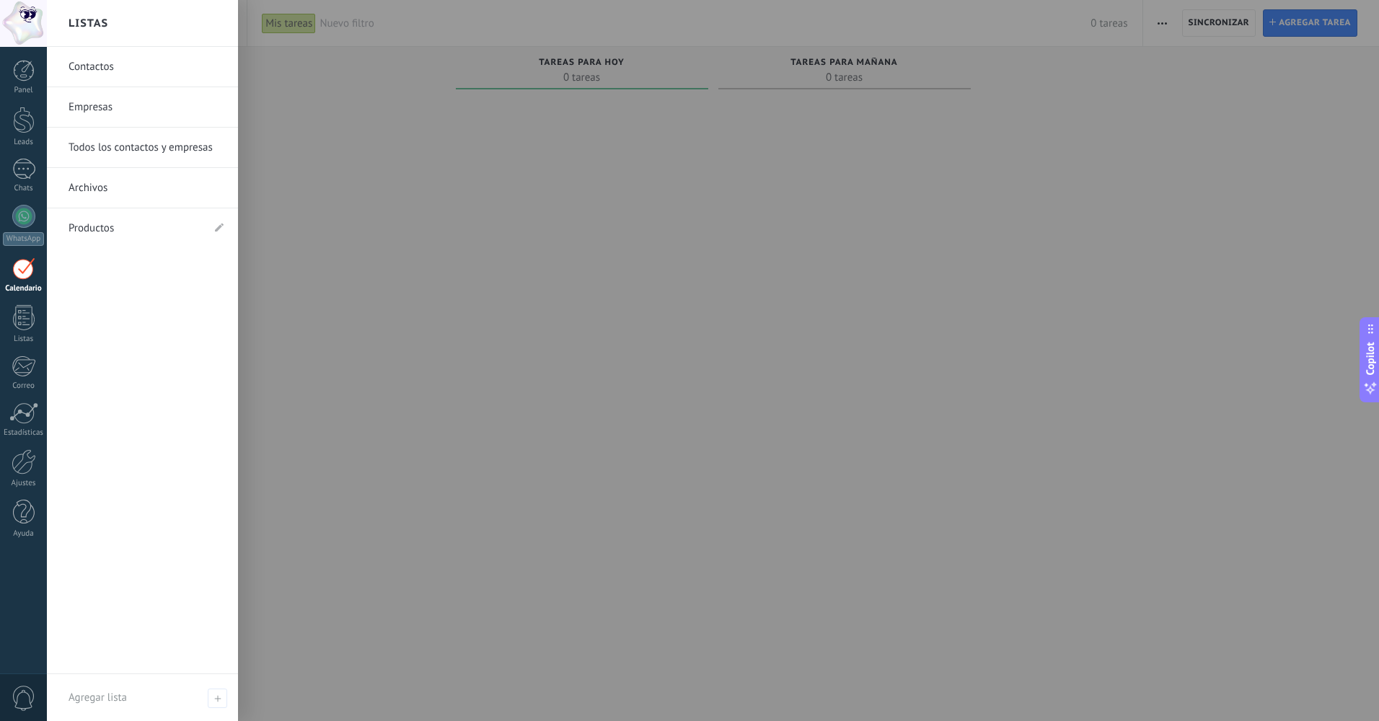
click at [150, 152] on link "Todos los contactos y empresas" at bounding box center [146, 148] width 155 height 40
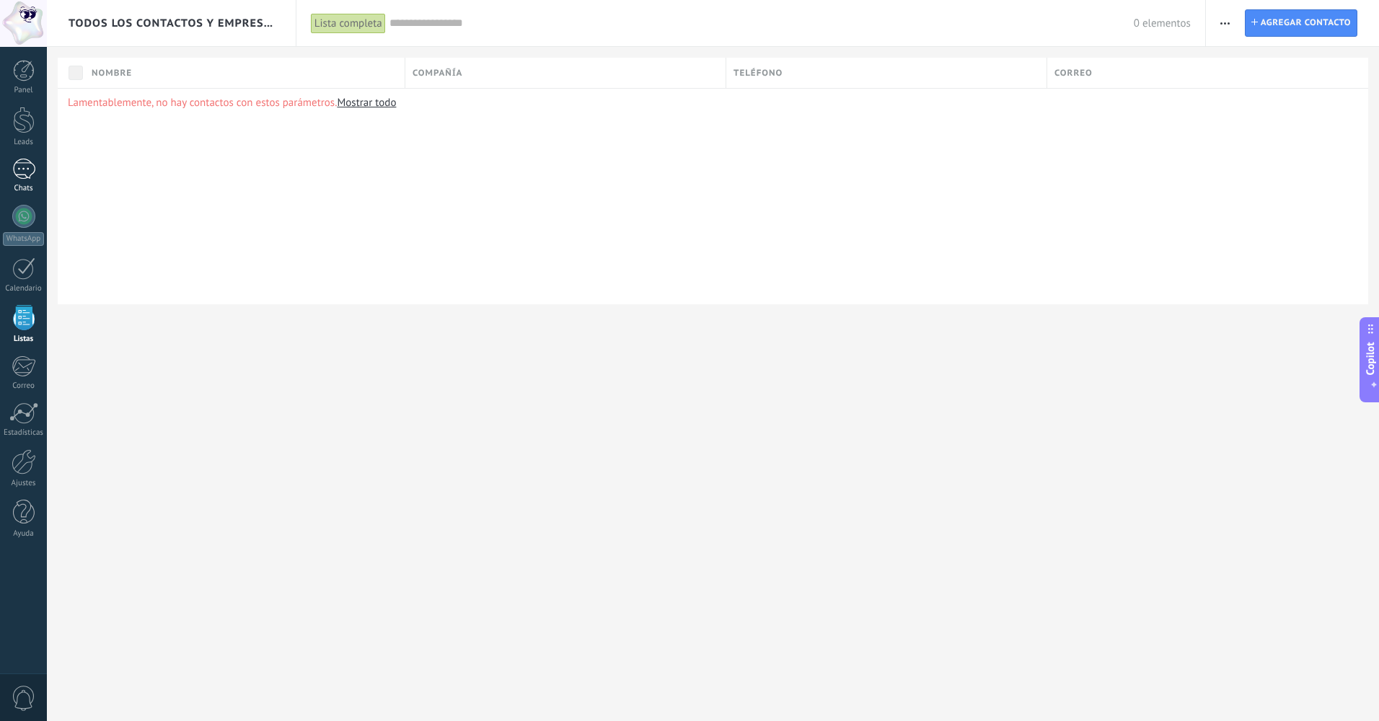
click at [30, 177] on div at bounding box center [23, 169] width 23 height 21
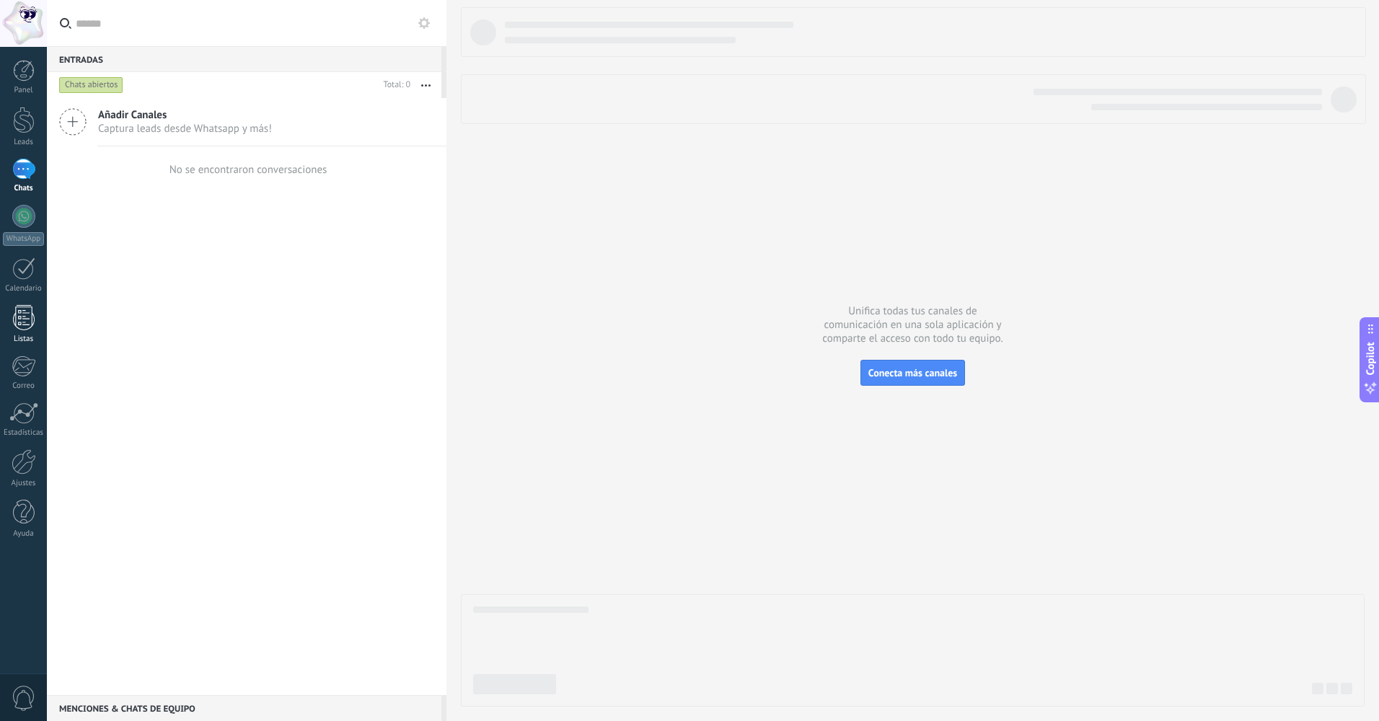
click at [25, 328] on div at bounding box center [24, 317] width 22 height 25
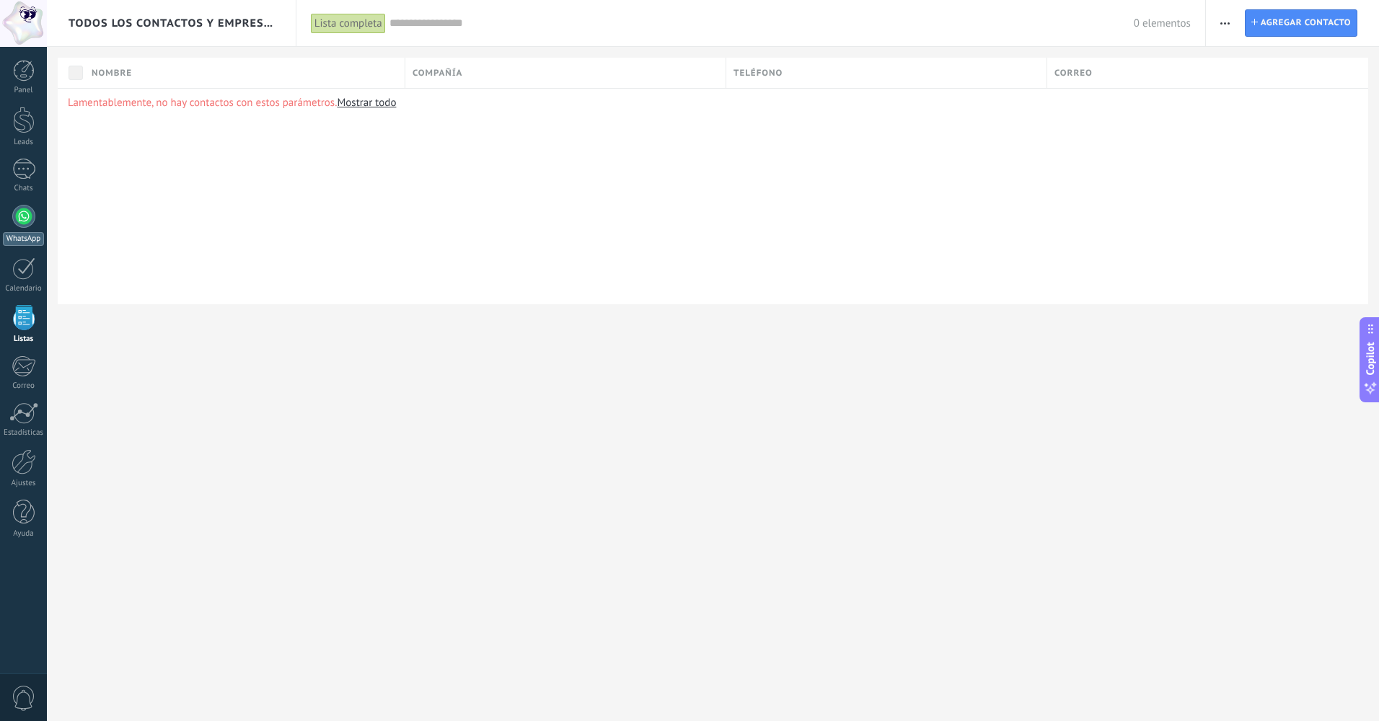
click at [17, 219] on div at bounding box center [23, 216] width 23 height 23
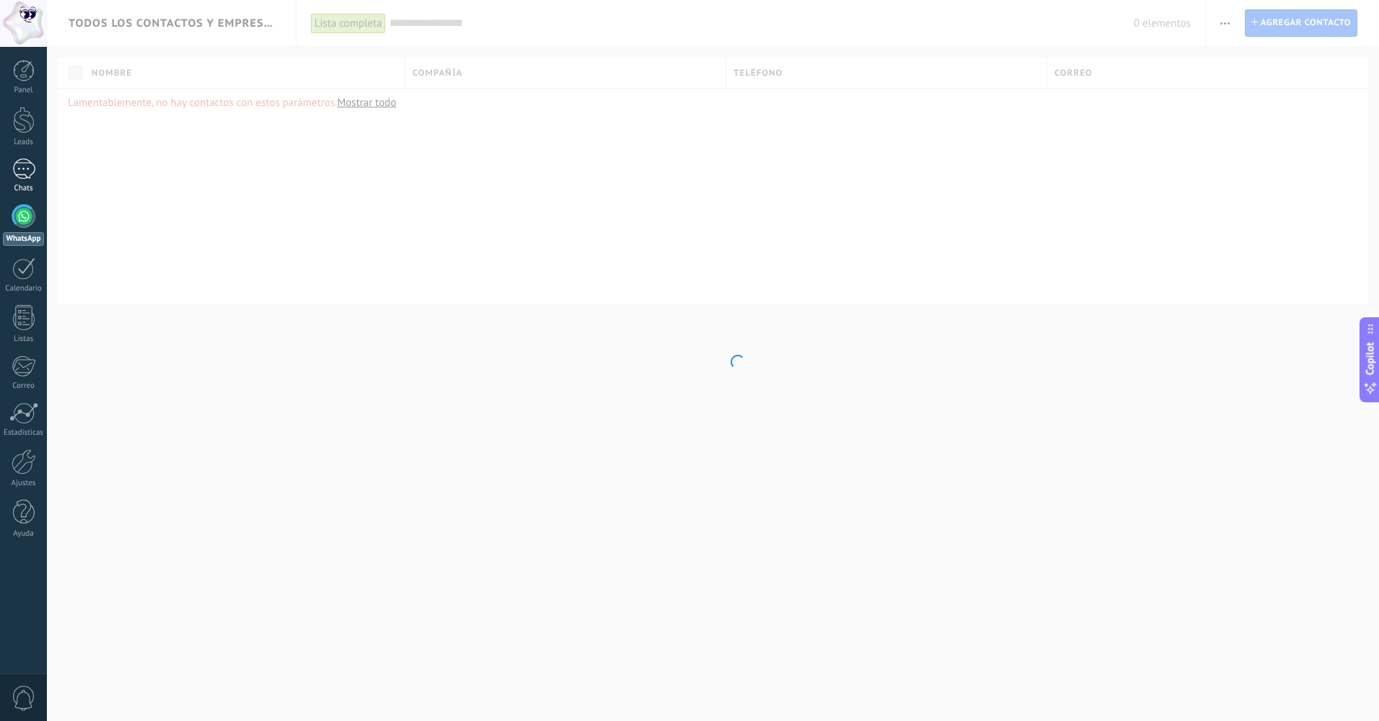
click at [21, 176] on div at bounding box center [23, 169] width 23 height 21
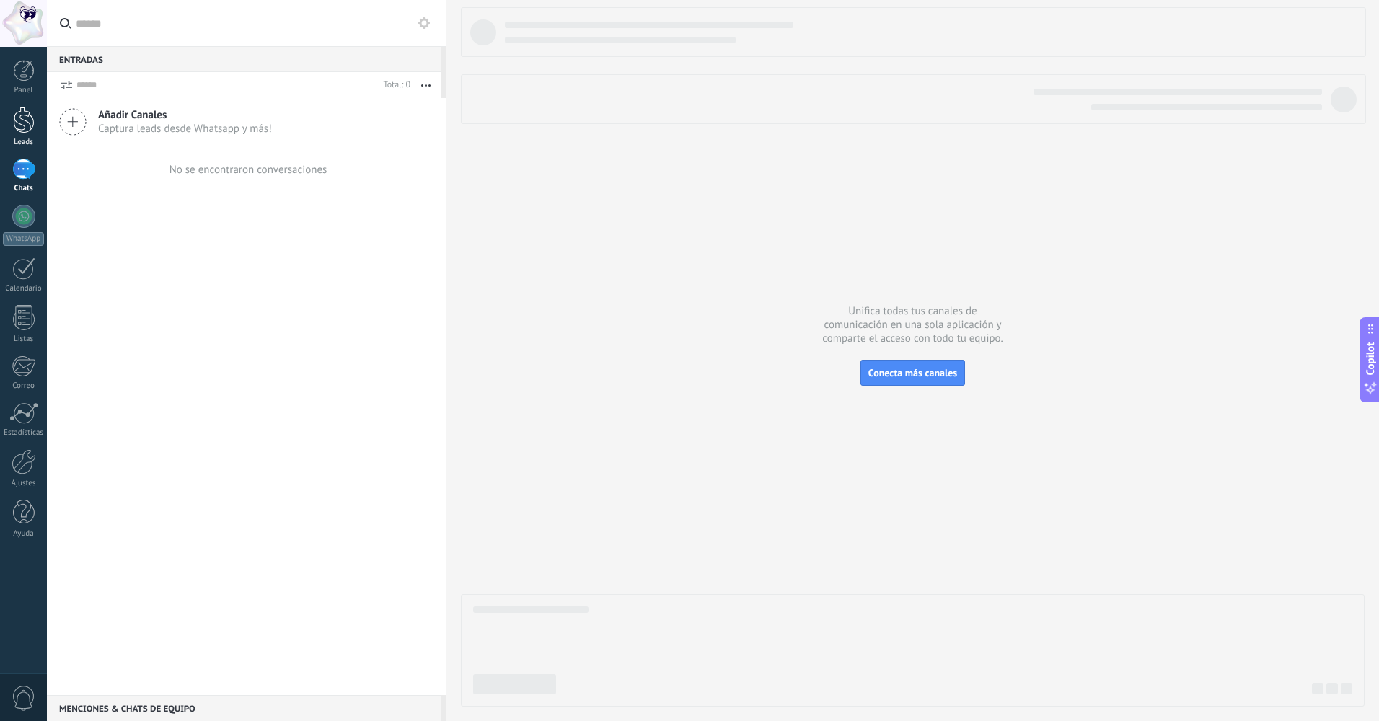
click at [23, 123] on div at bounding box center [24, 120] width 22 height 27
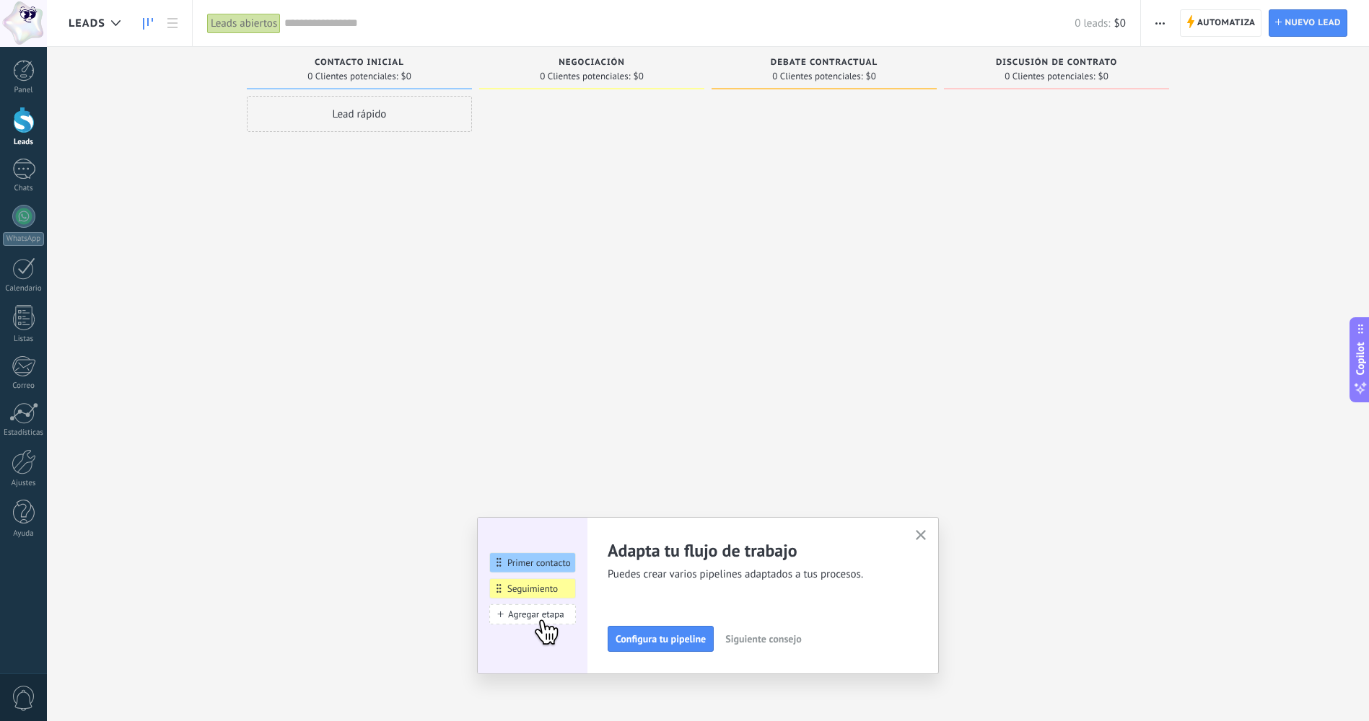
click at [926, 537] on icon "button" at bounding box center [921, 535] width 11 height 11
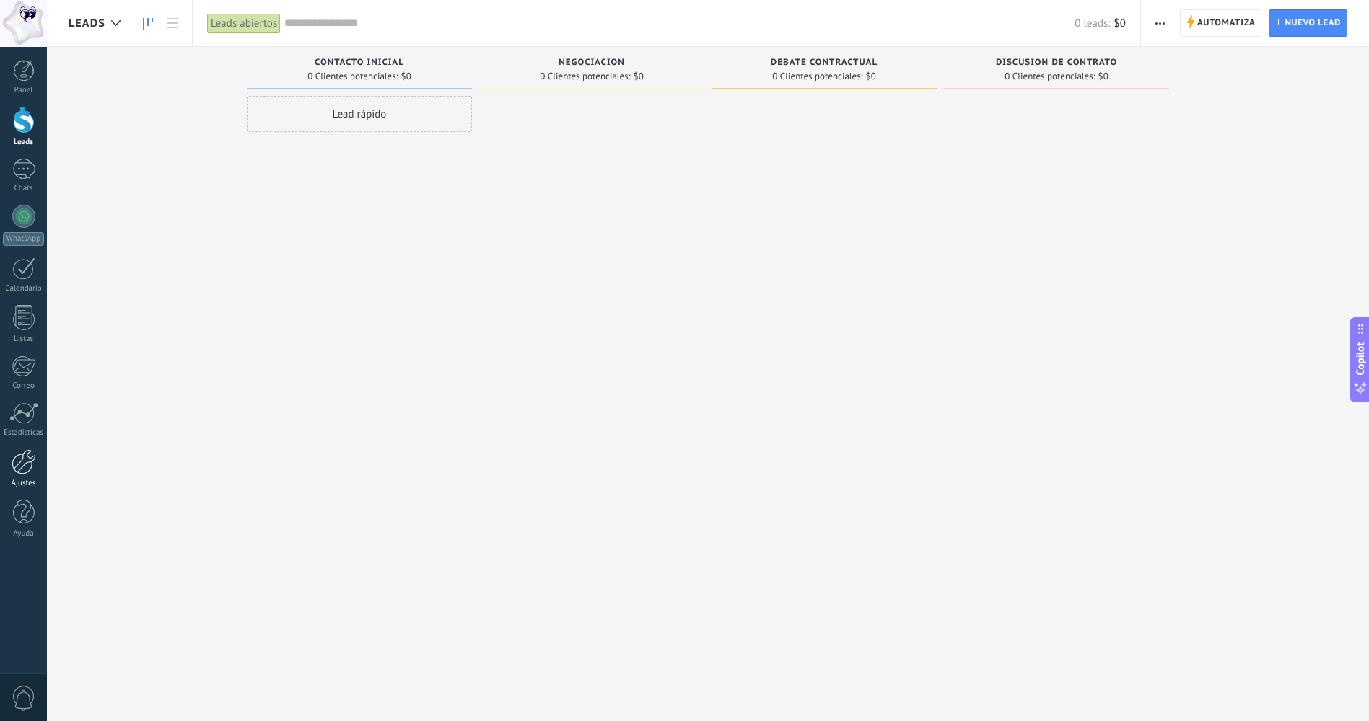
click at [30, 475] on link "Ajustes" at bounding box center [23, 468] width 47 height 39
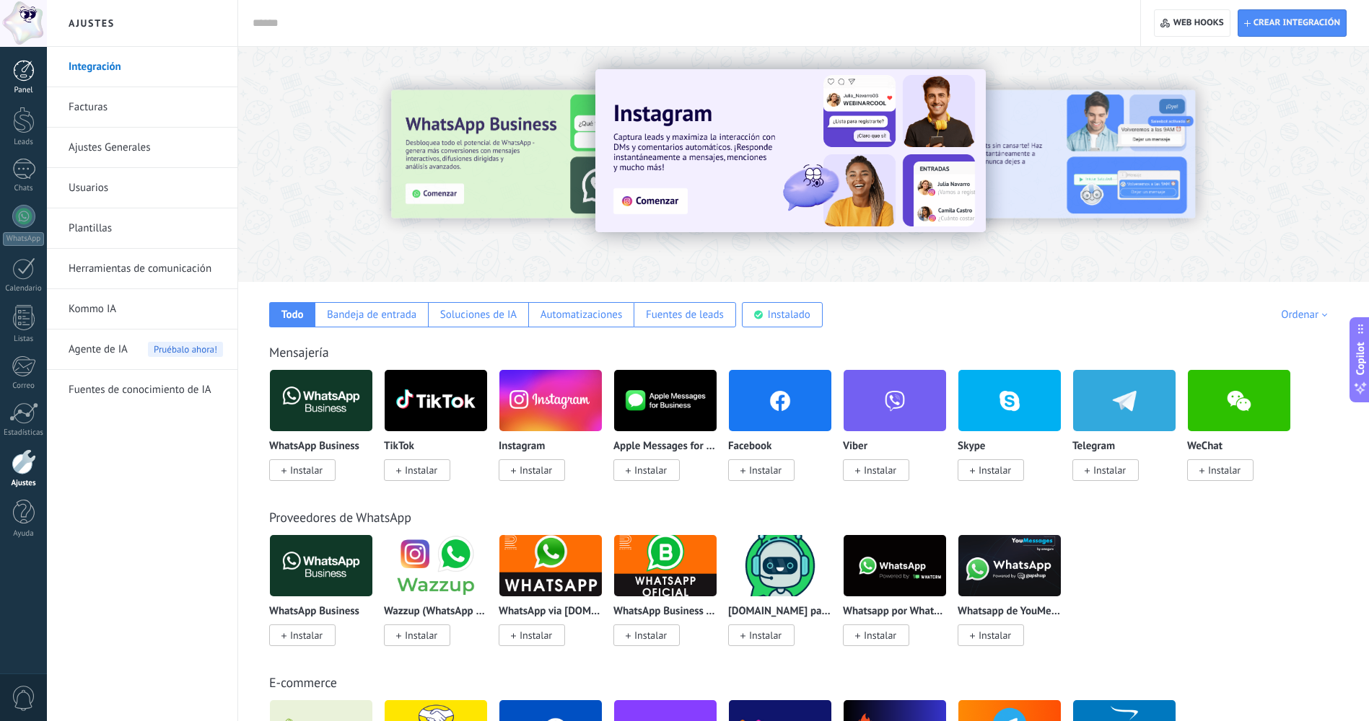
click at [31, 73] on div at bounding box center [24, 71] width 22 height 22
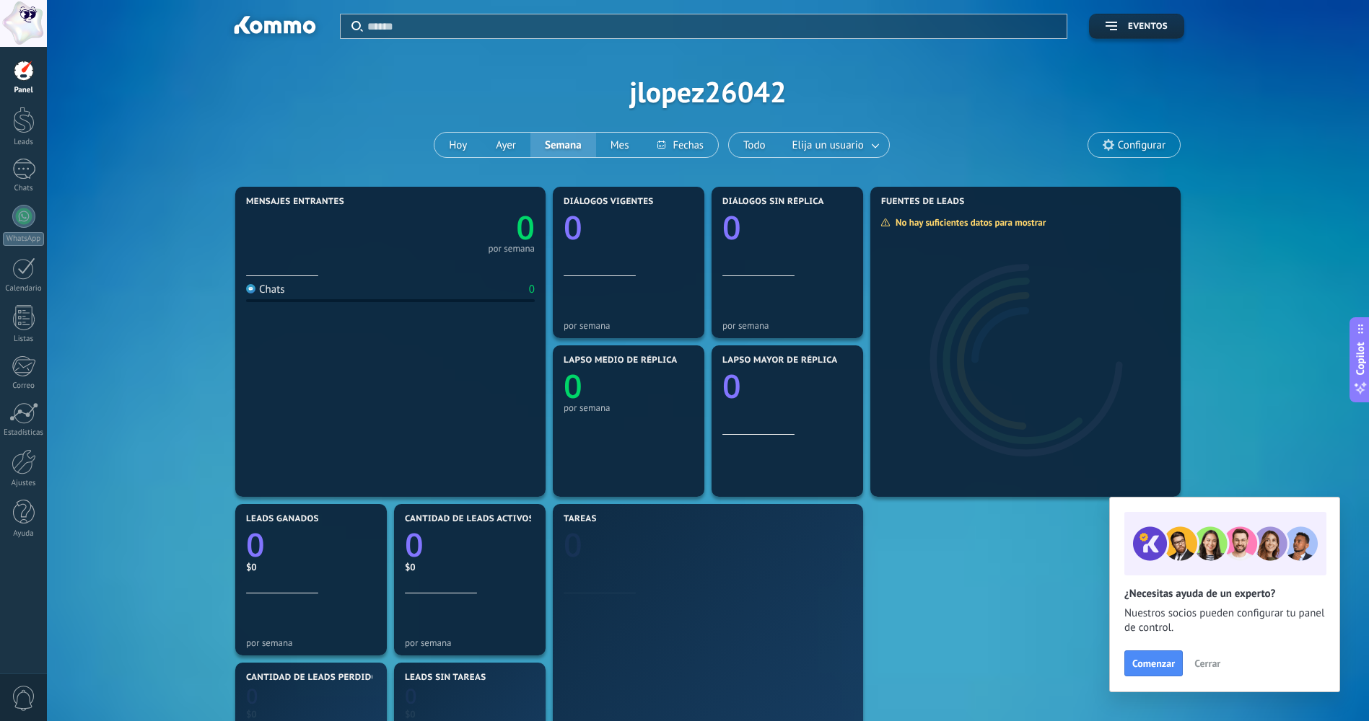
click at [380, 23] on input "text" at bounding box center [712, 26] width 690 height 15
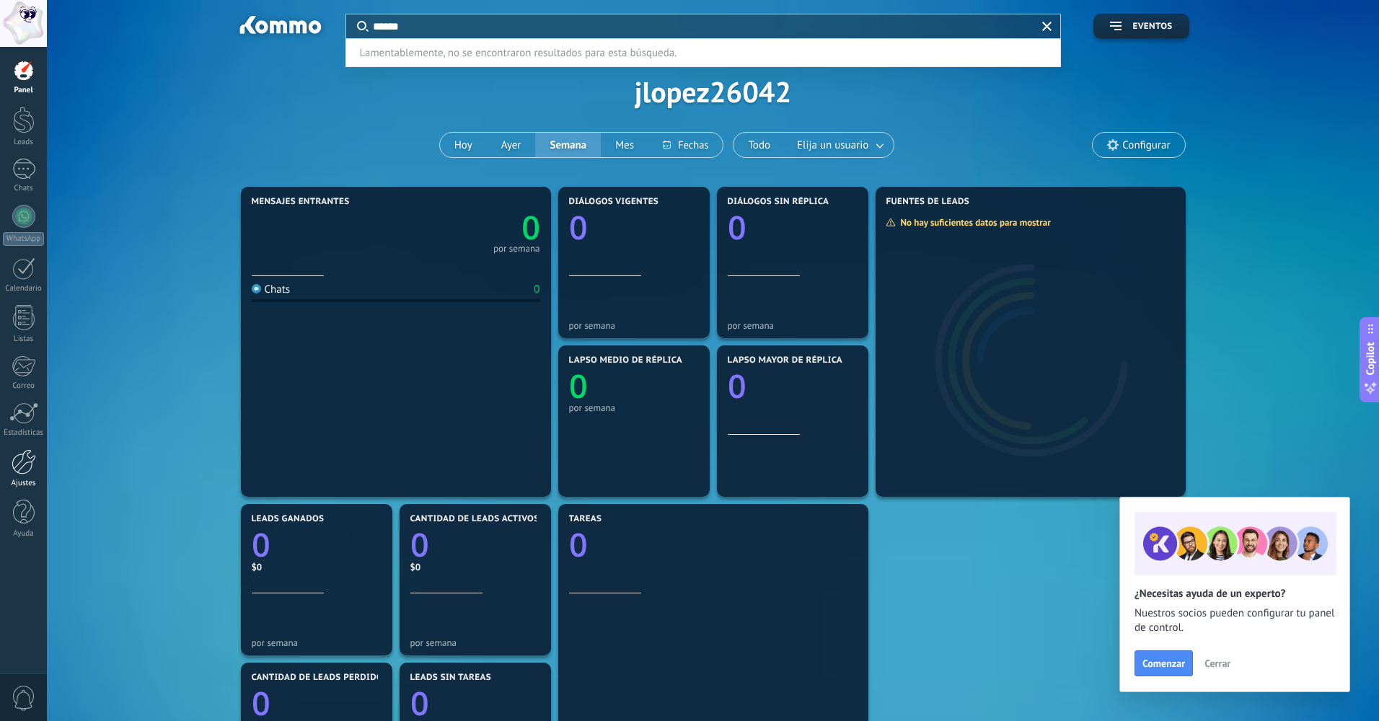
type input "******"
click at [16, 476] on link "Ajustes" at bounding box center [23, 468] width 47 height 39
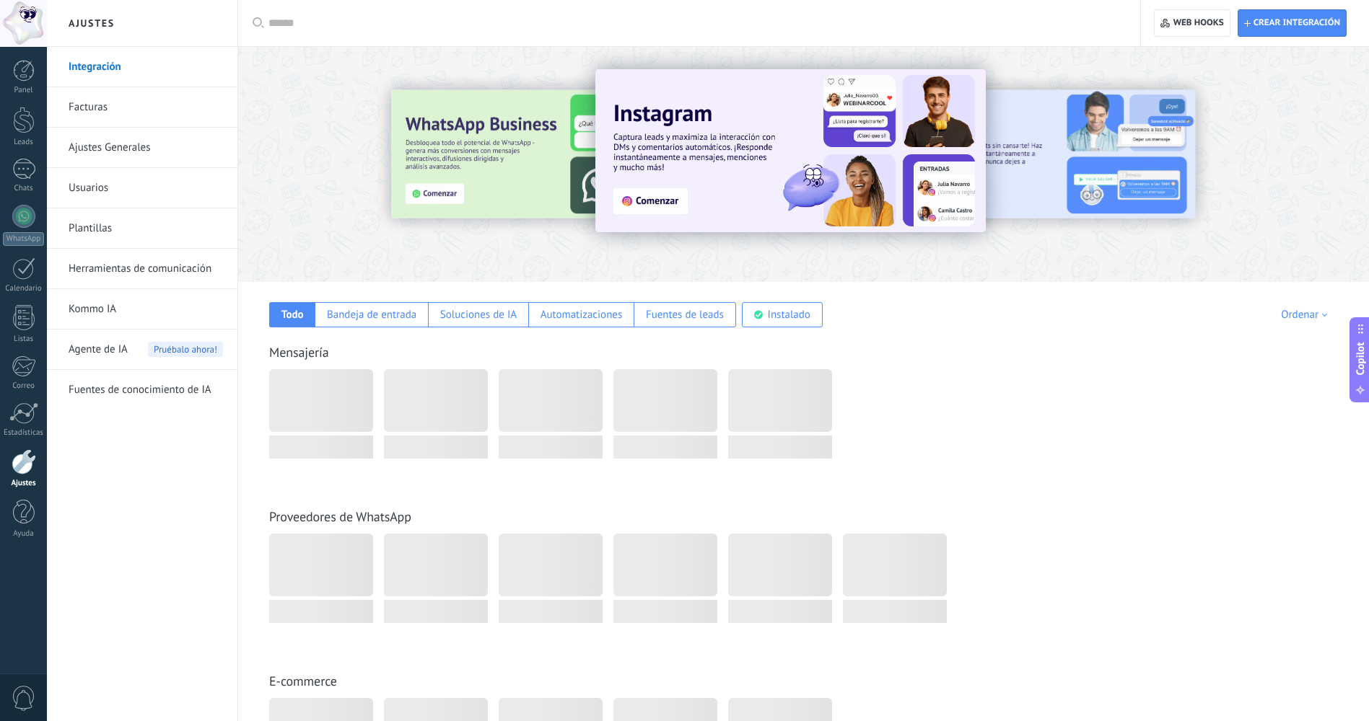
click at [108, 188] on link "Usuarios" at bounding box center [146, 188] width 154 height 40
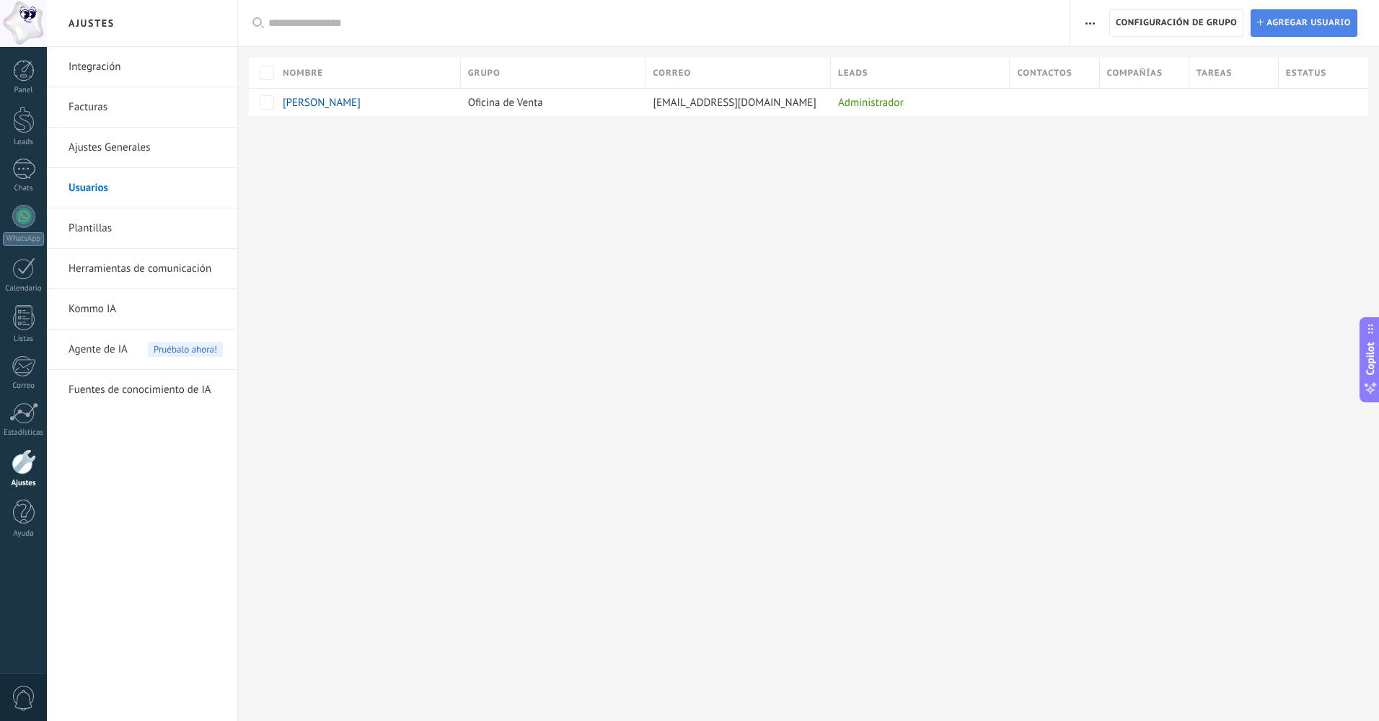
click at [1282, 20] on span "Agregar usuario" at bounding box center [1309, 23] width 84 height 26
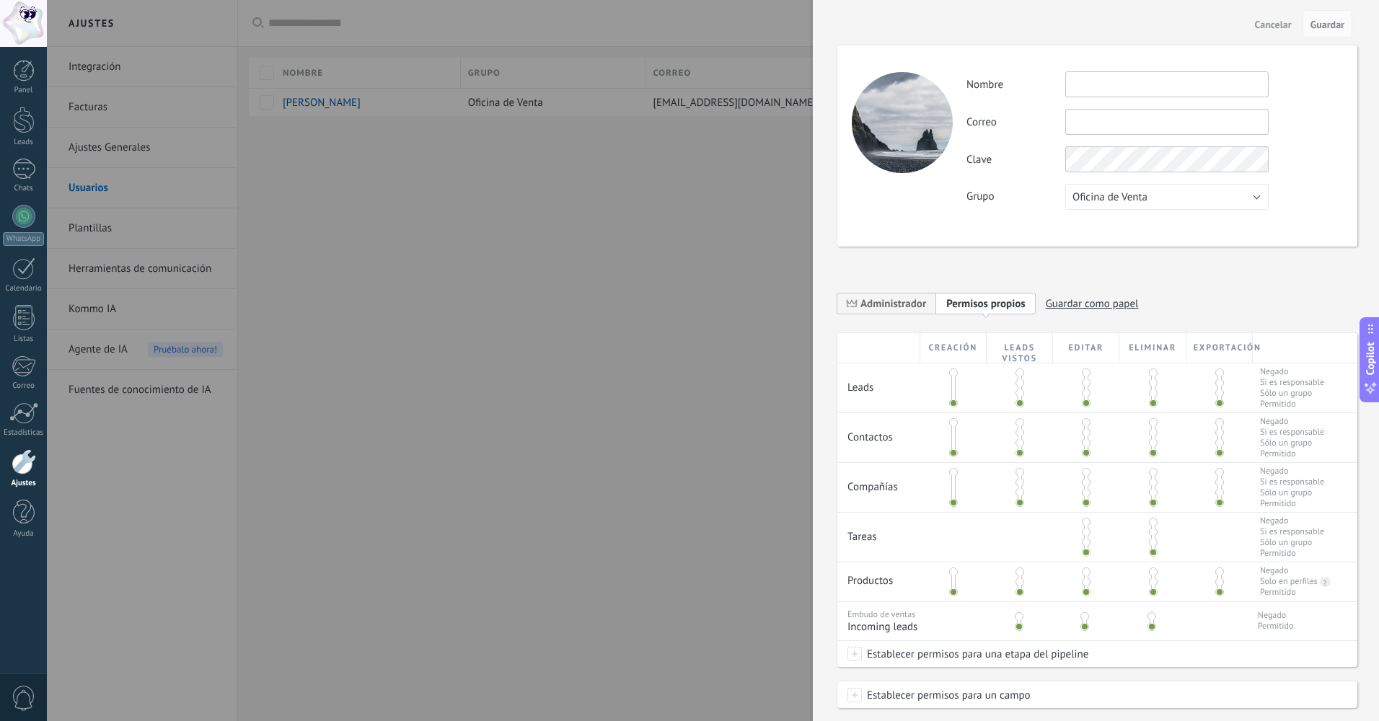
click at [1132, 87] on input "text" at bounding box center [1167, 84] width 203 height 26
type input "******"
click at [1113, 124] on input "text" at bounding box center [1167, 122] width 203 height 26
paste input "**********"
type input "**********"
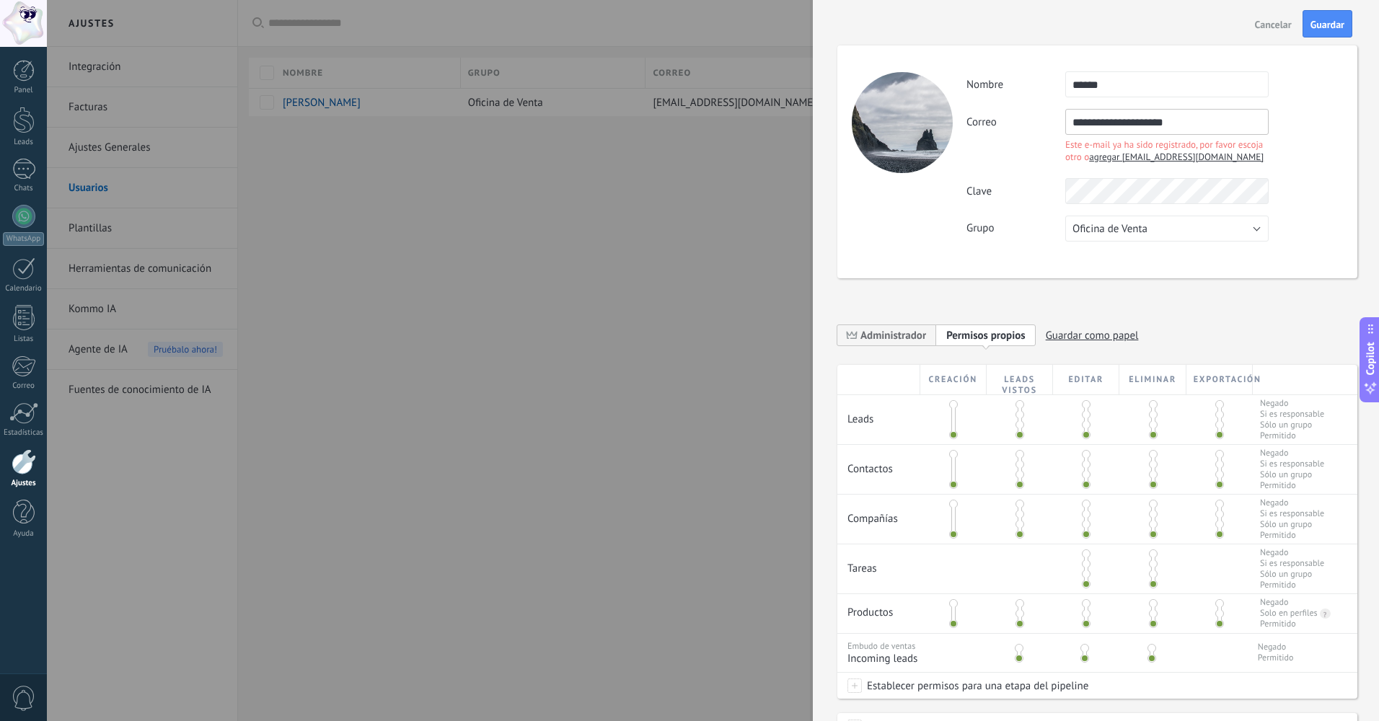
click at [1131, 155] on span "agregar felipinhdez@gmail.com" at bounding box center [1176, 157] width 175 height 12
type input "**********"
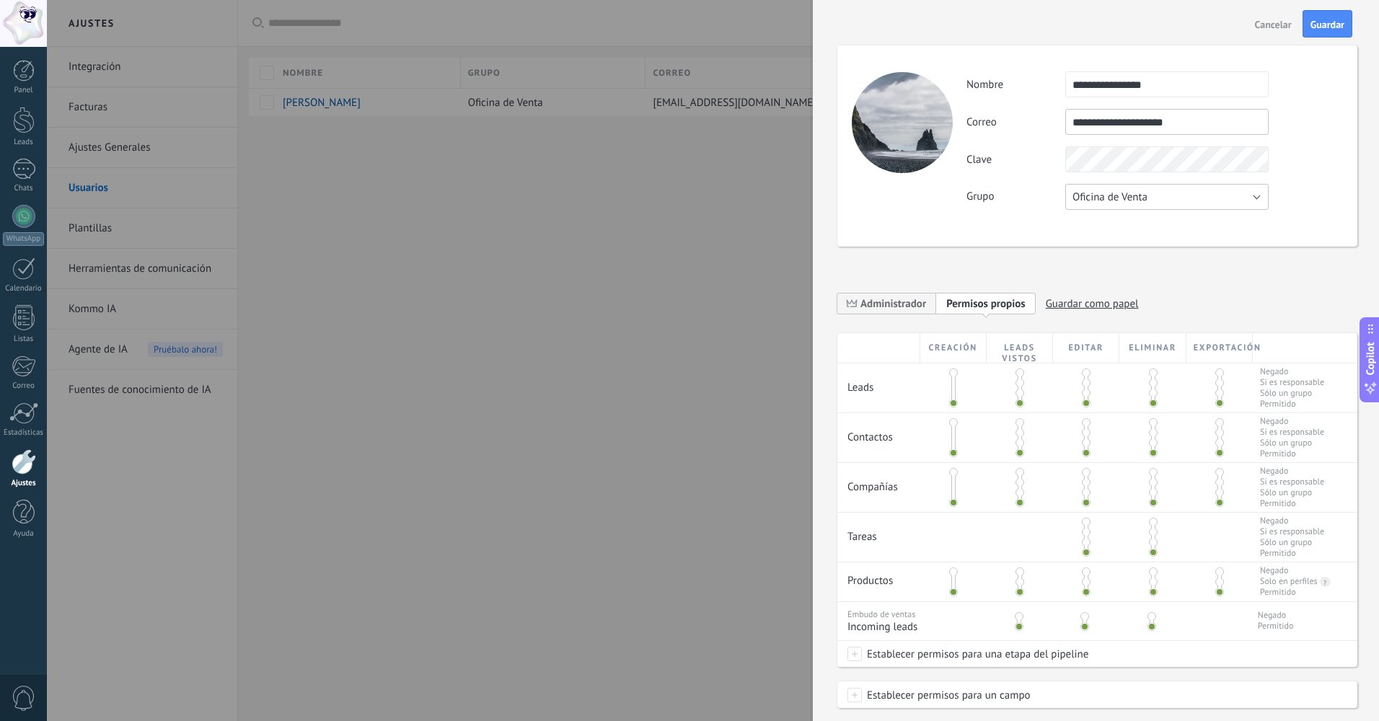
click at [1125, 196] on span "Oficina de Venta" at bounding box center [1110, 197] width 75 height 14
click at [1126, 196] on span "Oficina de Venta" at bounding box center [1160, 197] width 207 height 14
click at [1128, 196] on span "Oficina de Venta" at bounding box center [1110, 197] width 75 height 14
click at [1126, 224] on span "Usuarios libres" at bounding box center [1160, 222] width 207 height 14
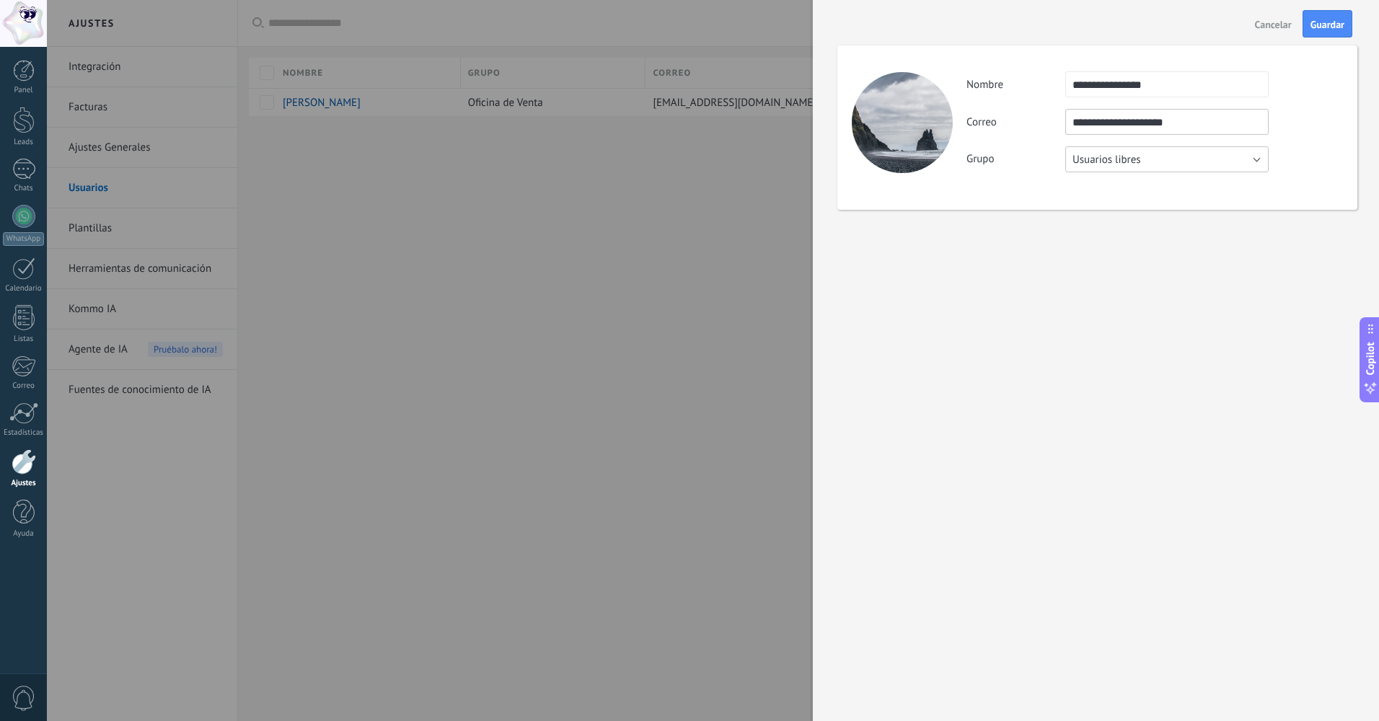
click at [1115, 169] on button "Usuarios libres" at bounding box center [1167, 159] width 203 height 26
click at [1107, 163] on span "Oficina de Venta" at bounding box center [1160, 160] width 207 height 14
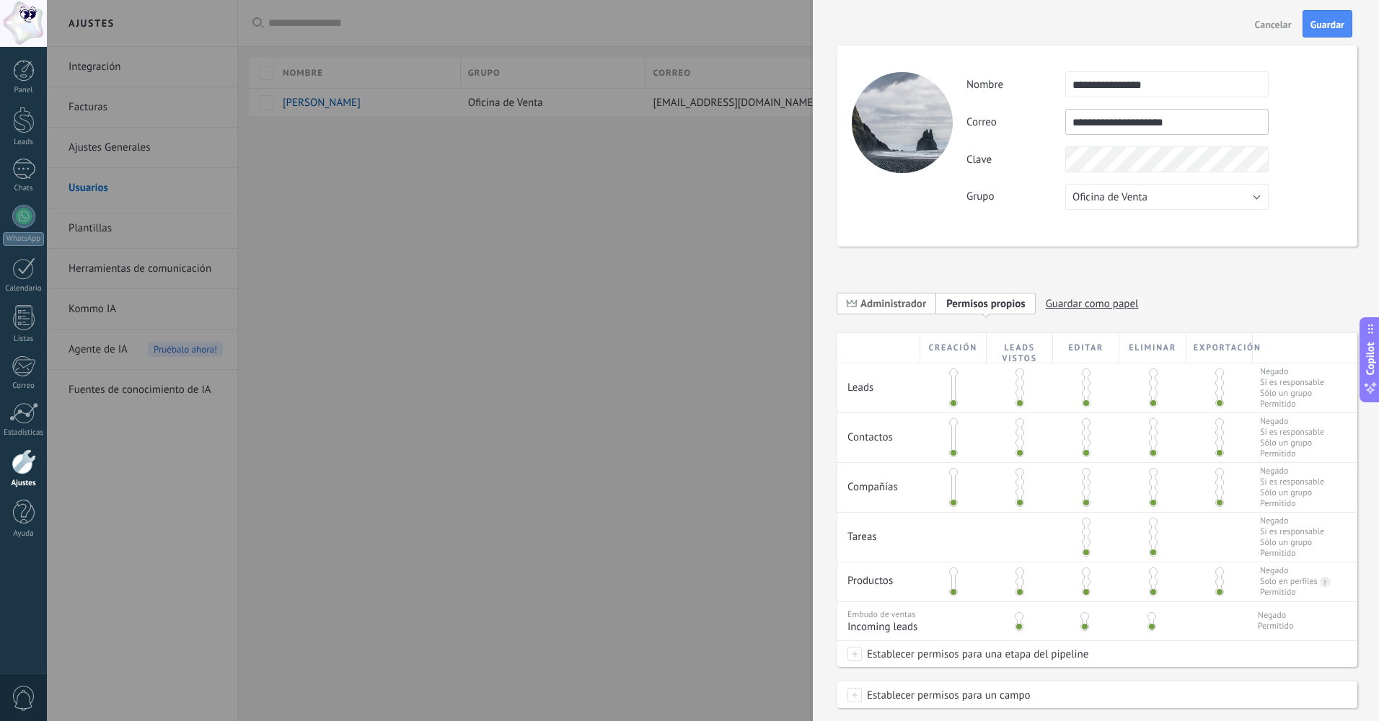
click at [915, 304] on span "Administrador" at bounding box center [894, 304] width 66 height 14
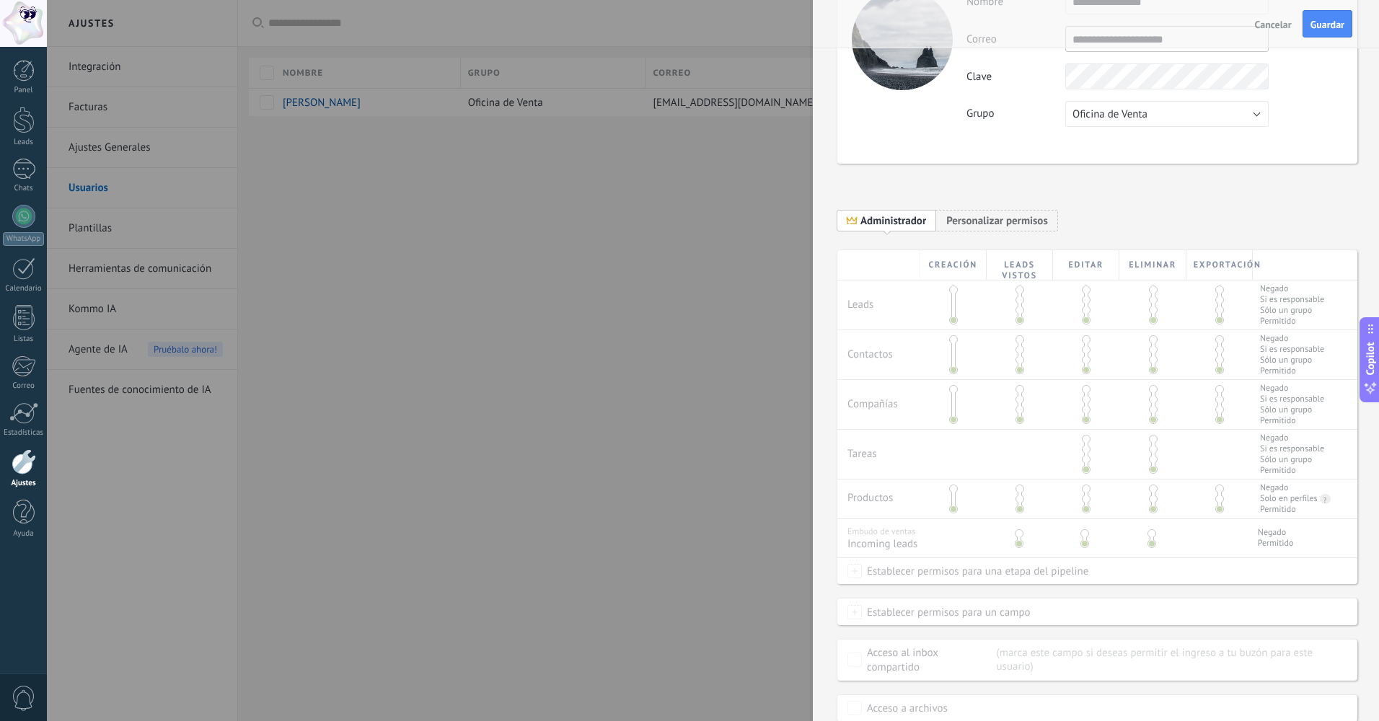
scroll to position [134, 0]
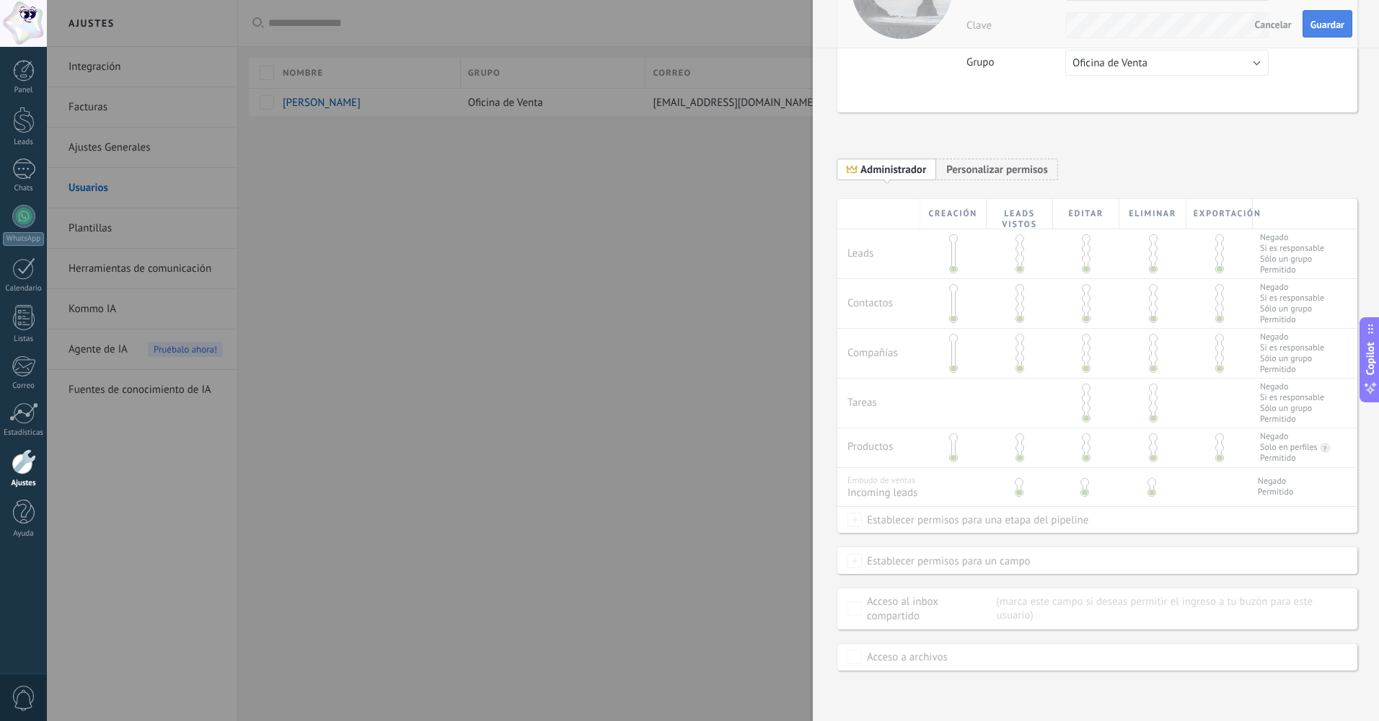
click at [1333, 22] on span "Guardar" at bounding box center [1328, 24] width 34 height 10
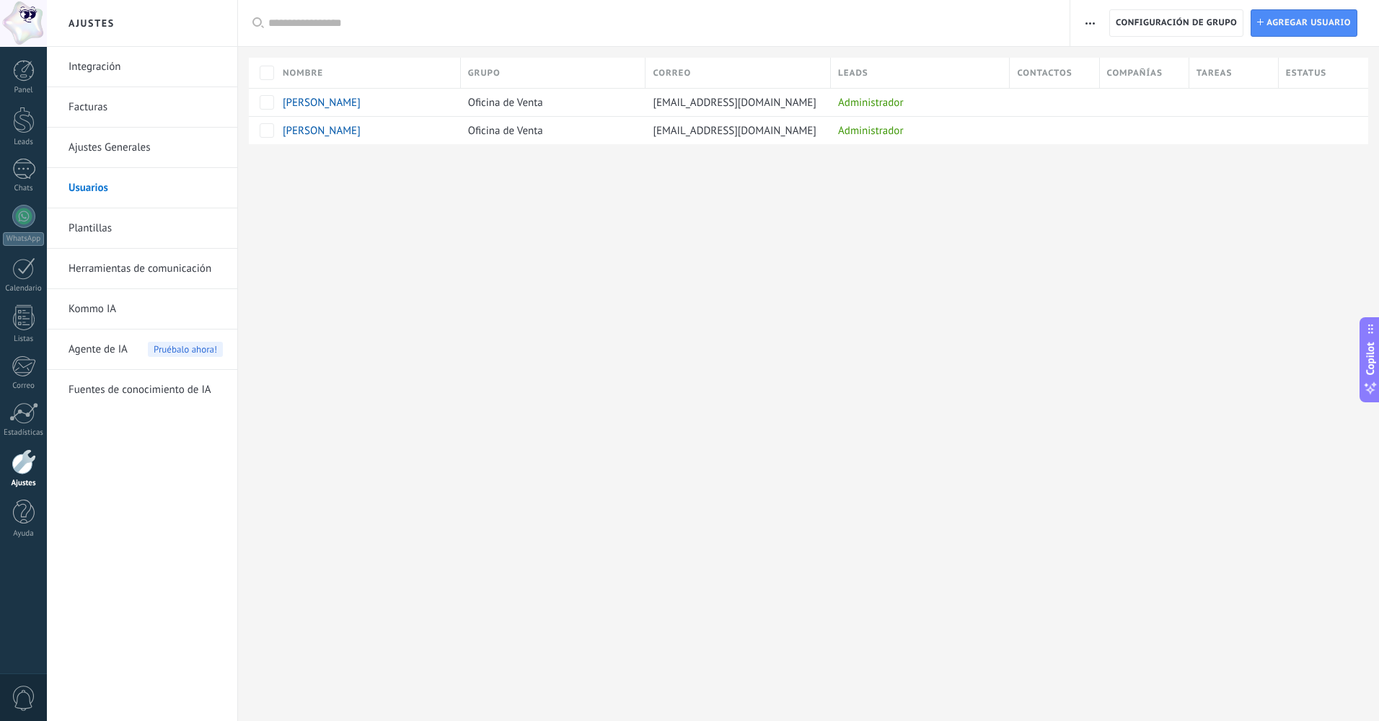
click at [917, 250] on div "Ajustes Integración Facturas Ajustes Generales Usuarios Plantillas Herramientas…" at bounding box center [713, 360] width 1333 height 721
click at [341, 320] on div "Ajustes Integración Facturas Ajustes Generales Usuarios Plantillas Herramientas…" at bounding box center [713, 360] width 1333 height 721
click at [767, 364] on div "Ajustes Integración Facturas Ajustes Generales Usuarios Plantillas Herramientas…" at bounding box center [713, 360] width 1333 height 721
click at [1188, 25] on span "Configuración de grupo" at bounding box center [1176, 23] width 121 height 26
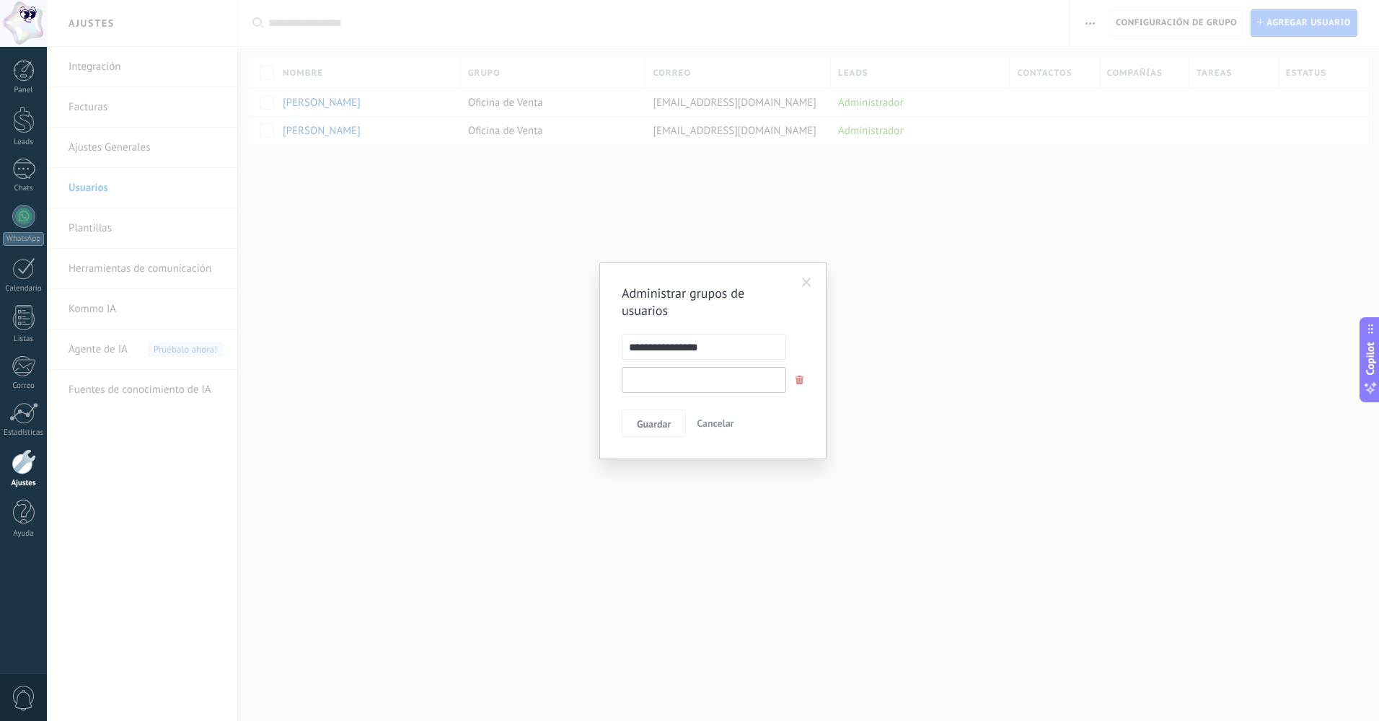
click at [737, 385] on input "text" at bounding box center [704, 380] width 165 height 26
type input "****"
click at [682, 452] on button "Guardar" at bounding box center [654, 452] width 64 height 27
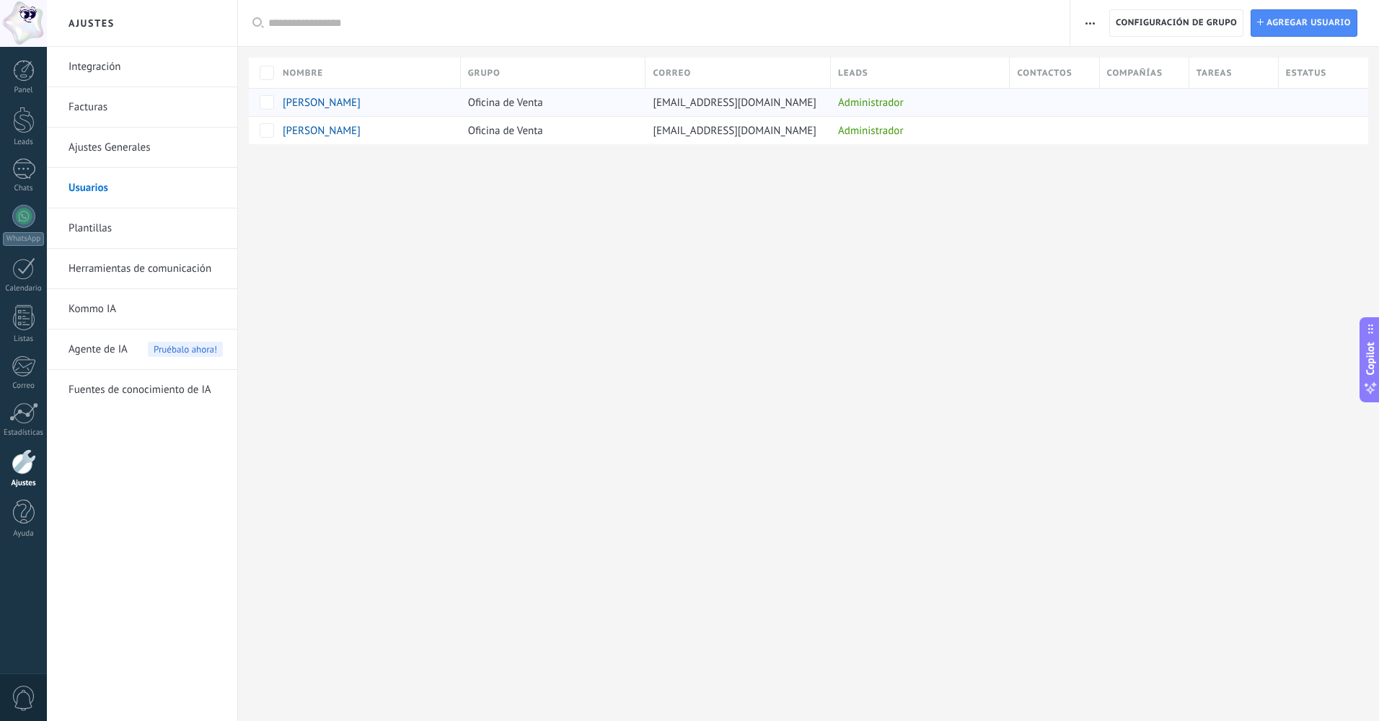
click at [536, 105] on span "Oficina de Venta" at bounding box center [505, 103] width 75 height 14
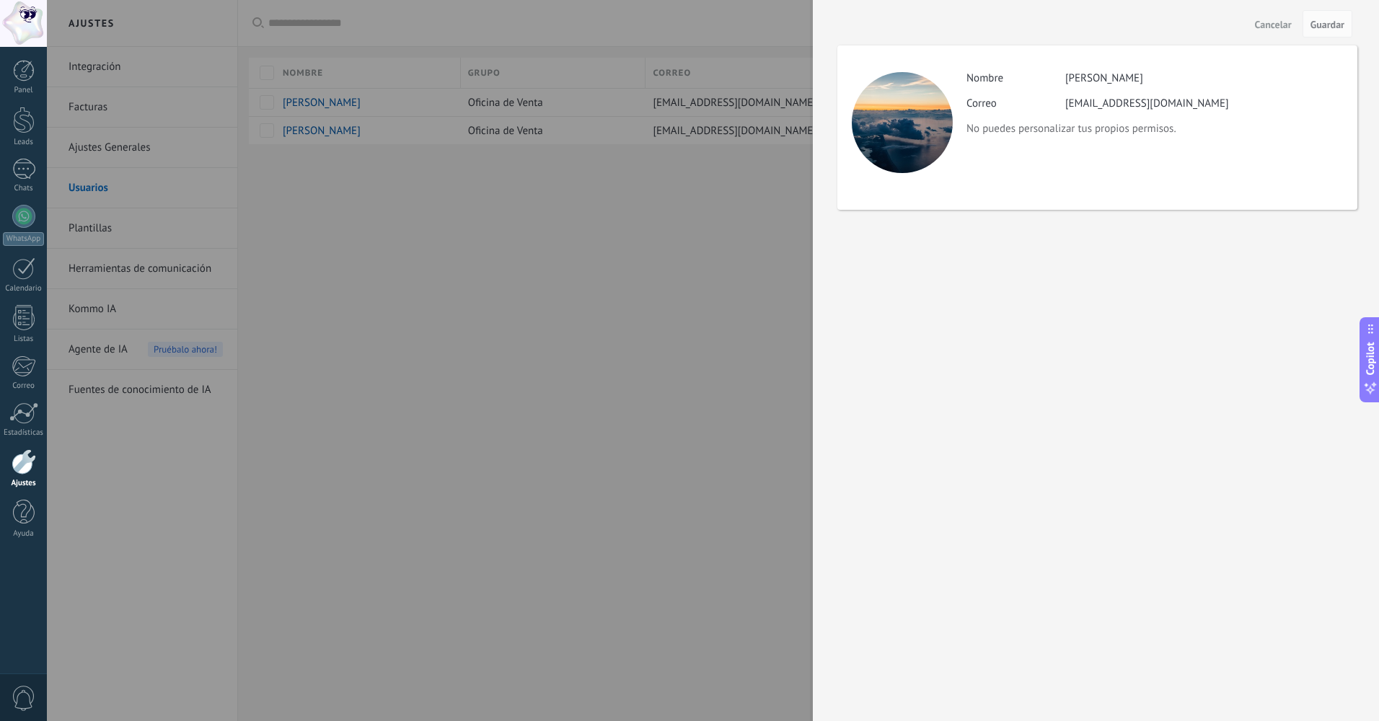
click at [642, 276] on div at bounding box center [689, 360] width 1379 height 721
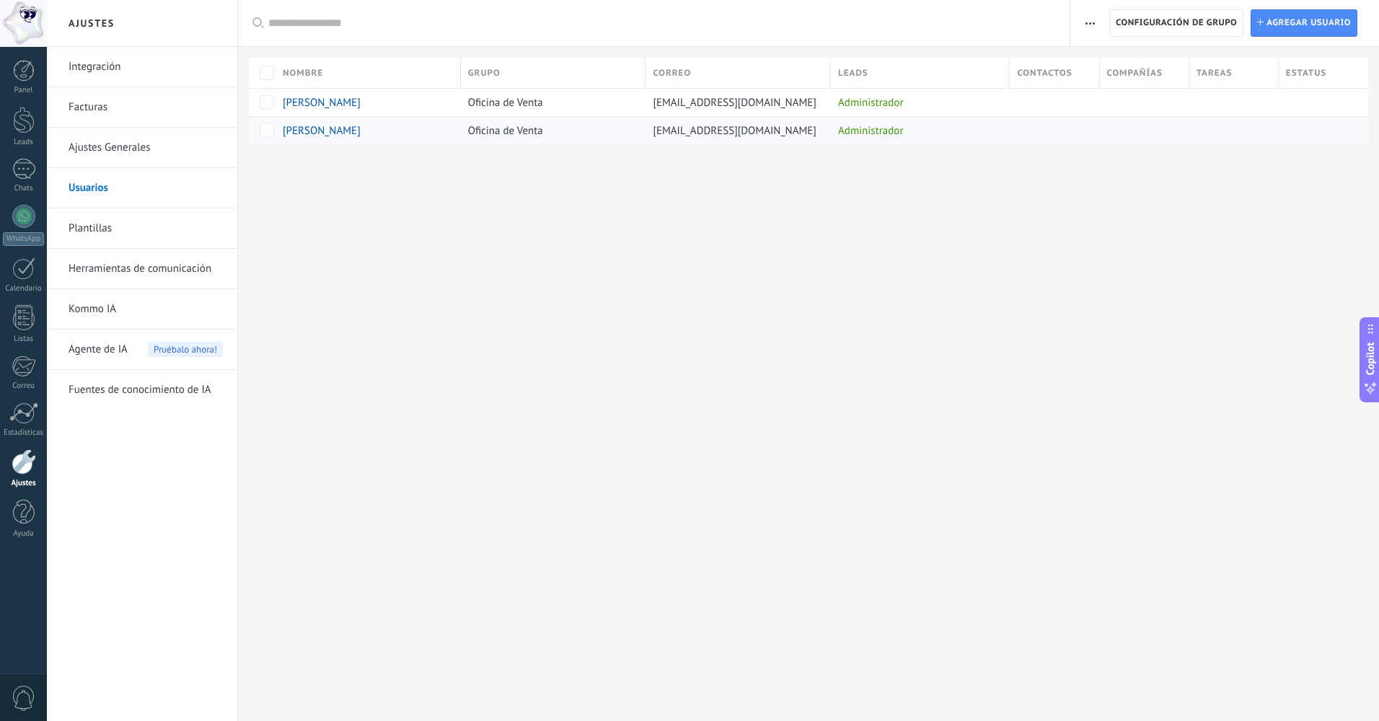
click at [302, 133] on span "Felipe Hernández" at bounding box center [322, 131] width 78 height 14
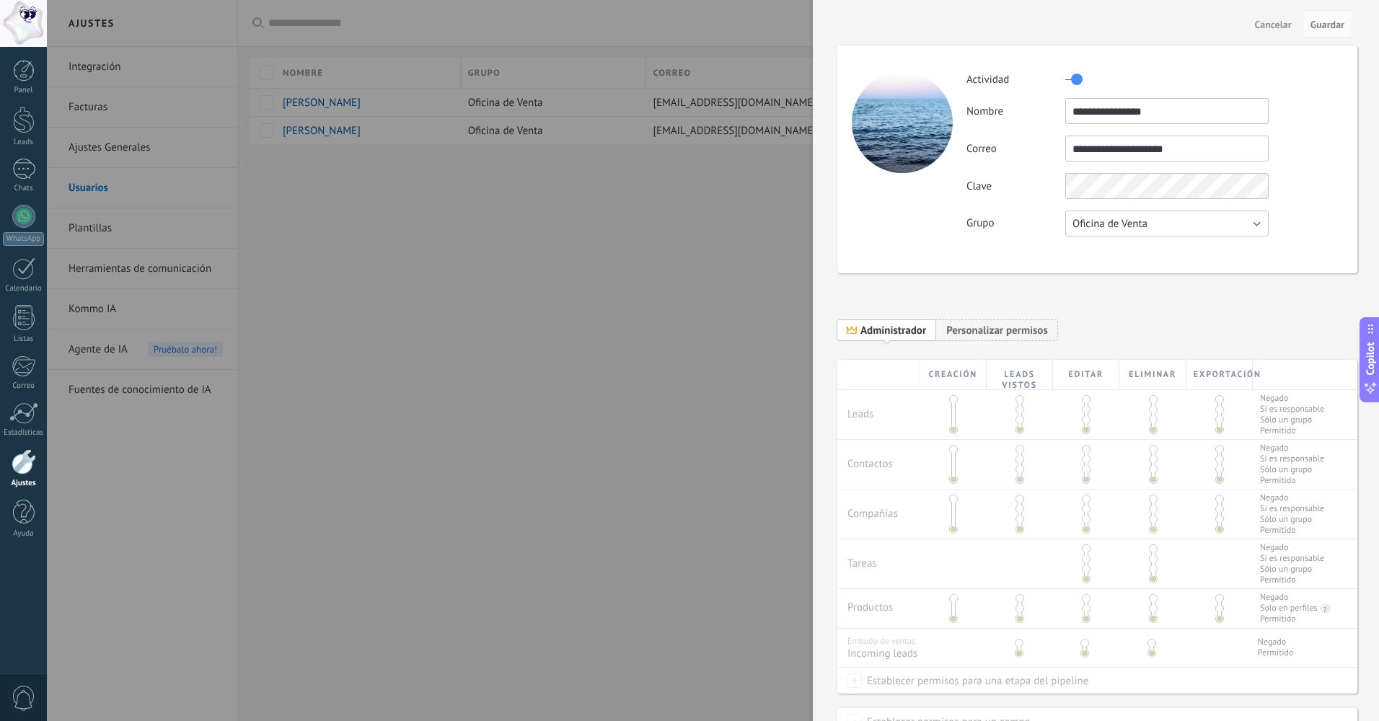
click at [1120, 221] on span "Oficina de Venta" at bounding box center [1110, 224] width 75 height 14
click at [1101, 253] on span "Devs" at bounding box center [1160, 249] width 207 height 14
click at [1319, 22] on span "Guardar" at bounding box center [1328, 24] width 34 height 10
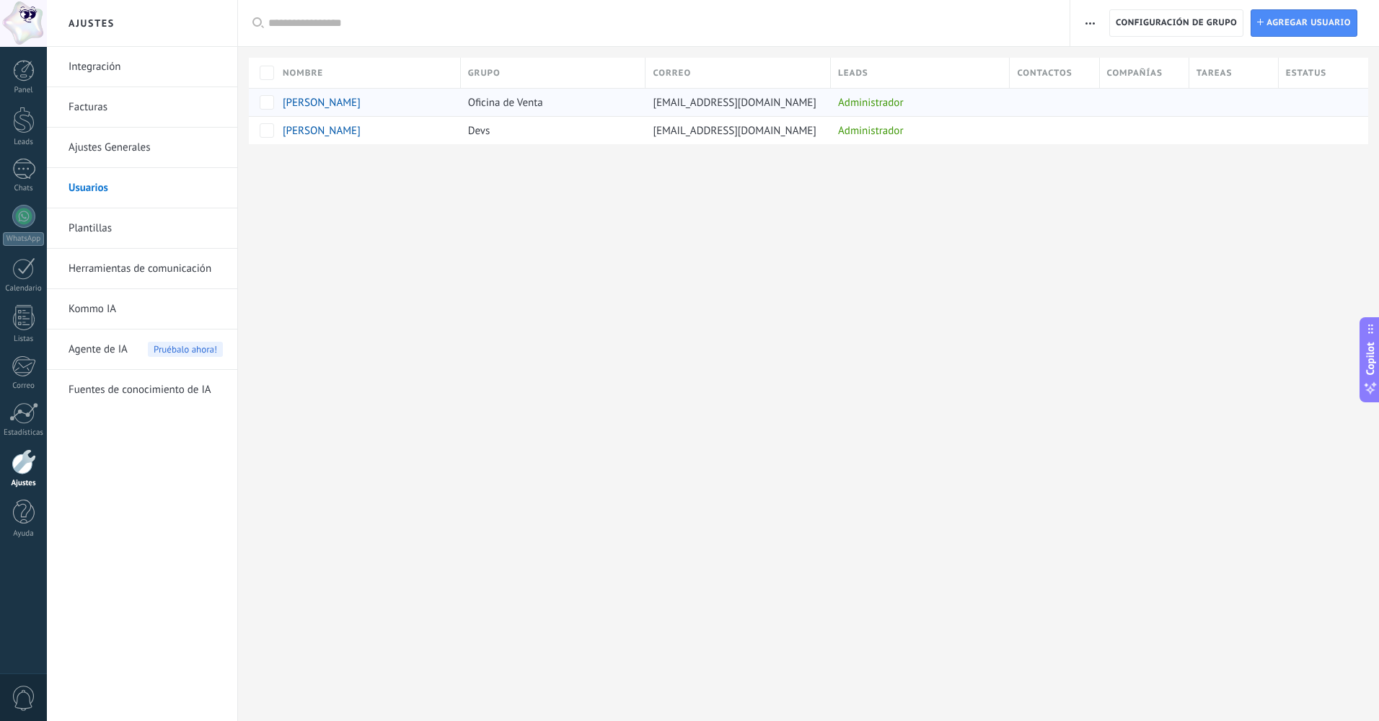
click at [303, 107] on span "[PERSON_NAME]" at bounding box center [322, 103] width 78 height 14
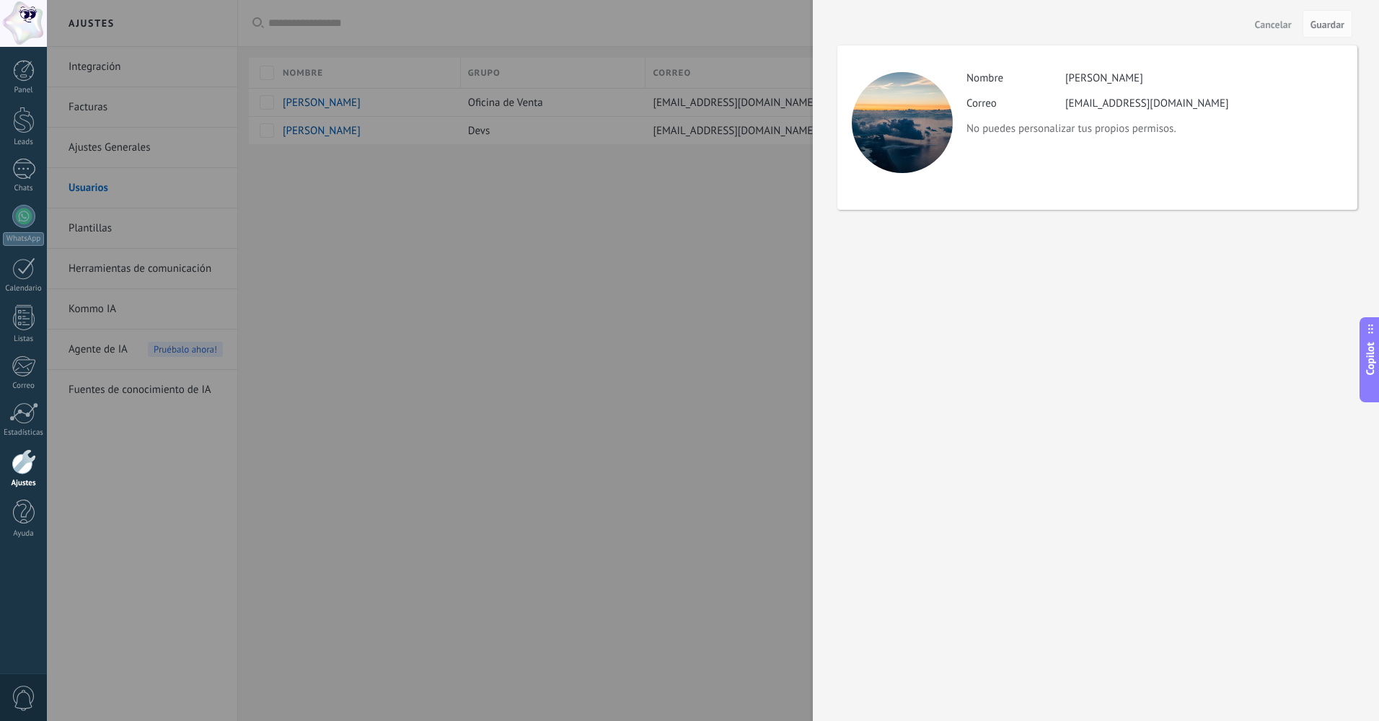
click at [504, 246] on div at bounding box center [689, 360] width 1379 height 721
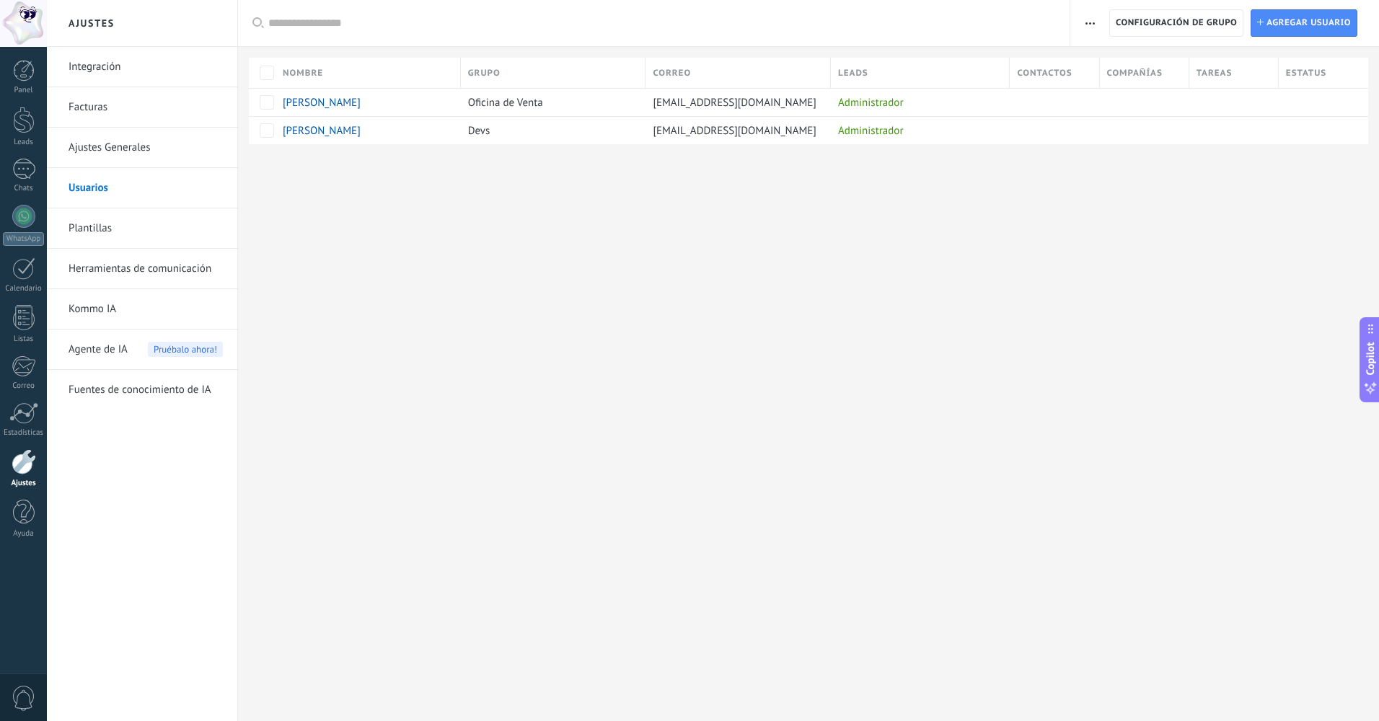
click at [24, 148] on div "Panel Leads Chats WhatsApp Clientes 1" at bounding box center [23, 307] width 47 height 494
click at [24, 126] on div at bounding box center [24, 120] width 22 height 27
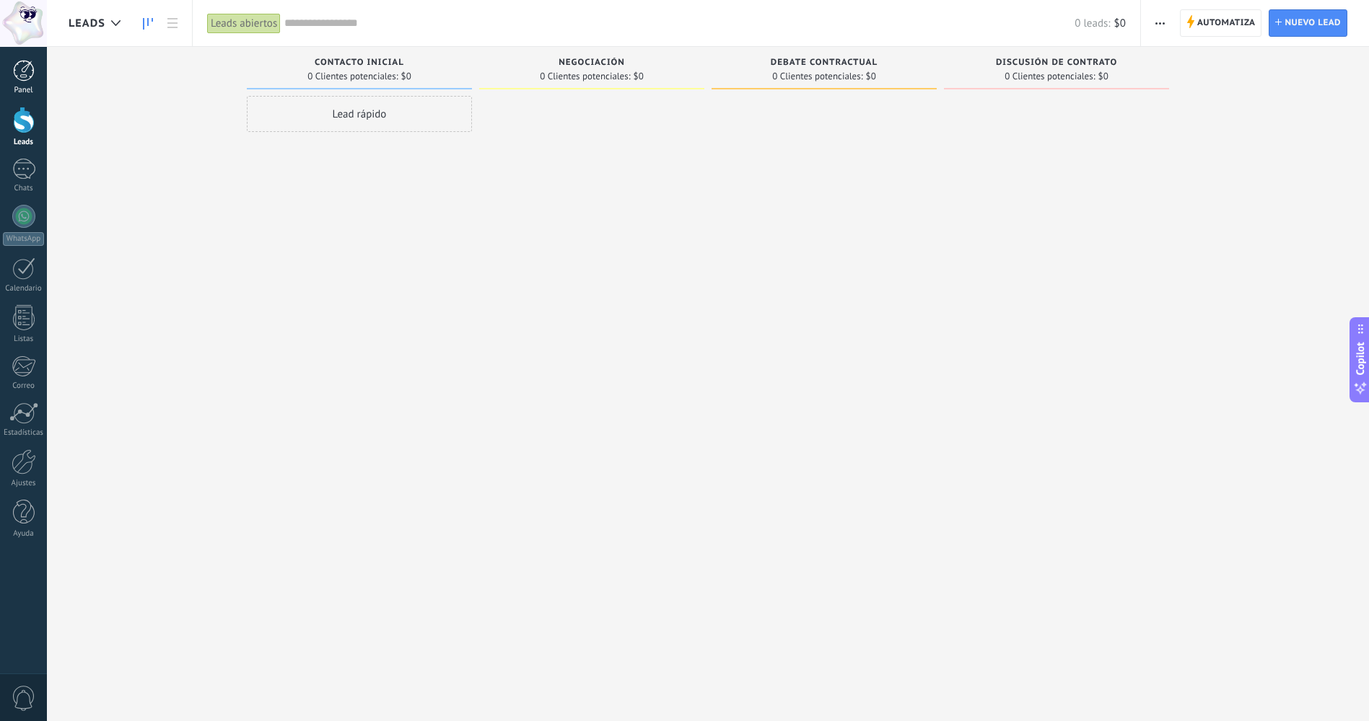
click at [33, 75] on div at bounding box center [24, 71] width 22 height 22
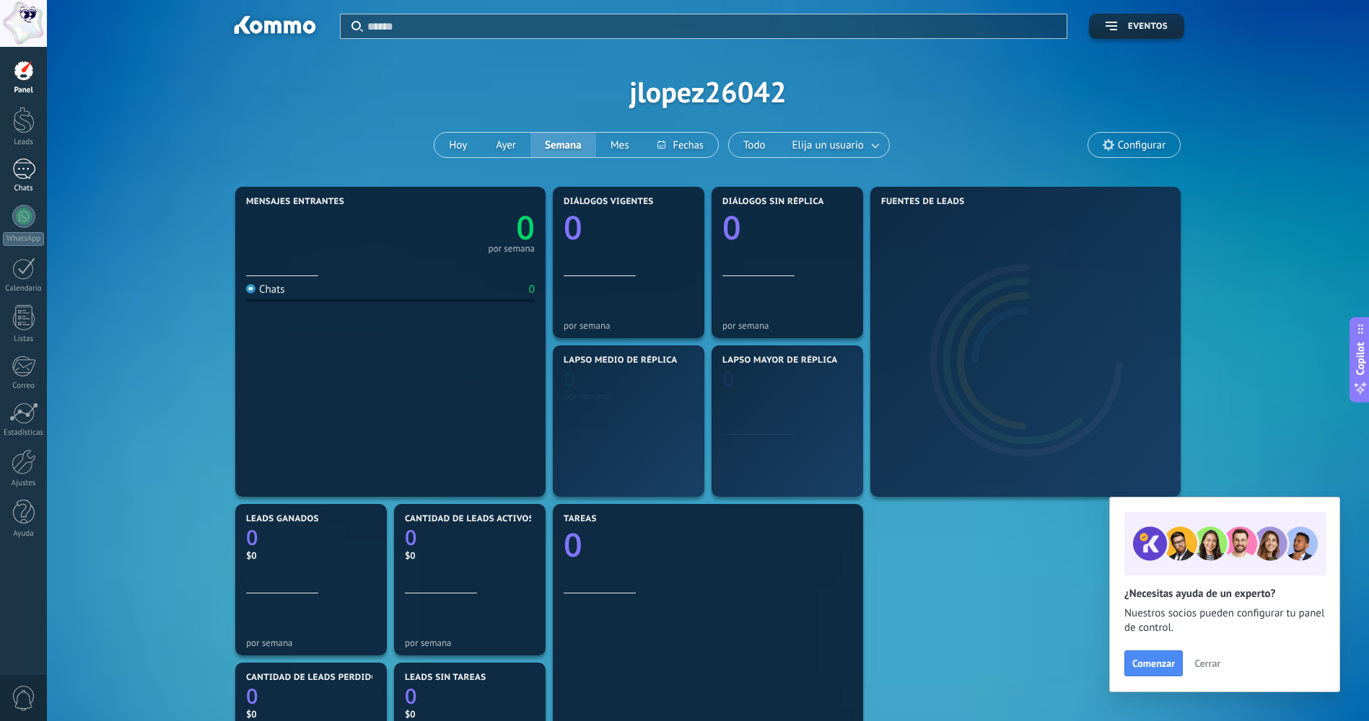
click at [24, 175] on div at bounding box center [23, 169] width 23 height 21
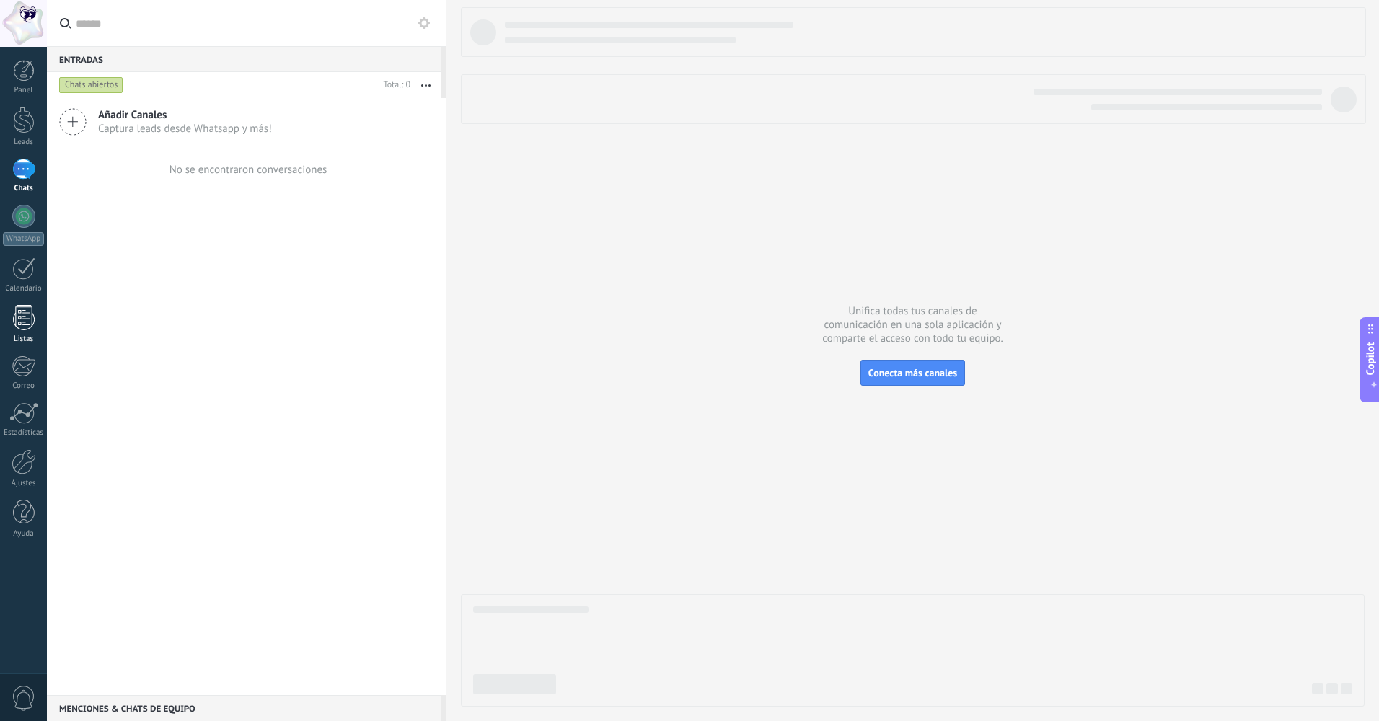
click at [23, 314] on div at bounding box center [24, 317] width 22 height 25
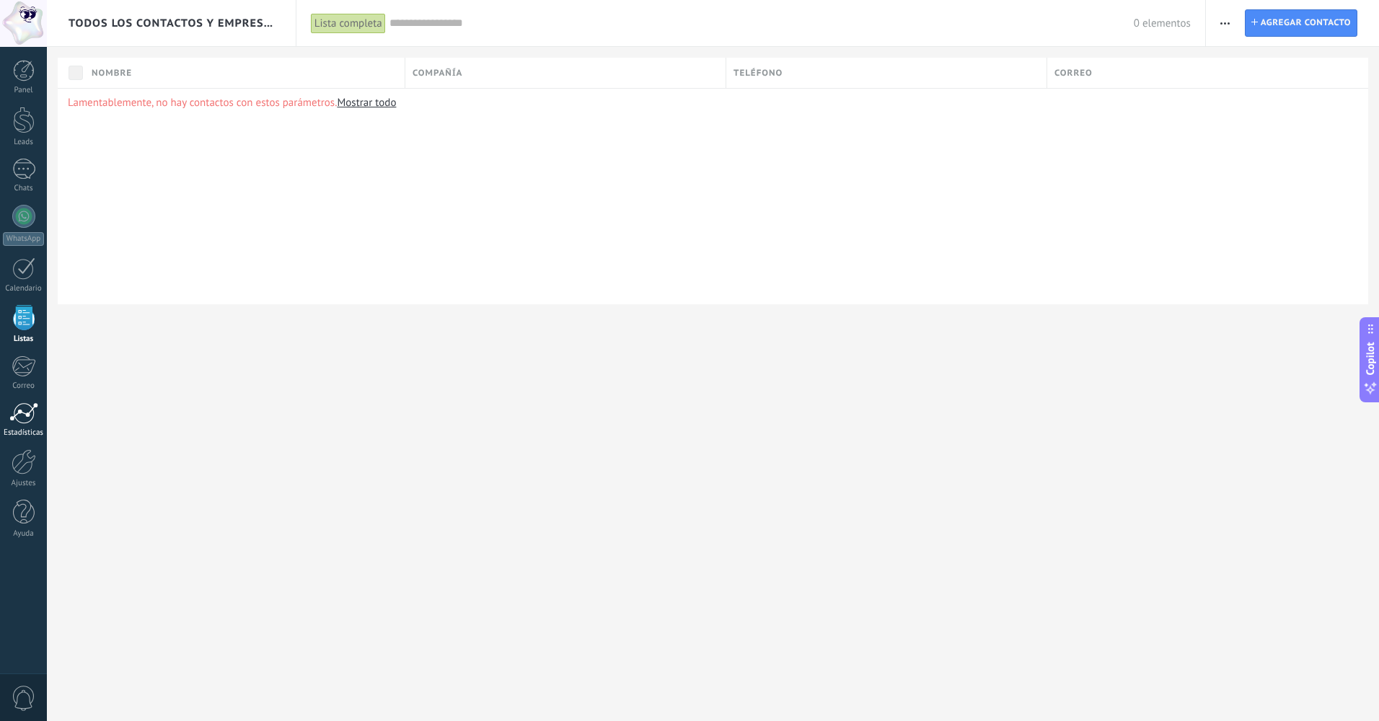
click at [29, 408] on div at bounding box center [23, 414] width 29 height 22
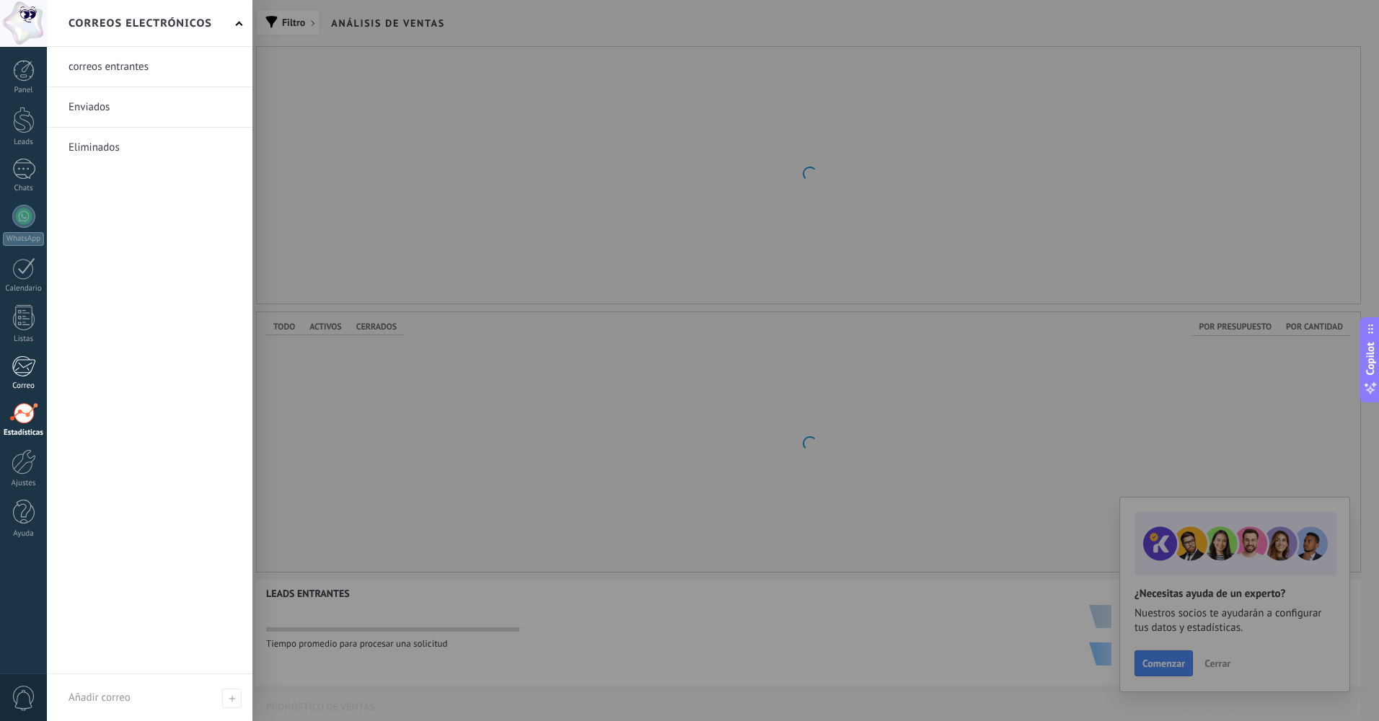
click at [19, 363] on div at bounding box center [24, 367] width 24 height 22
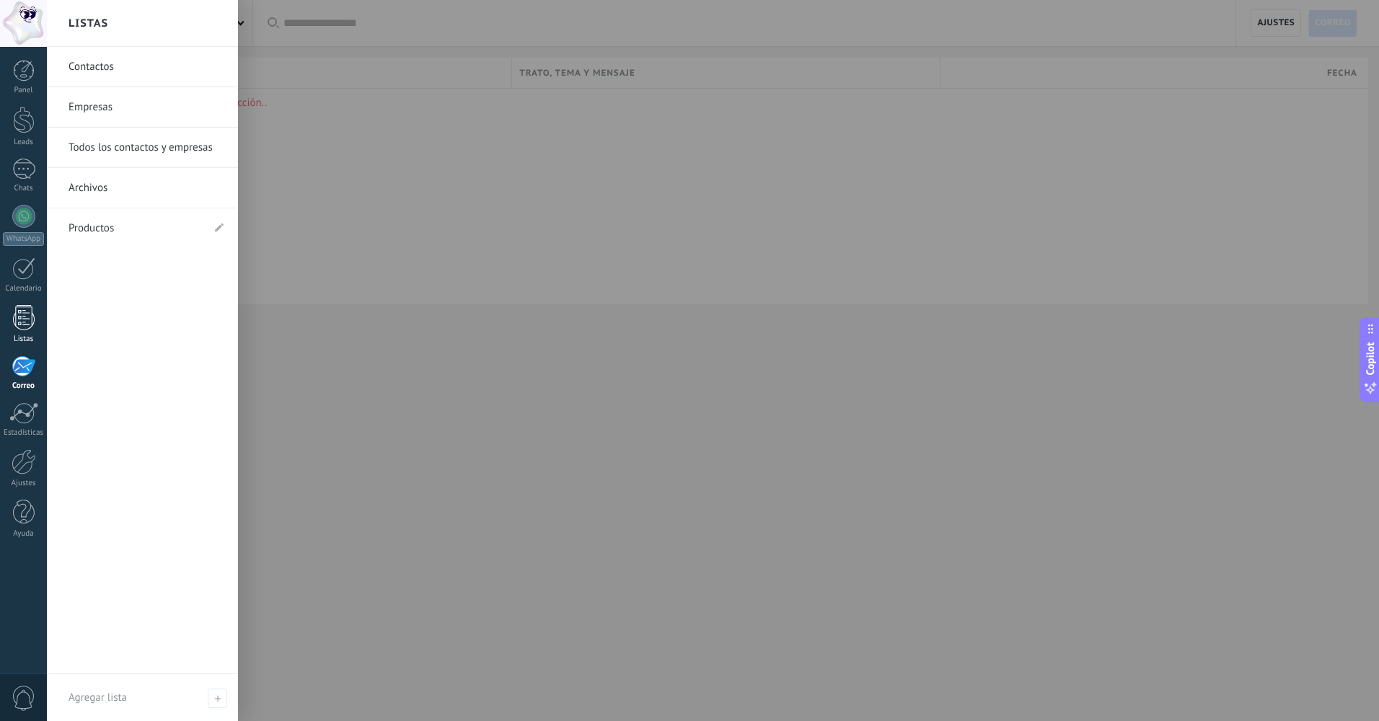
click at [27, 311] on div at bounding box center [24, 317] width 22 height 25
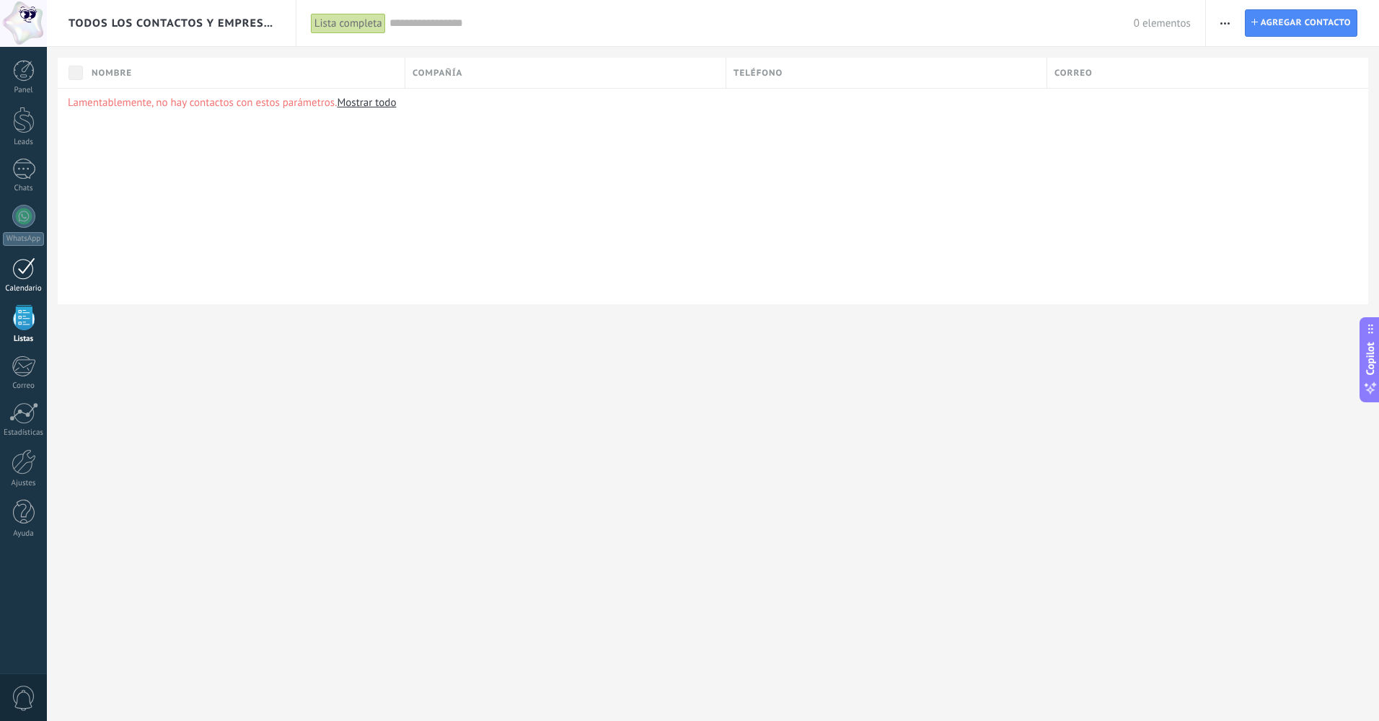
click at [25, 272] on div "1" at bounding box center [23, 269] width 23 height 22
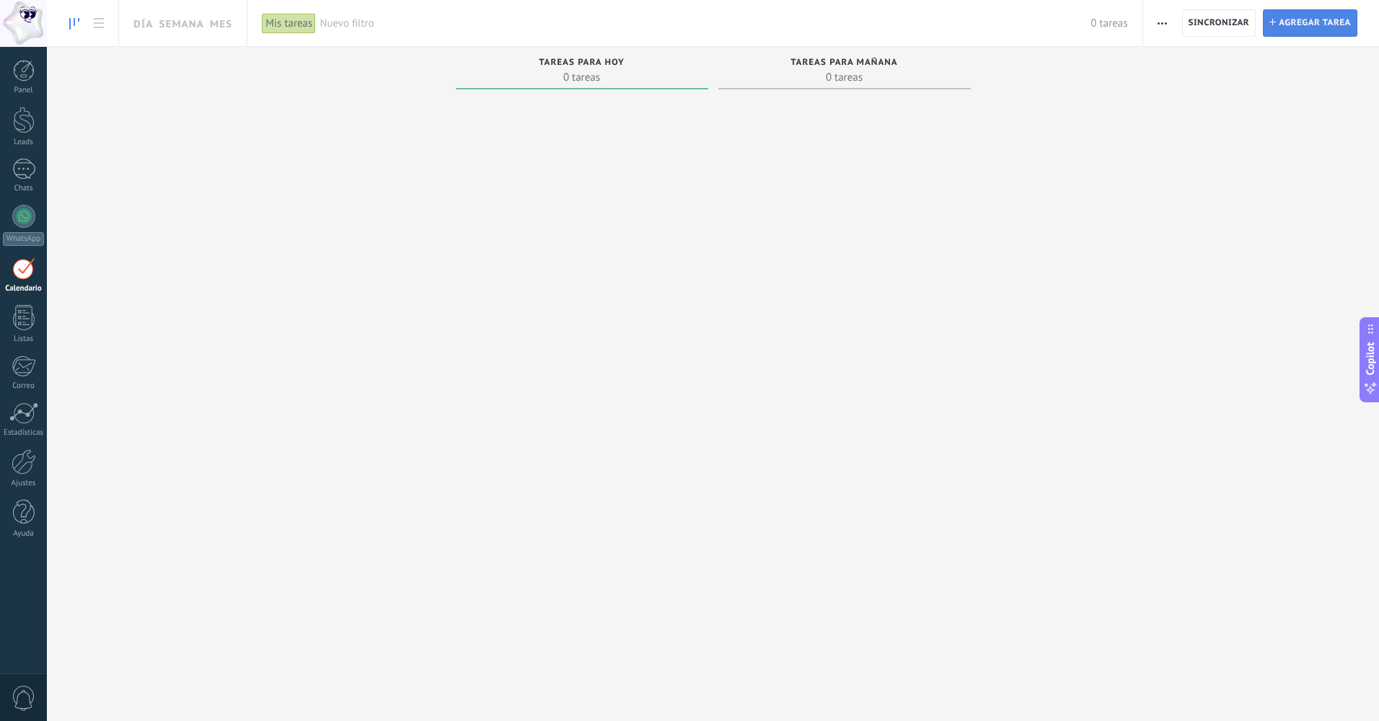
click at [1289, 27] on span "Agregar tarea" at bounding box center [1315, 23] width 72 height 26
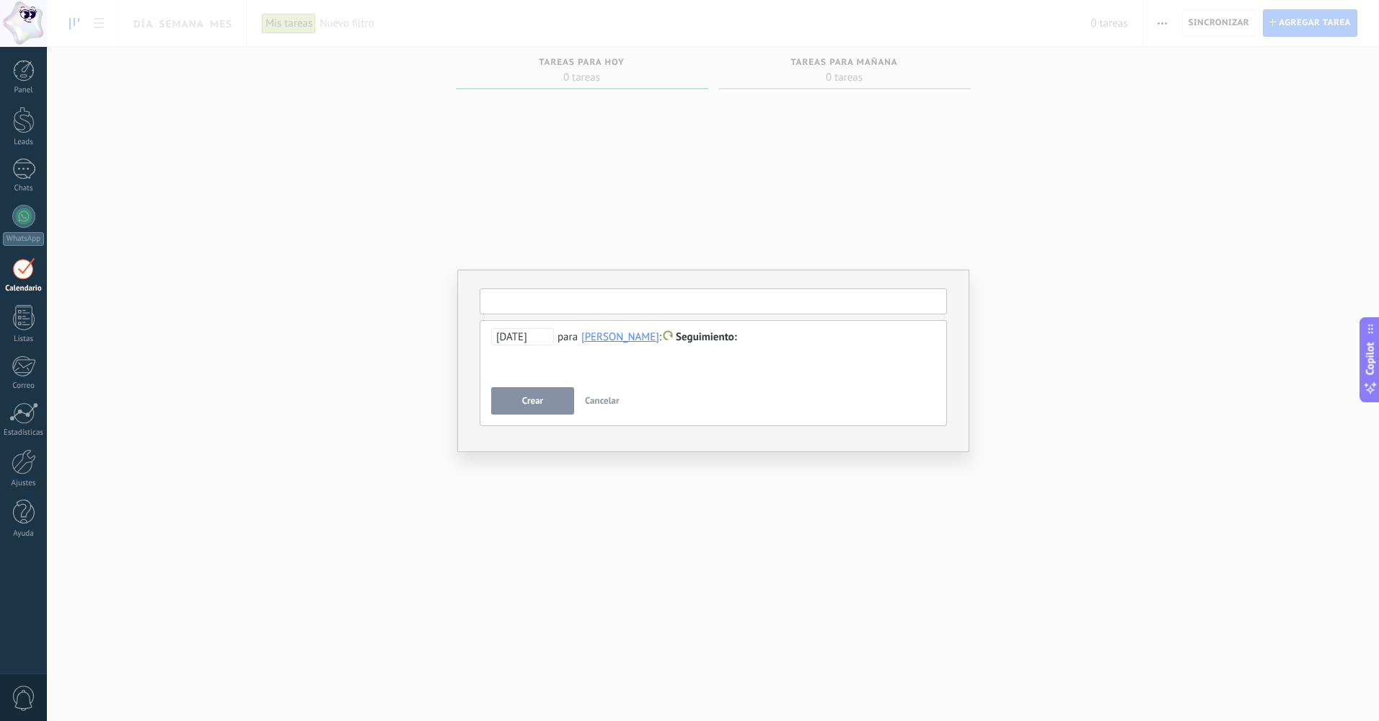
click at [604, 289] on input "text" at bounding box center [714, 302] width 468 height 26
click at [778, 359] on div "**********" at bounding box center [713, 354] width 444 height 52
click at [661, 309] on input "text" at bounding box center [714, 302] width 468 height 26
type input "*"
click at [778, 338] on div at bounding box center [713, 337] width 444 height 17
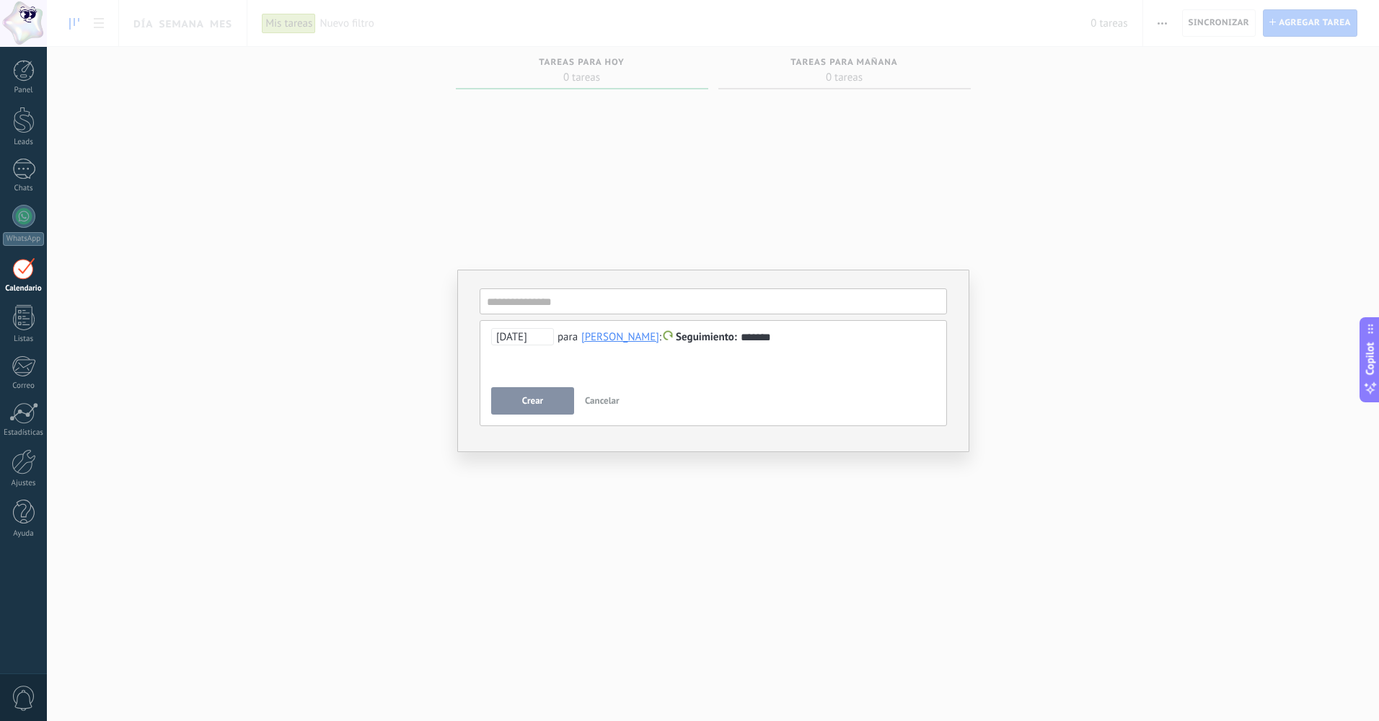
click at [618, 347] on div at bounding box center [713, 354] width 444 height 17
click at [605, 341] on div "[PERSON_NAME]" at bounding box center [621, 336] width 78 height 13
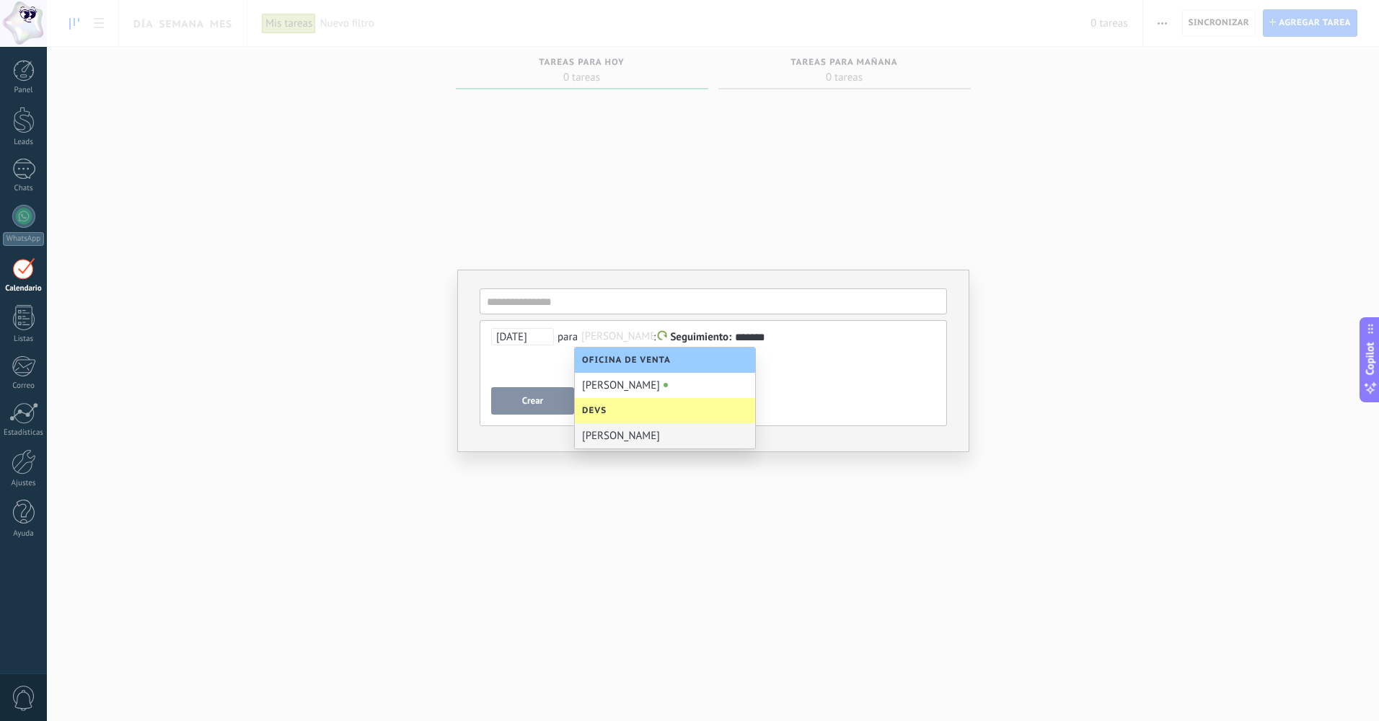
click at [618, 426] on div "Felipe Hernández" at bounding box center [665, 436] width 180 height 25
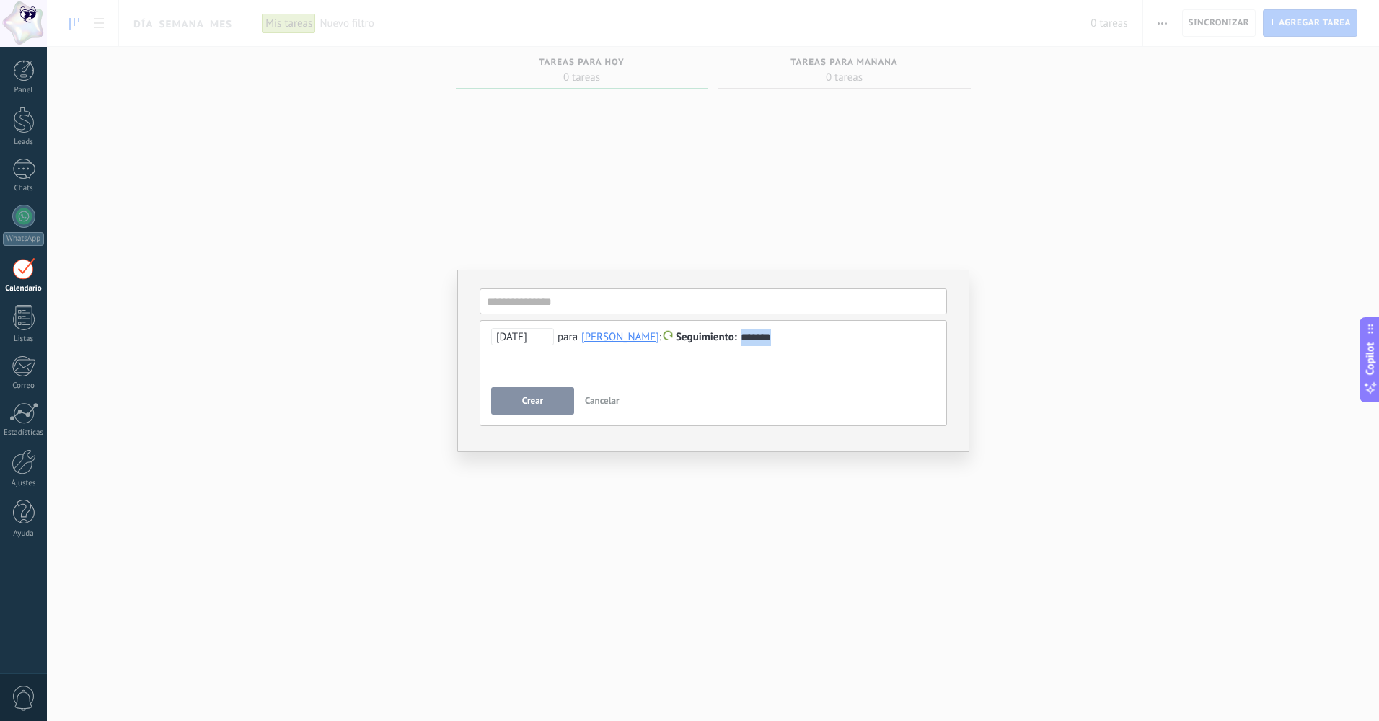
click at [756, 342] on div "*******" at bounding box center [713, 346] width 444 height 35
click at [518, 341] on span "24.09.2025" at bounding box center [522, 336] width 63 height 17
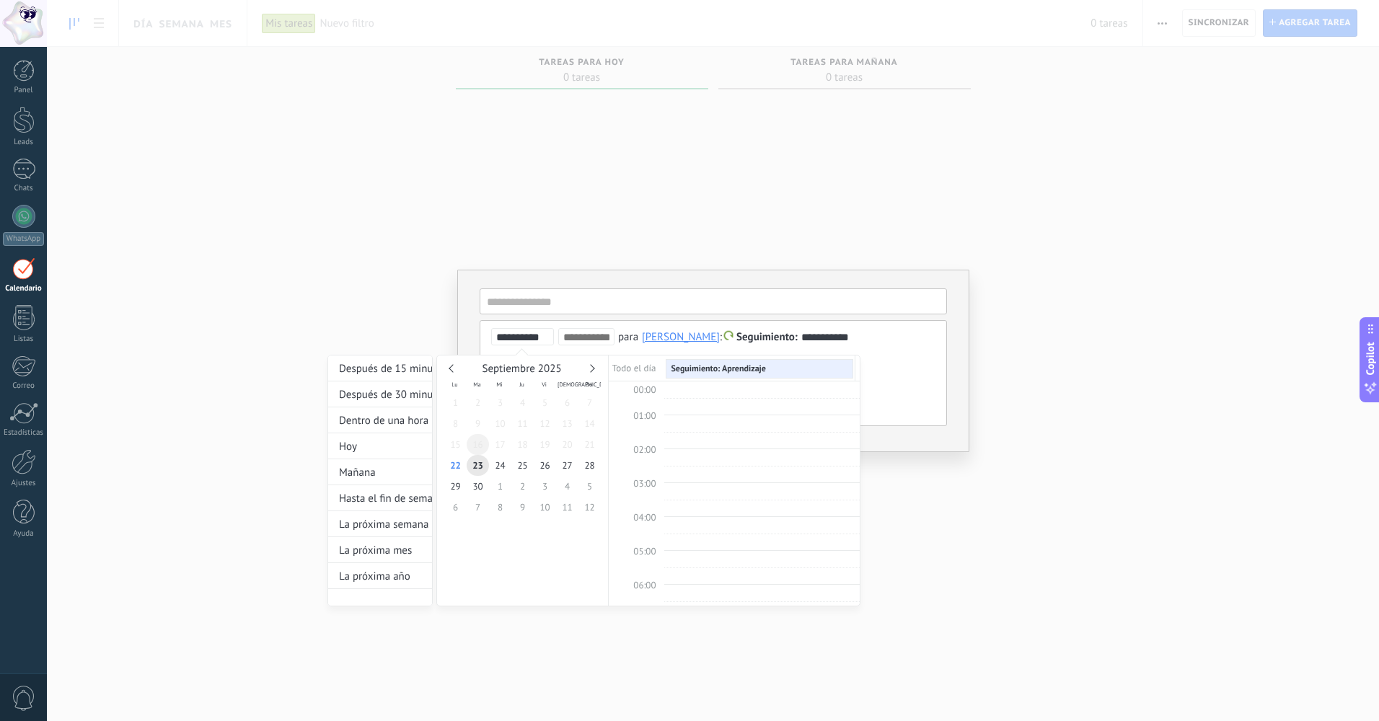
scroll to position [272, 0]
type input "**********"
click at [478, 490] on span "30" at bounding box center [478, 486] width 22 height 21
click at [900, 393] on div at bounding box center [689, 360] width 1379 height 721
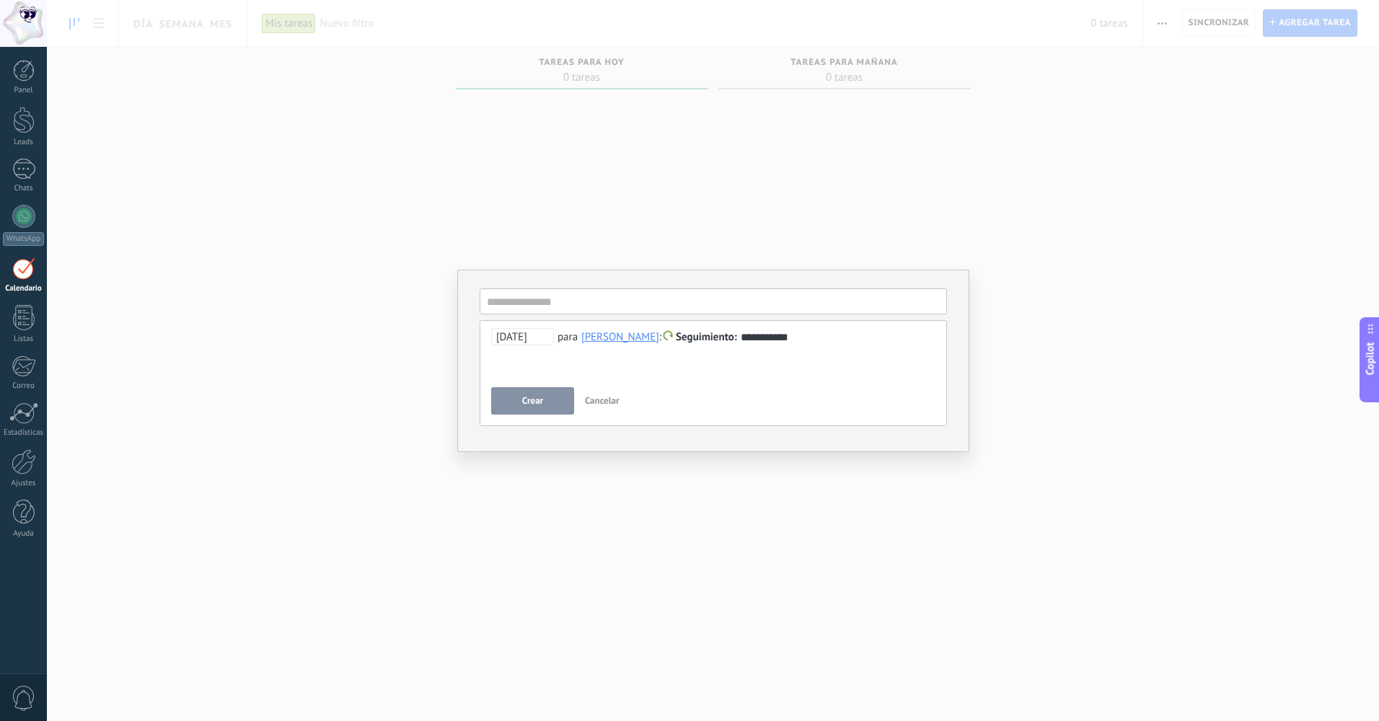
click at [687, 330] on span "Seguimiento" at bounding box center [706, 337] width 61 height 14
click at [595, 365] on div at bounding box center [689, 360] width 1379 height 721
click at [535, 390] on button "Crear" at bounding box center [532, 400] width 83 height 27
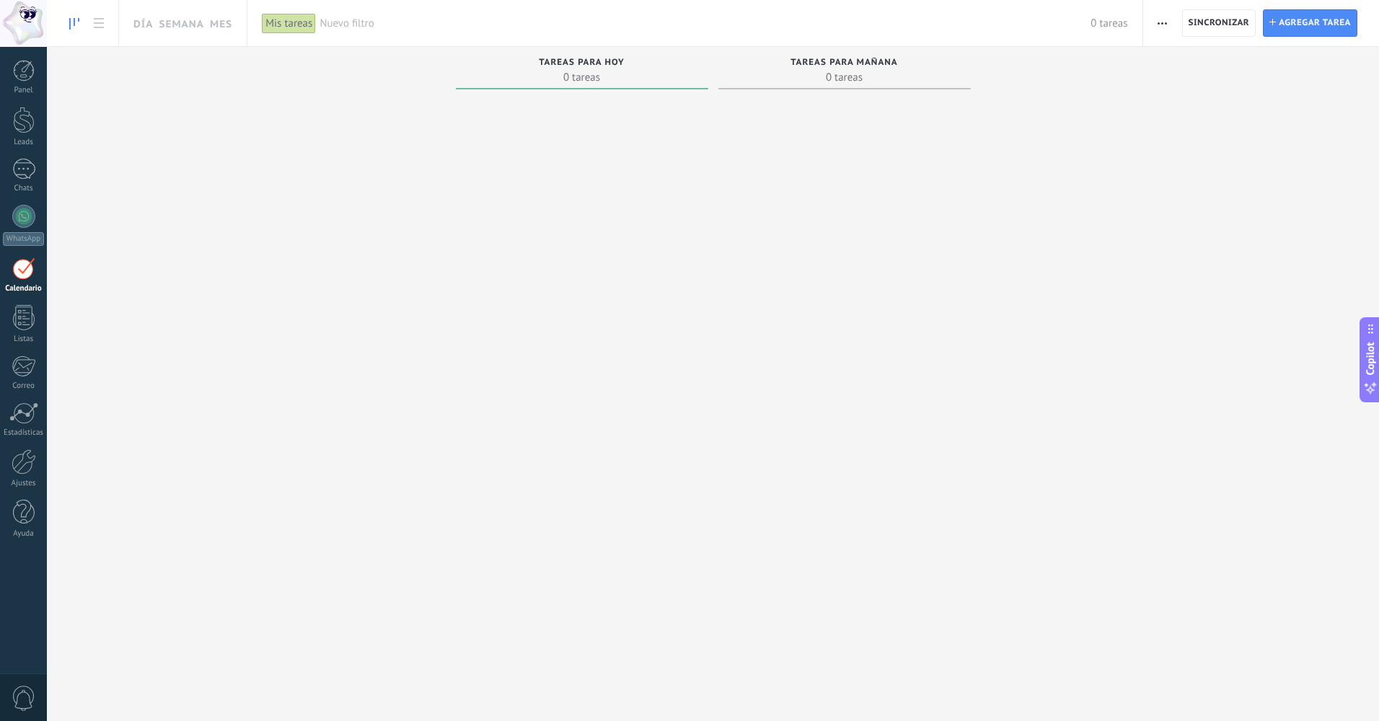
click at [1174, 201] on div "Tareas completas 0 tareas Tareas caducadas 0 tareas Tareas para hoy 0 tareas Ta…" at bounding box center [713, 338] width 1333 height 582
